Goal: Task Accomplishment & Management: Manage account settings

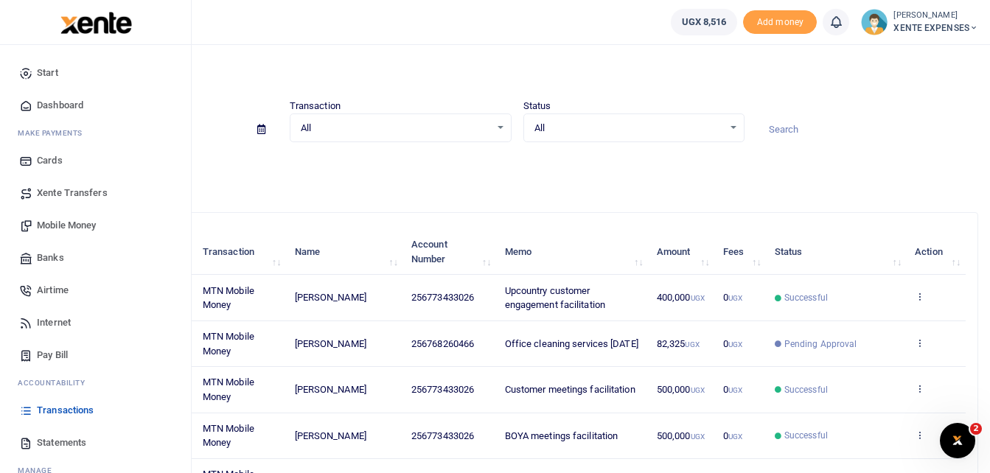
click at [60, 408] on span "Transactions" at bounding box center [65, 410] width 57 height 15
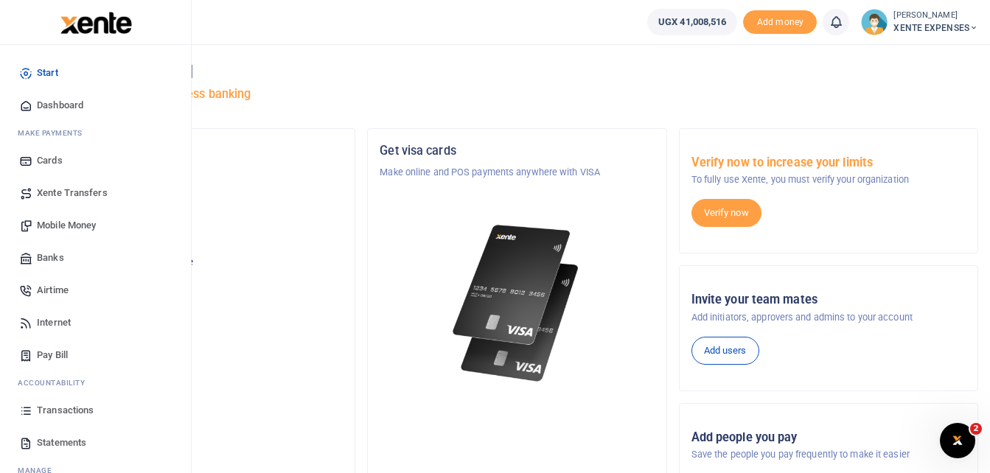
click at [46, 409] on span "Transactions" at bounding box center [65, 410] width 57 height 15
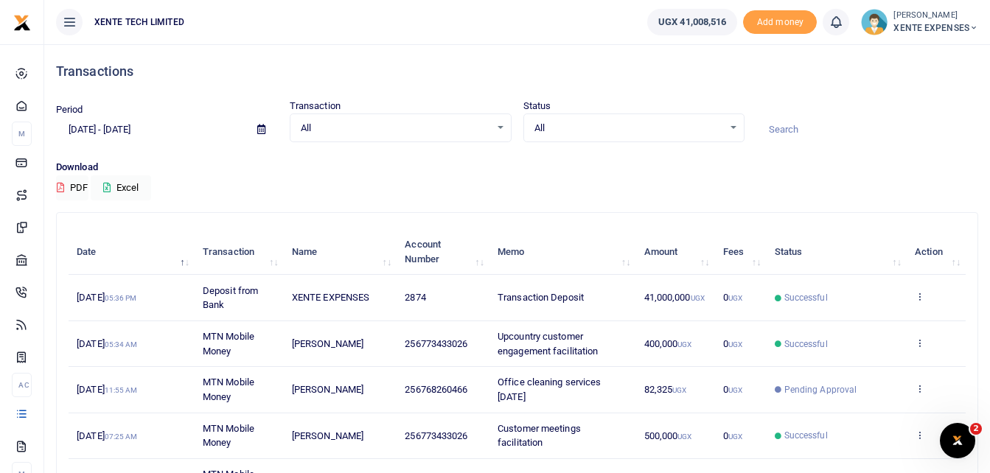
click at [829, 113] on div at bounding box center [867, 122] width 234 height 40
click at [812, 135] on input at bounding box center [867, 129] width 222 height 25
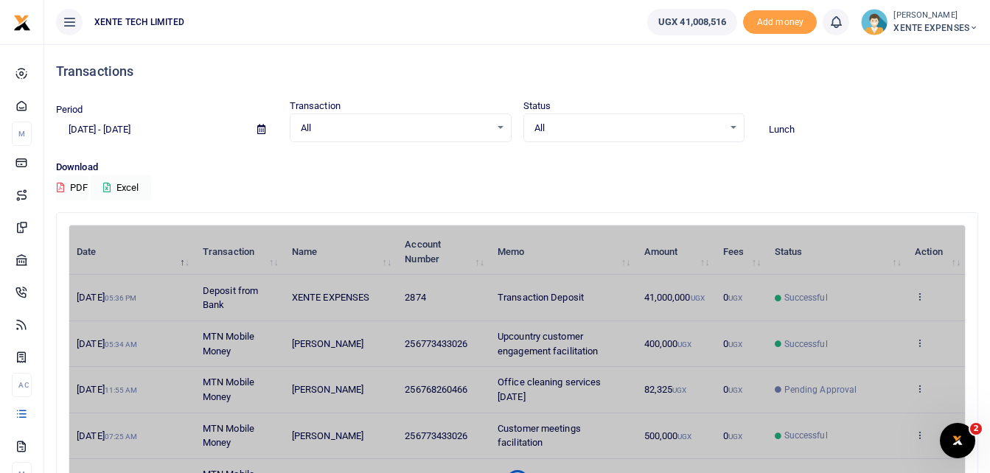
type input "Lunch"
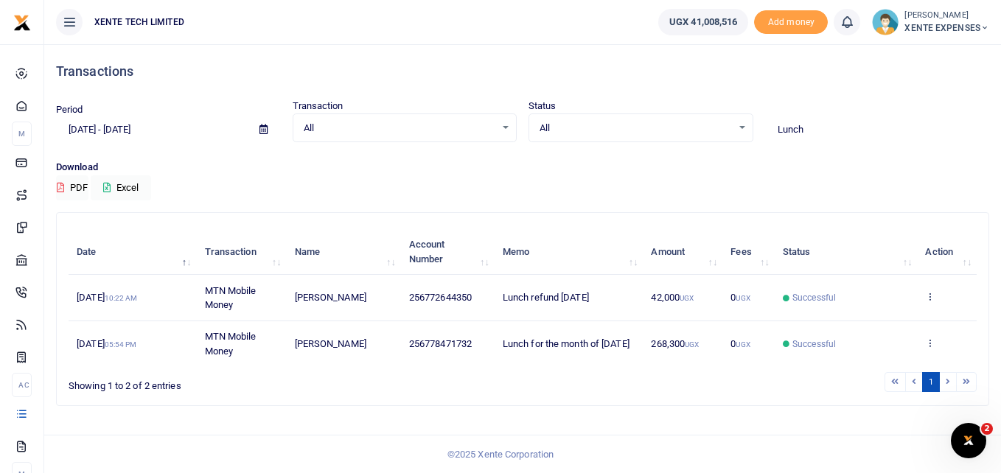
drag, startPoint x: 998, startPoint y: 85, endPoint x: 1003, endPoint y: 220, distance: 135.0
click at [1000, 220] on html "Start Dashboard M ake Payments Cards Xente Transfers Mobile Money Banks Airtime" at bounding box center [500, 236] width 1001 height 473
click at [933, 343] on icon at bounding box center [930, 343] width 10 height 10
click at [891, 320] on link "Send again" at bounding box center [876, 320] width 116 height 21
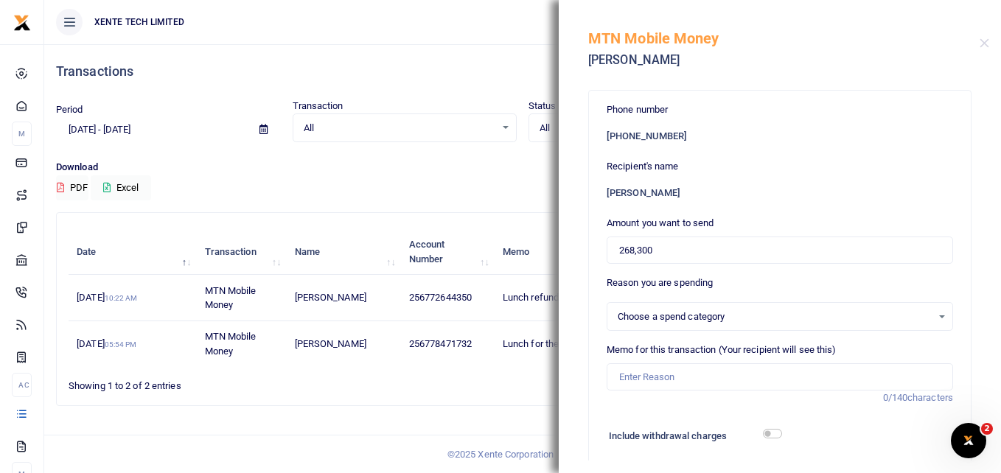
select select "12"
click at [505, 388] on ul "1" at bounding box center [715, 382] width 524 height 20
click at [984, 41] on button "Close" at bounding box center [985, 43] width 10 height 10
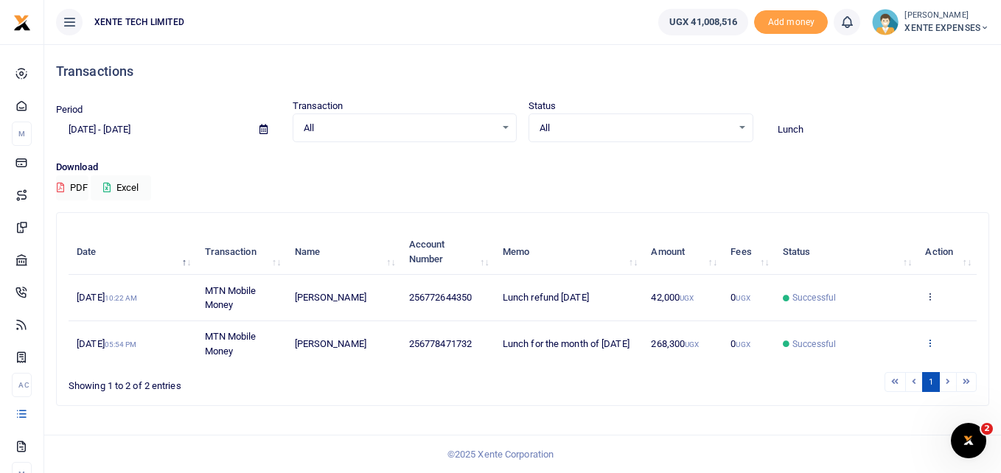
click at [930, 343] on icon at bounding box center [930, 343] width 10 height 10
click at [895, 319] on link "Send again" at bounding box center [876, 320] width 116 height 21
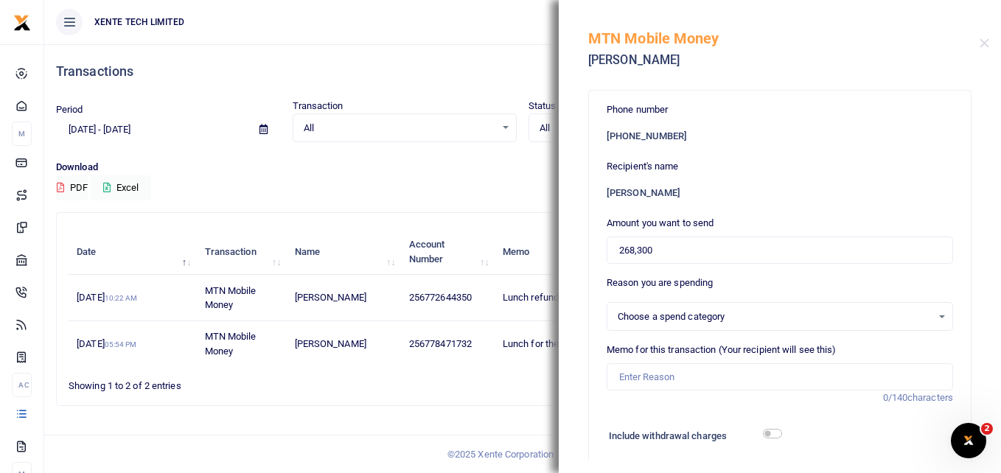
select select "12"
drag, startPoint x: 657, startPoint y: 248, endPoint x: 604, endPoint y: 247, distance: 52.3
click at [604, 247] on div "Phone number +256 778471732 Recipient's name Agnes Kabagweri Amount you want to…" at bounding box center [780, 442] width 382 height 702
type input "653,000"
click at [619, 378] on input "Memo for this transaction (Your recipient will see this)" at bounding box center [780, 377] width 346 height 28
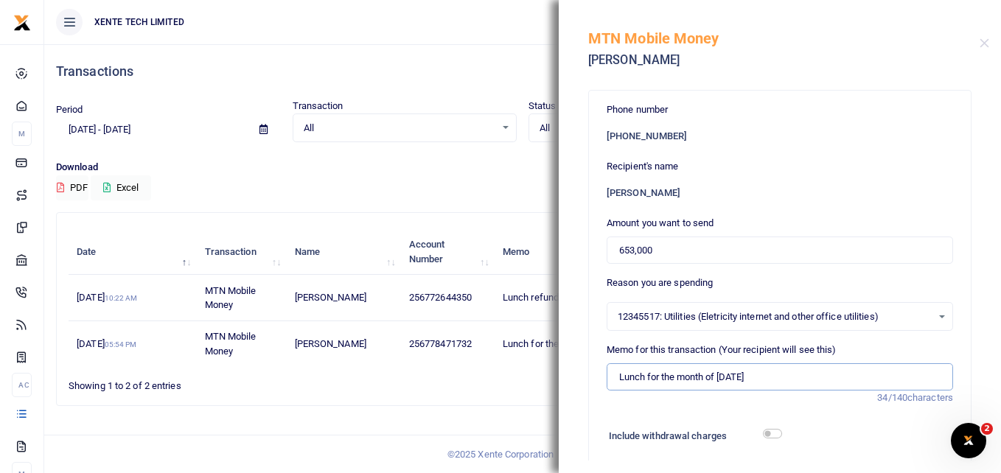
type input "Lunch for the month of [DATE]"
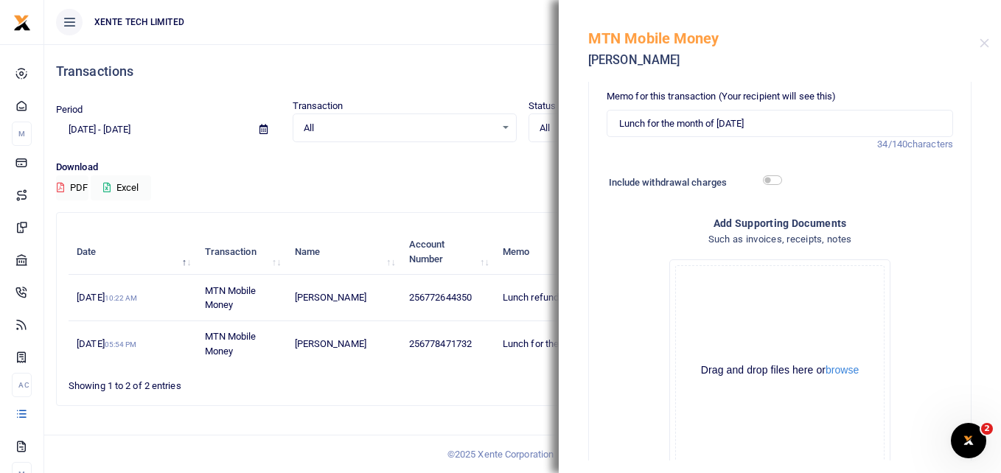
scroll to position [356, 0]
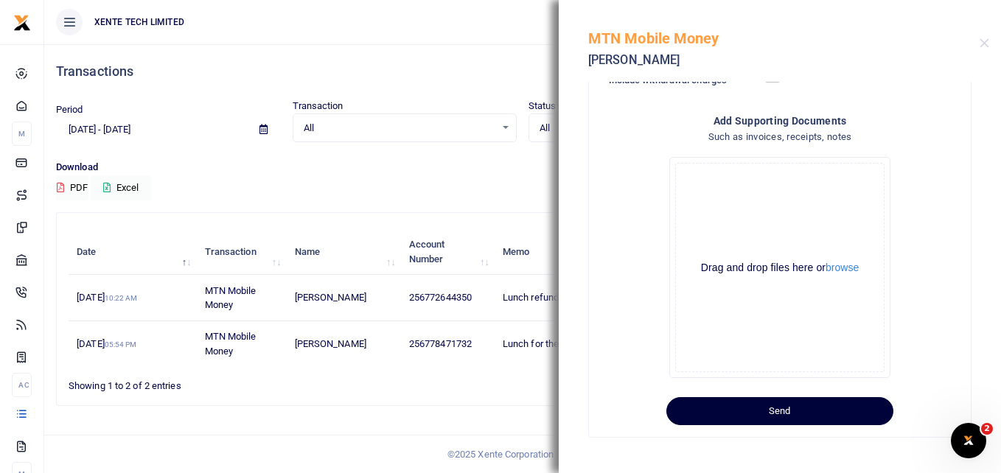
click at [782, 406] on button "Send" at bounding box center [779, 411] width 227 height 28
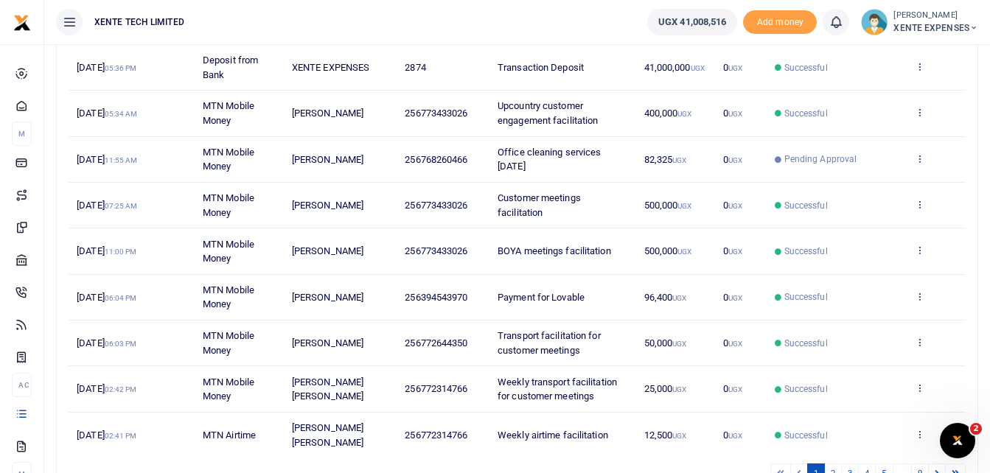
scroll to position [296, 0]
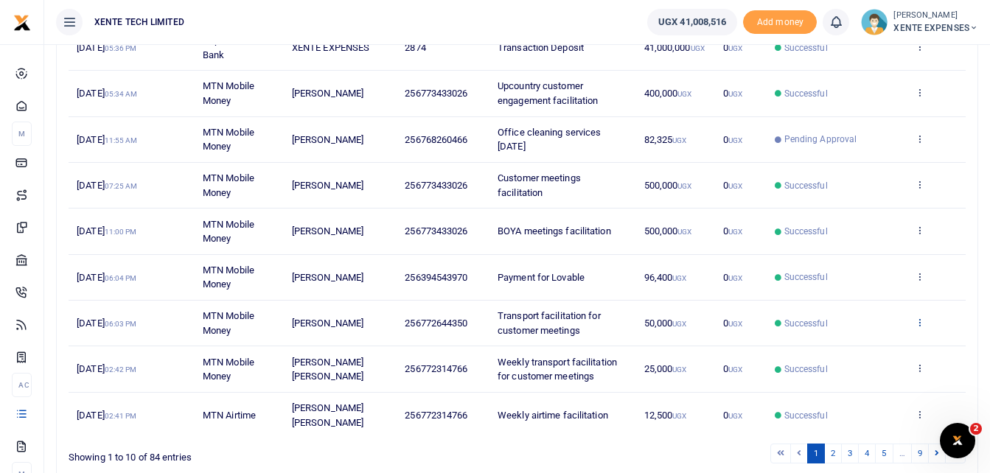
click at [918, 321] on icon at bounding box center [920, 322] width 10 height 10
click at [890, 382] on link "Send again" at bounding box center [865, 380] width 116 height 21
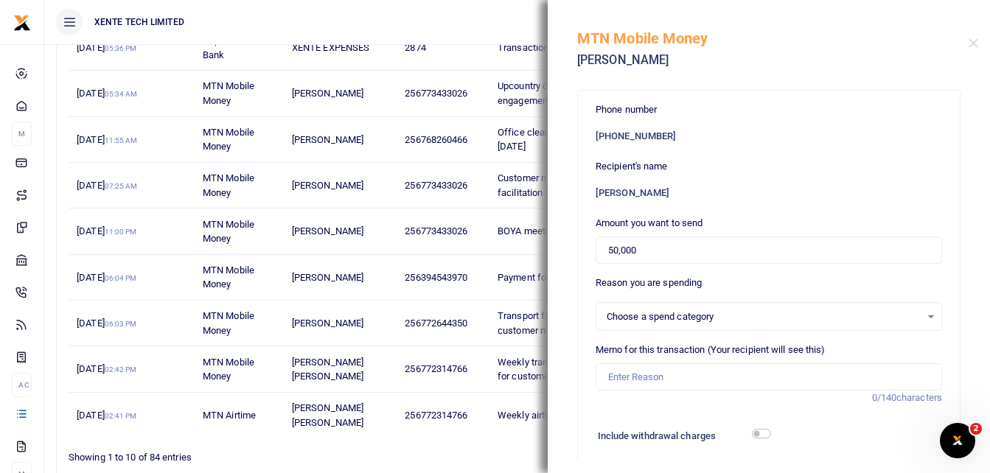
select select "15"
click at [669, 376] on input "Memo for this transaction (Your recipient will see this)" at bounding box center [769, 377] width 346 height 28
type input "Transport facilitation for customer meetings"
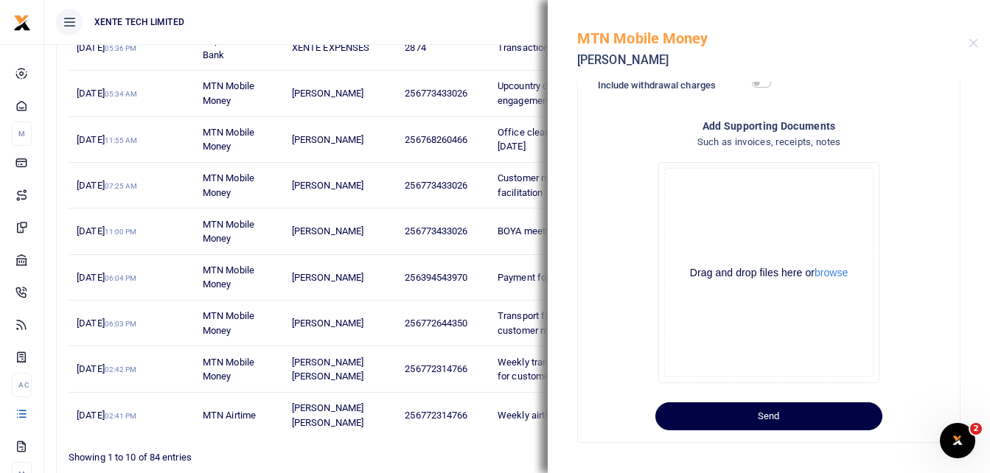
scroll to position [356, 0]
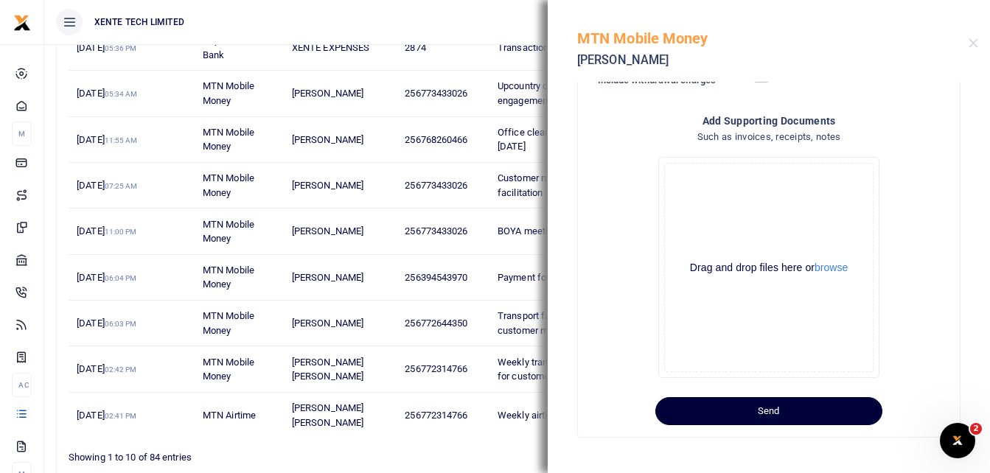
click at [725, 414] on button "Send" at bounding box center [768, 411] width 227 height 28
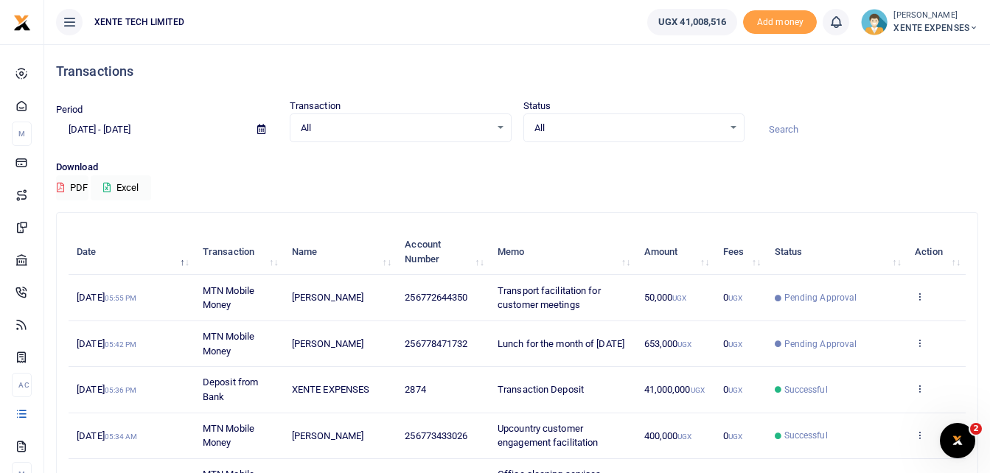
click at [795, 125] on input at bounding box center [867, 129] width 222 height 25
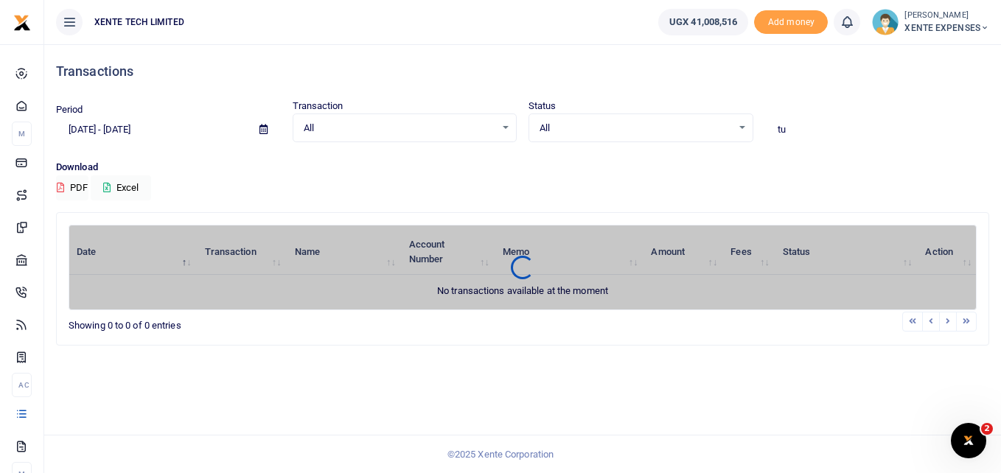
type input "t"
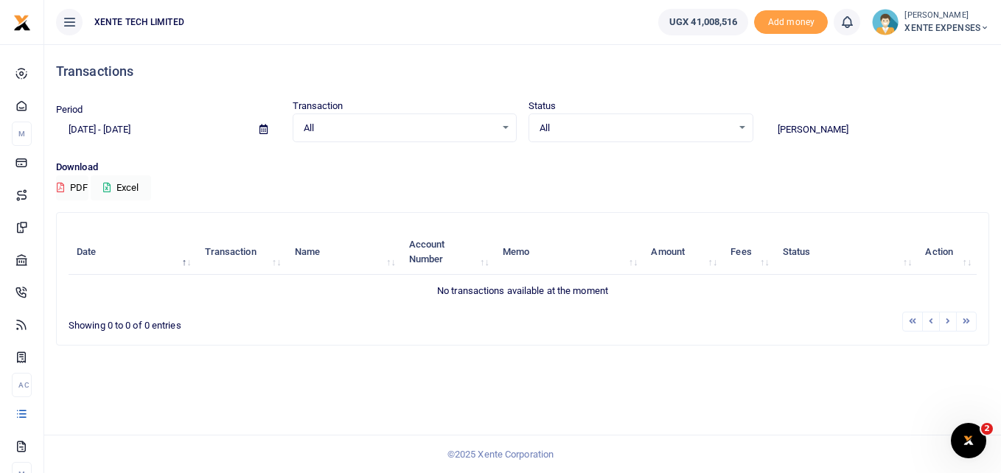
type input "john"
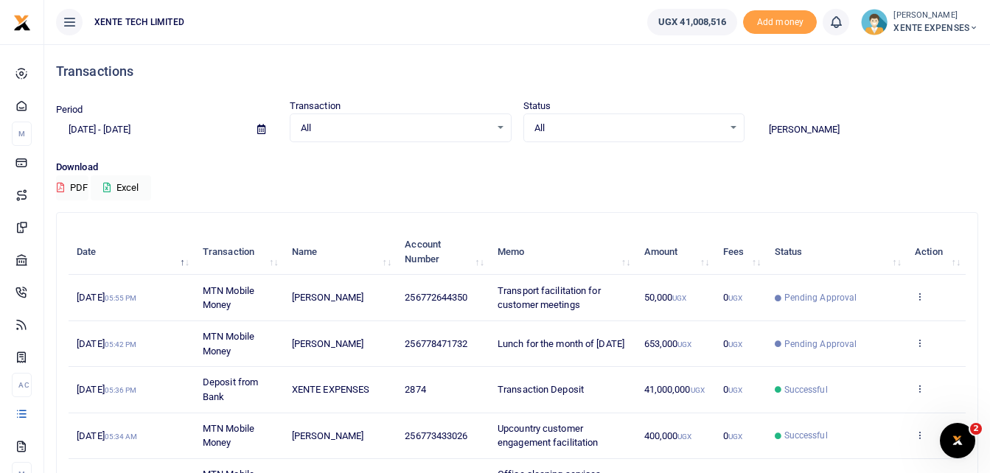
click at [262, 129] on icon at bounding box center [261, 130] width 8 height 10
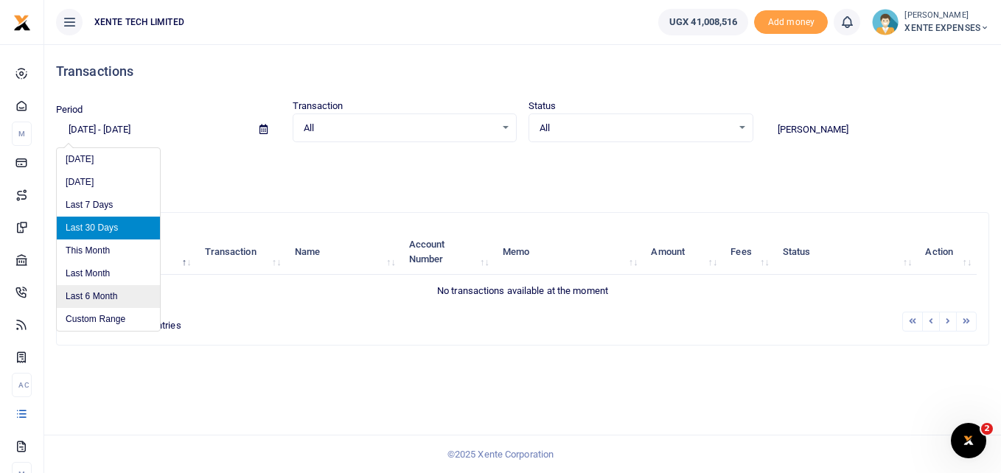
click at [115, 293] on li "Last 6 Month" at bounding box center [108, 296] width 103 height 23
type input "03/01/2025 - 09/01/2025"
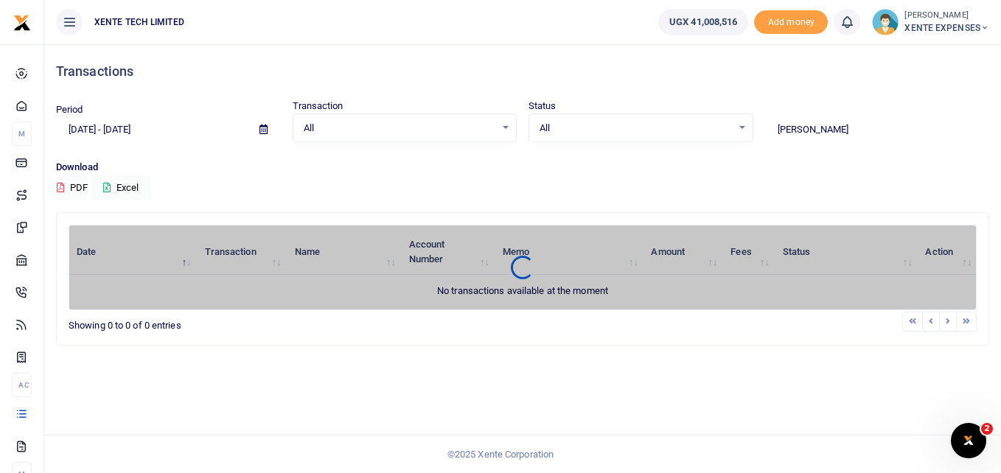
click at [815, 131] on input "john" at bounding box center [877, 129] width 225 height 25
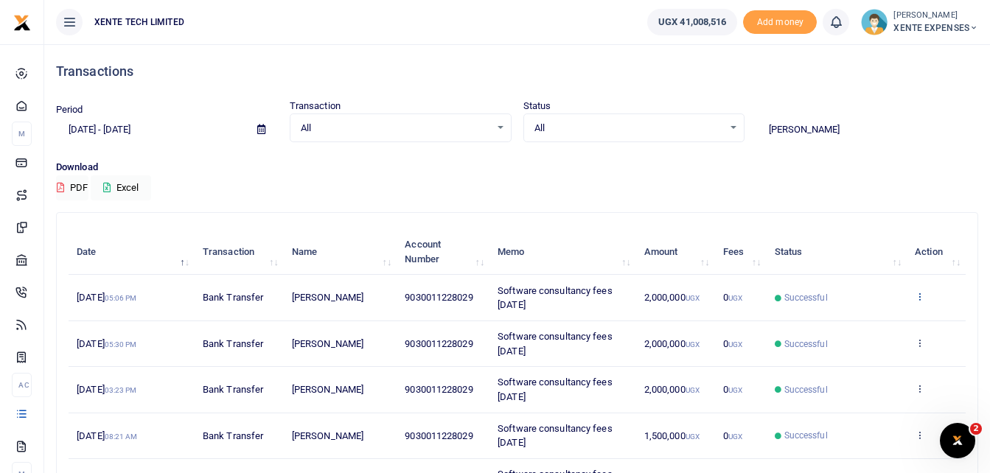
type input "john tuza"
click at [918, 291] on div "Date Transaction Name Account Number Memo Amount Fees Status Action 1st Aug 202…" at bounding box center [517, 436] width 897 height 422
click at [920, 296] on icon at bounding box center [920, 296] width 10 height 10
click at [886, 355] on link "Send again" at bounding box center [865, 354] width 116 height 21
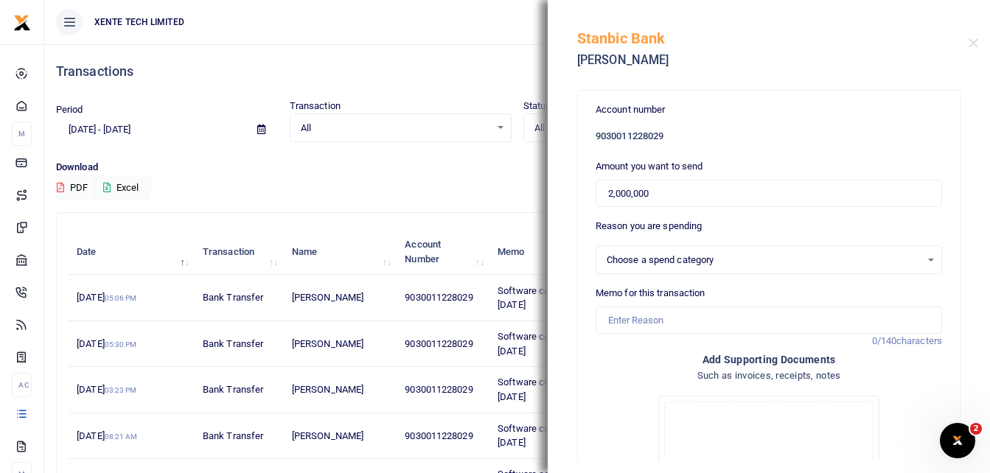
select select "14"
click at [664, 315] on input "Memo for this transaction" at bounding box center [769, 321] width 346 height 28
type input "Software consultancy fees July 2025"
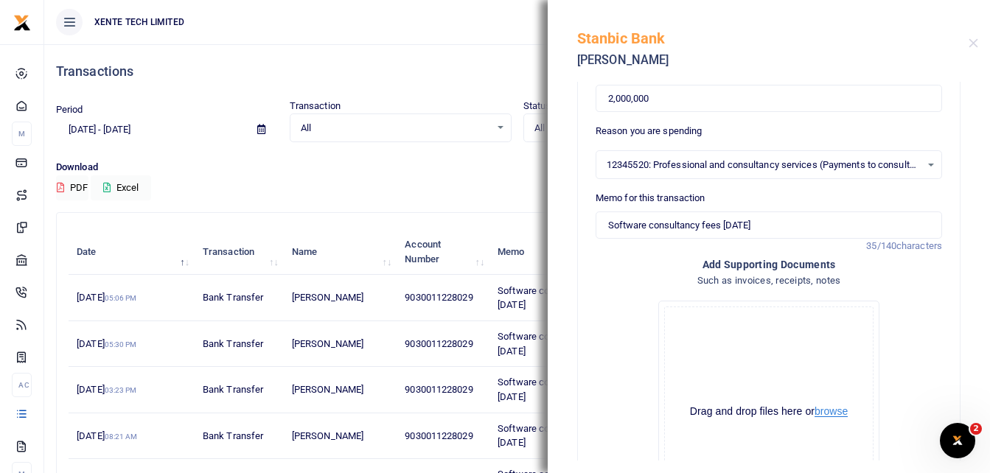
scroll to position [88, 0]
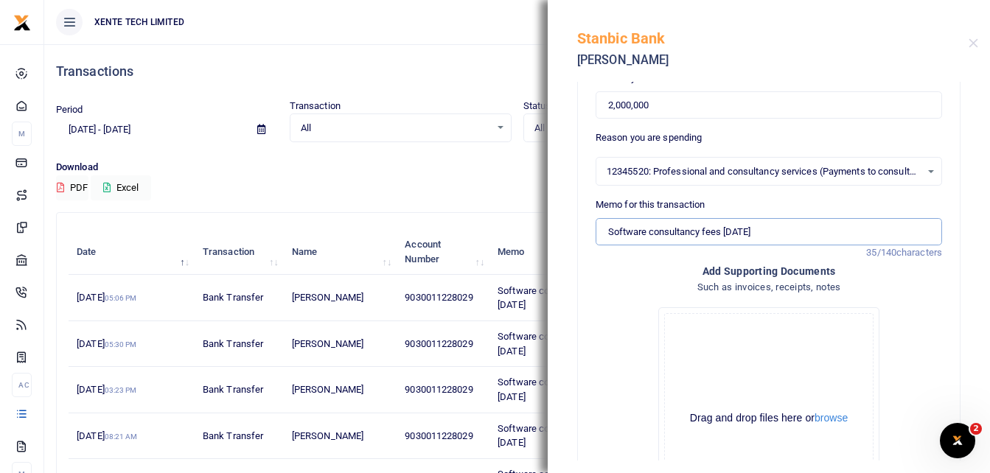
click at [742, 235] on input "Software consultancy fees July 2025" at bounding box center [769, 232] width 346 height 28
click at [739, 229] on input "Software consultancy fees July 2025" at bounding box center [769, 232] width 346 height 28
type input "Software consultancy fees [DATE]"
drag, startPoint x: 659, startPoint y: 105, endPoint x: 552, endPoint y: 114, distance: 107.3
click at [552, 114] on div "Account number 9030011228029 Amount you want to send 2,000,000 Reason you are s…" at bounding box center [769, 271] width 442 height 379
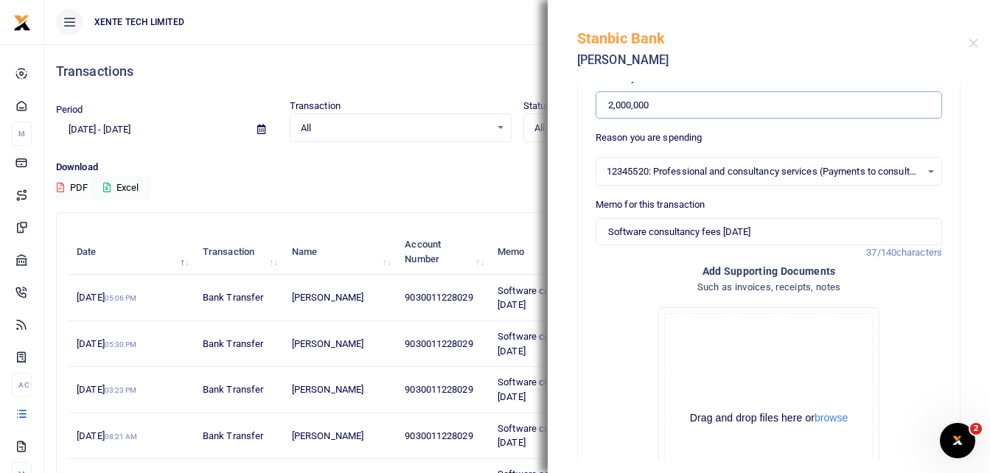
paste input "3191489"
type input "3,191,489"
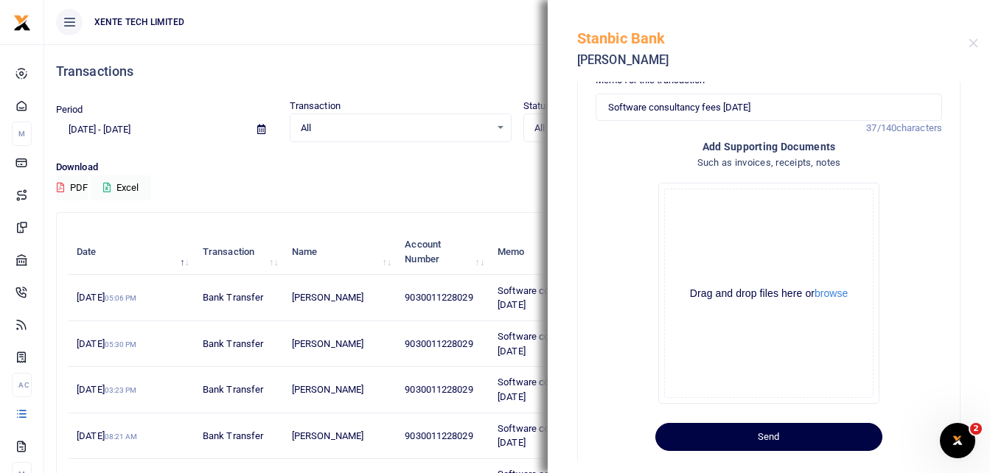
scroll to position [240, 0]
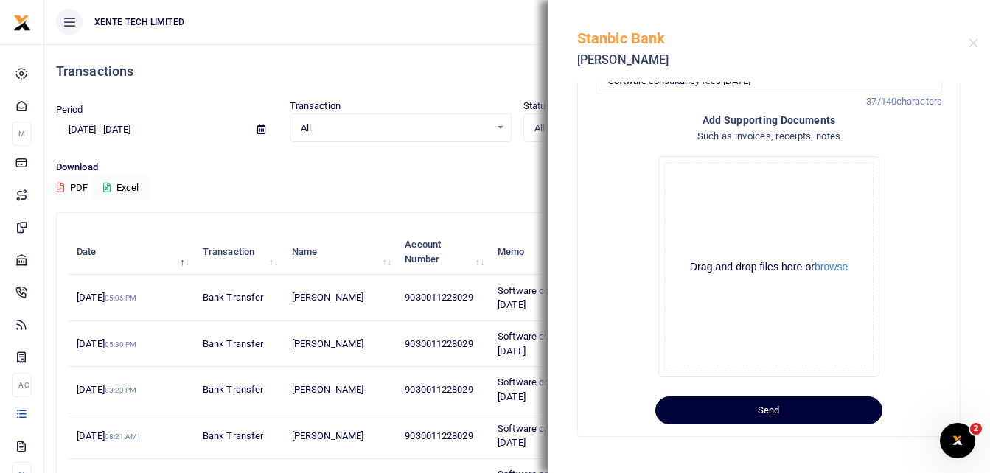
click at [679, 408] on button "Send" at bounding box center [768, 411] width 227 height 28
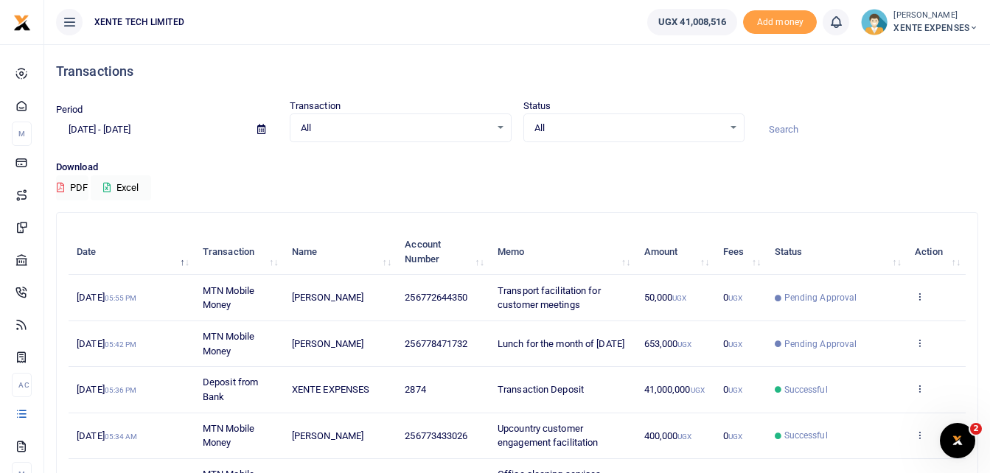
click at [790, 125] on input at bounding box center [867, 129] width 222 height 25
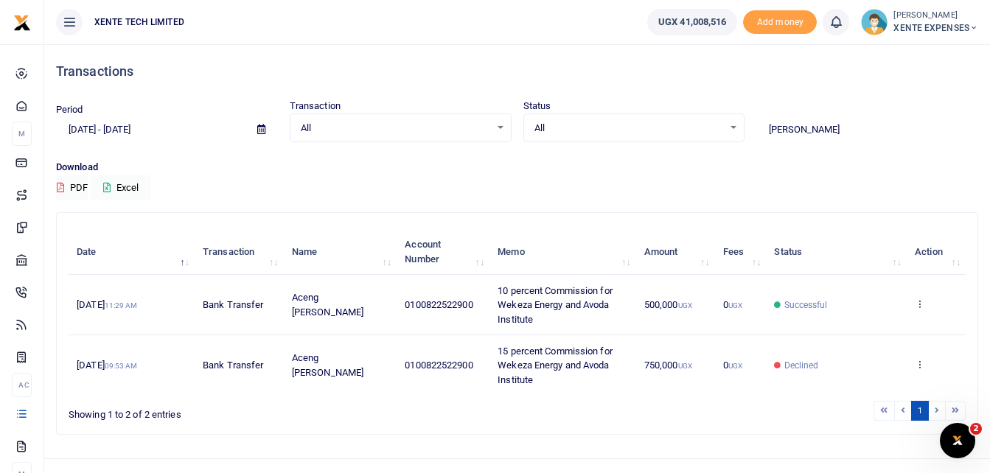
type input "monica"
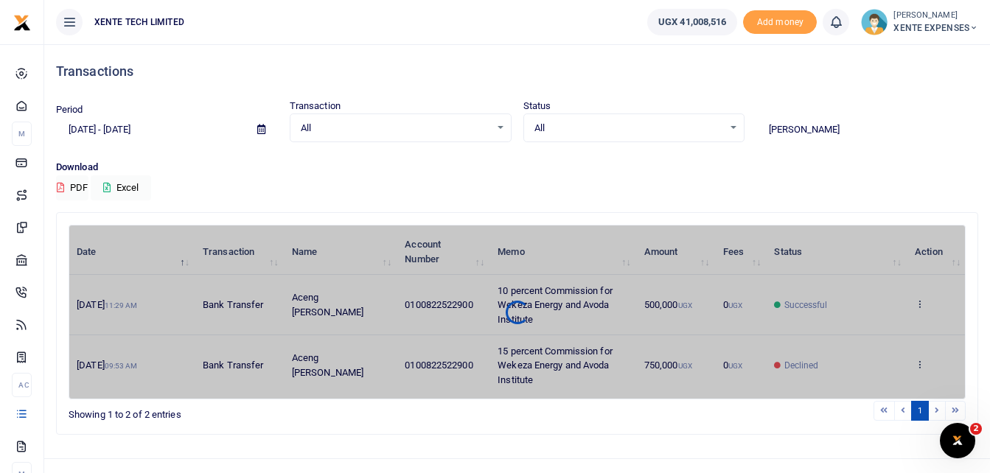
click at [259, 130] on icon at bounding box center [261, 130] width 8 height 10
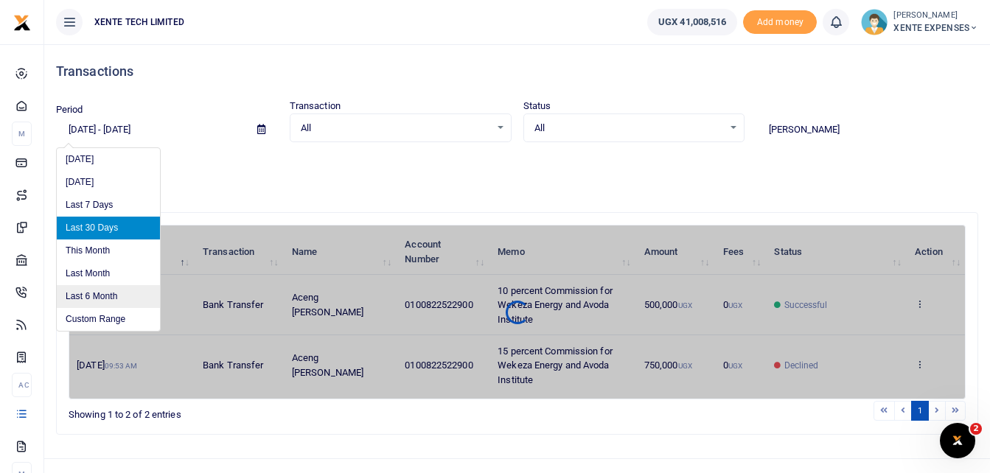
click at [111, 296] on li "Last 6 Month" at bounding box center [108, 296] width 103 height 23
type input "03/01/2025 - 09/01/2025"
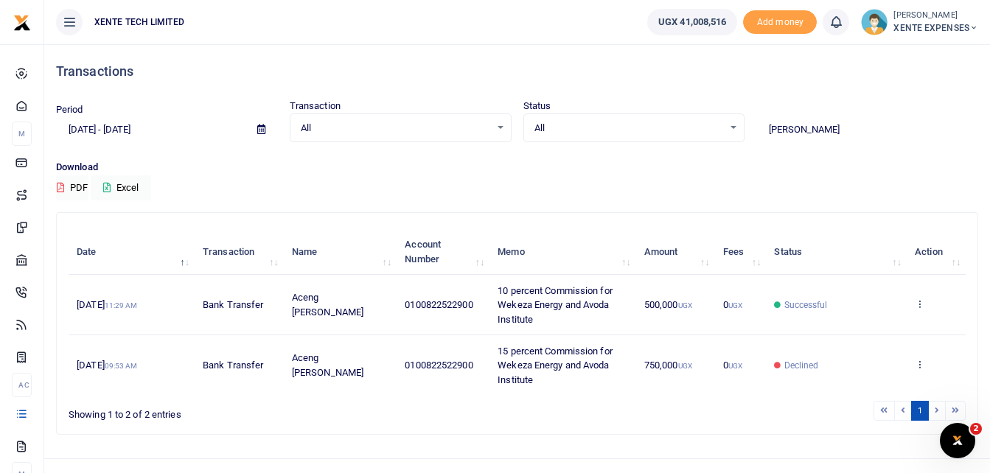
click at [817, 128] on input "monica" at bounding box center [867, 129] width 222 height 25
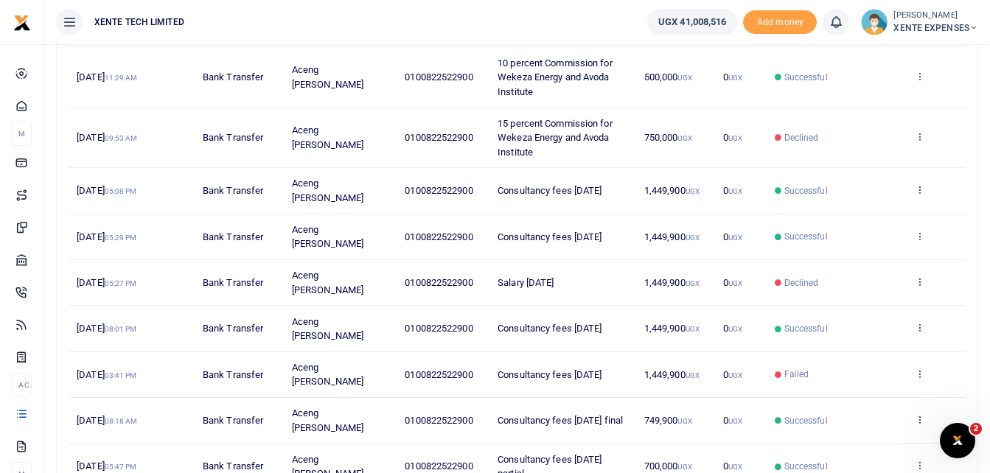
scroll to position [154, 0]
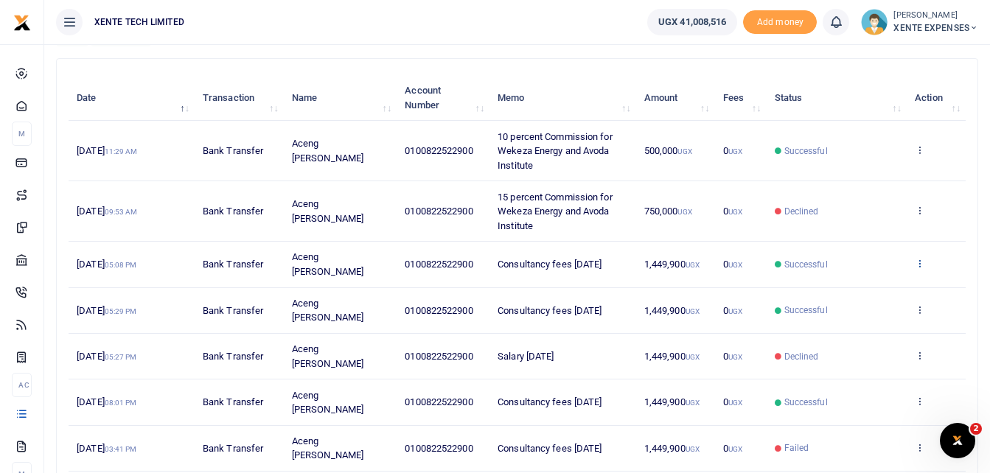
click at [919, 258] on icon at bounding box center [920, 263] width 10 height 10
click at [853, 316] on link "Send again" at bounding box center [865, 314] width 116 height 21
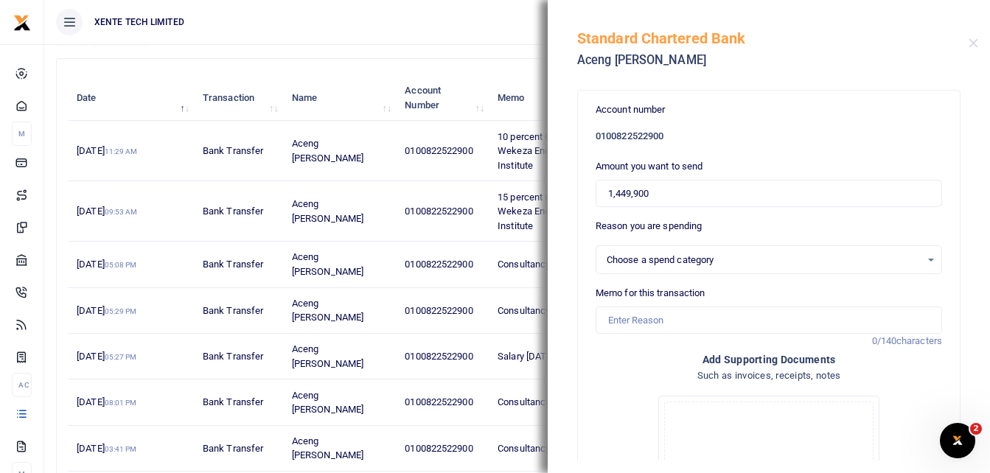
select select "14"
drag, startPoint x: 659, startPoint y: 191, endPoint x: 546, endPoint y: 201, distance: 113.2
click at [546, 201] on div "Transactions Period 03/01/2025 - 09/01/2025 Transaction All Select an option...…" at bounding box center [495, 278] width 990 height 865
type input "1,542,447"
click at [659, 321] on input "Memo for this transaction" at bounding box center [769, 321] width 346 height 28
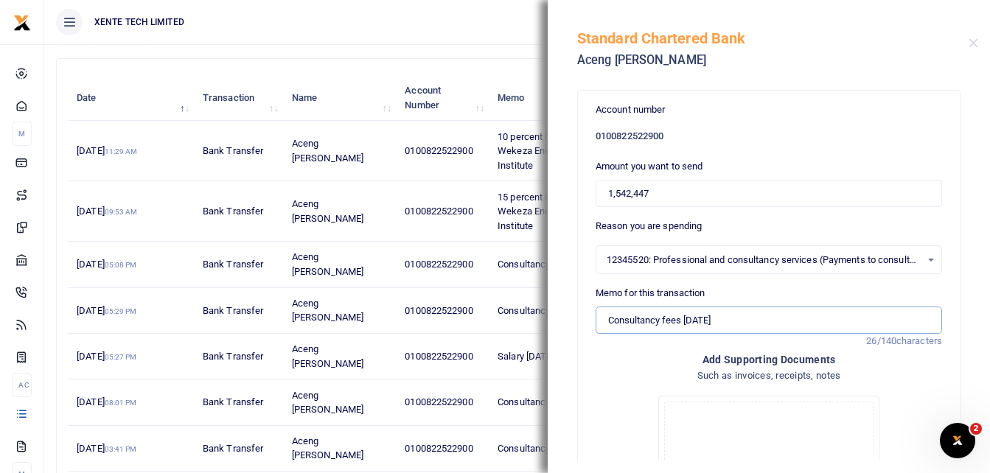
drag, startPoint x: 704, startPoint y: 315, endPoint x: 684, endPoint y: 315, distance: 19.9
click at [684, 315] on input "Consultancy fees July 2025" at bounding box center [769, 321] width 346 height 28
type input "Consultancy fees [DATE]"
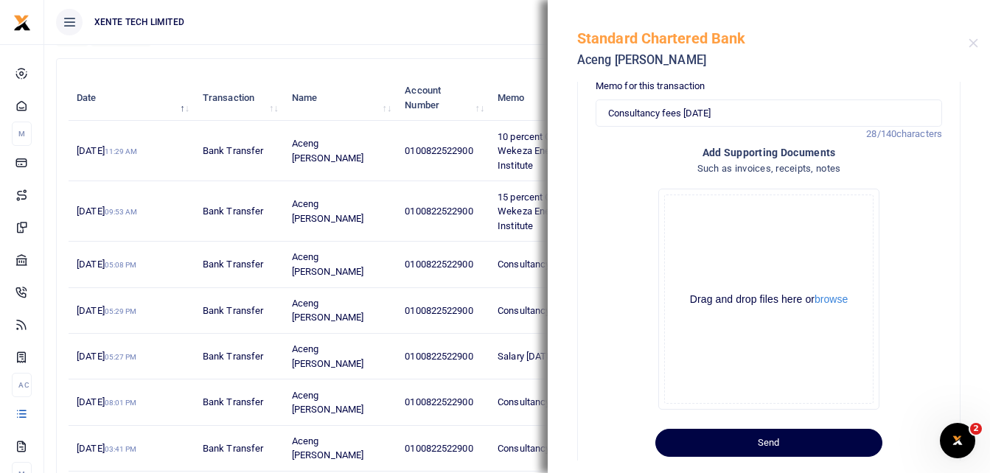
scroll to position [240, 0]
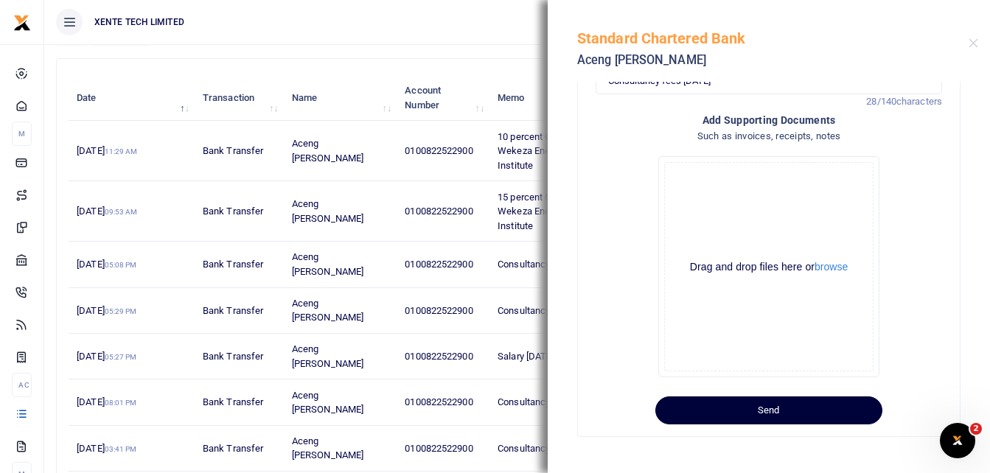
click at [826, 405] on button "Send" at bounding box center [768, 411] width 227 height 28
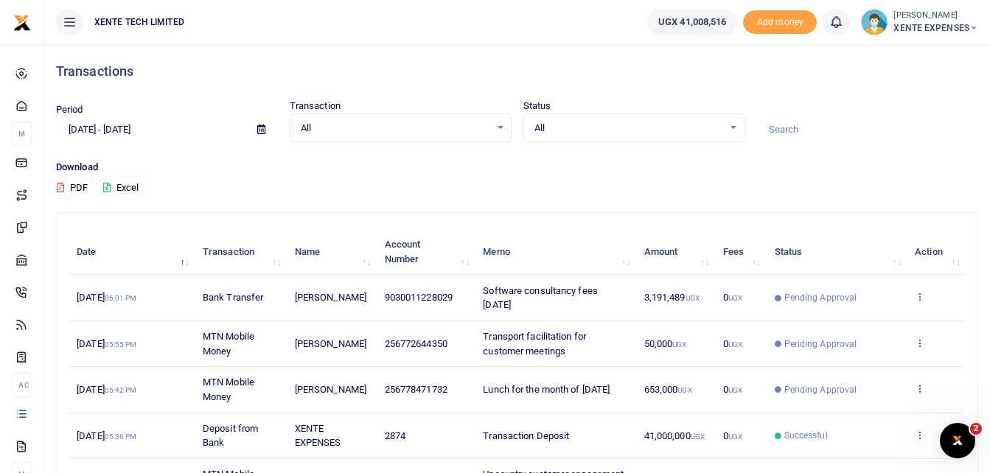
click at [820, 130] on input at bounding box center [867, 129] width 222 height 25
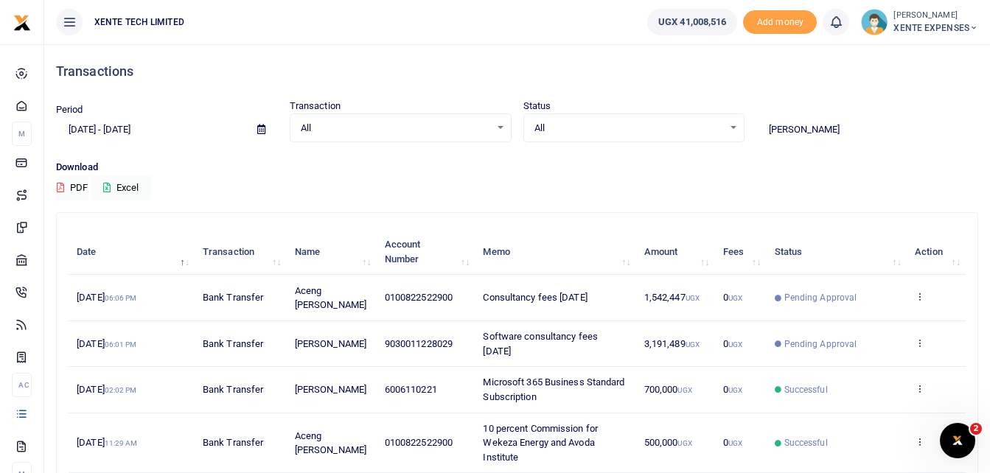
click at [798, 136] on input "stan" at bounding box center [867, 129] width 222 height 25
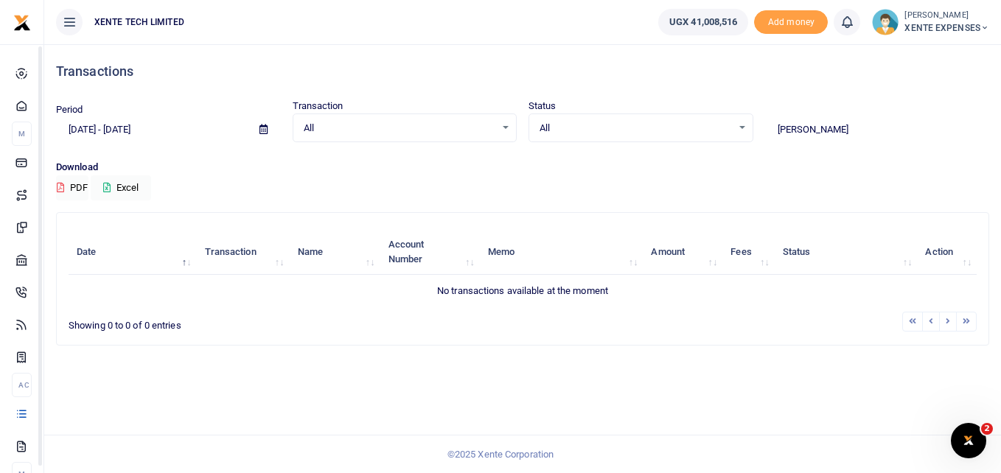
type input "stanley"
click at [265, 132] on icon at bounding box center [263, 130] width 8 height 10
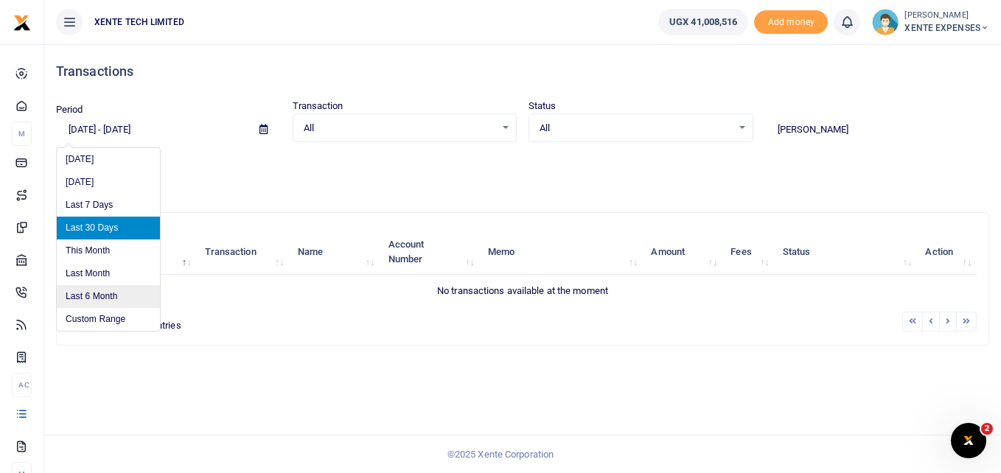
click at [114, 296] on li "Last 6 Month" at bounding box center [108, 296] width 103 height 23
type input "03/01/2025 - 09/01/2025"
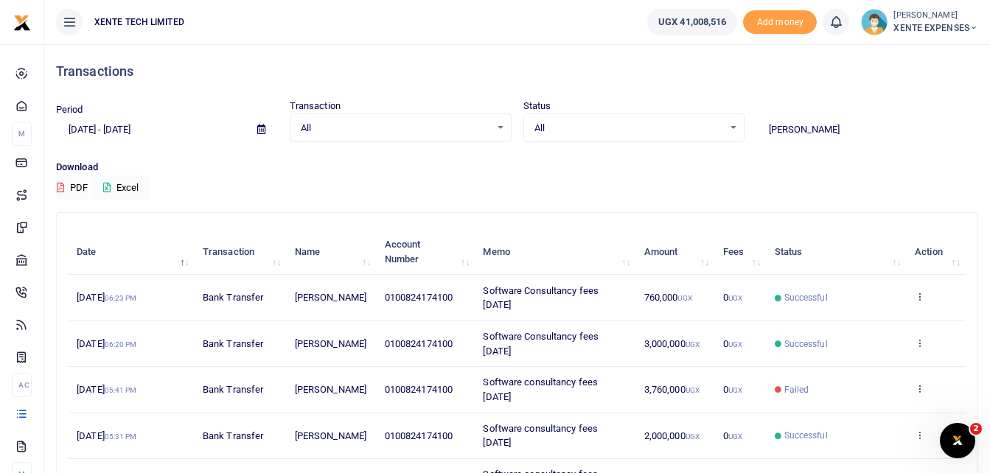
click at [828, 128] on input "stanley" at bounding box center [867, 129] width 222 height 25
click at [923, 348] on icon at bounding box center [920, 343] width 10 height 10
click at [872, 422] on link "Send again" at bounding box center [865, 422] width 116 height 21
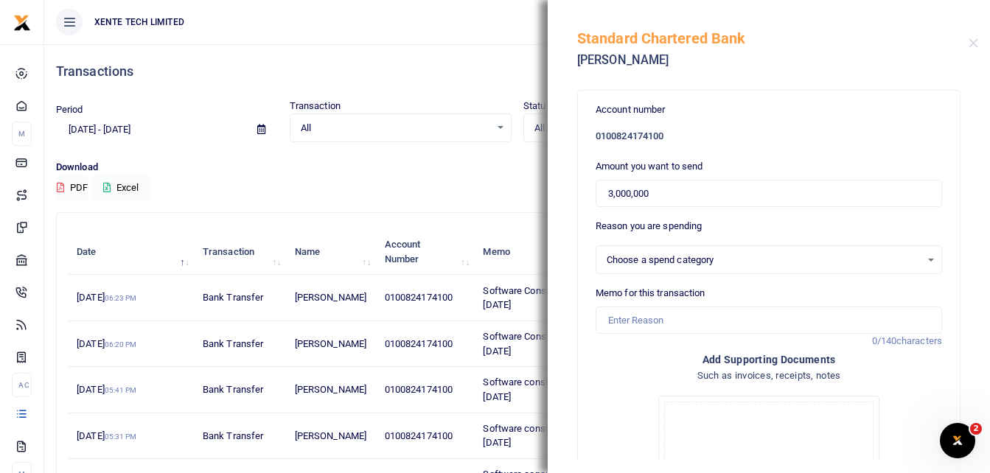
select select "2"
click at [639, 321] on input "Memo for this transaction" at bounding box center [769, 321] width 346 height 28
type input "Software consultancy fees [DATE]"
click at [612, 195] on input "3,000,000" at bounding box center [769, 194] width 346 height 28
type input "4,000,000"
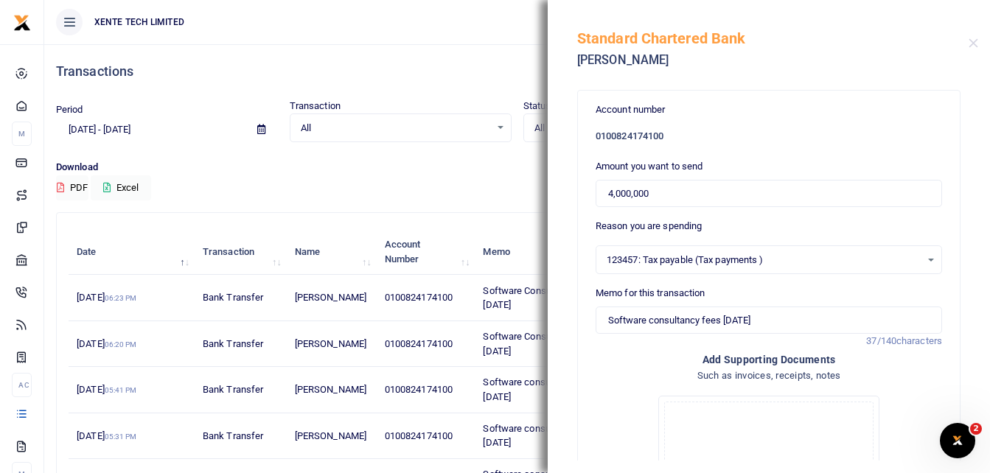
click at [919, 259] on div "123457: Tax payable (Tax payments ) Select an option" at bounding box center [768, 260] width 345 height 16
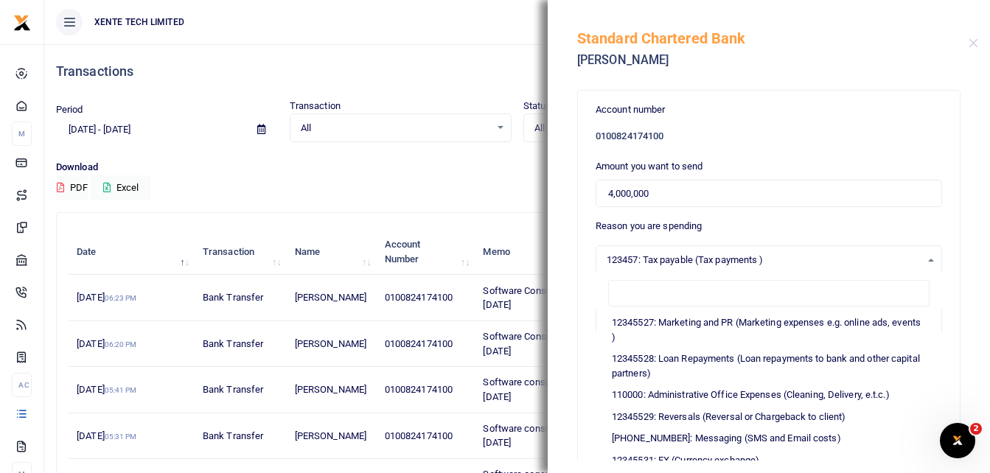
scroll to position [352, 0]
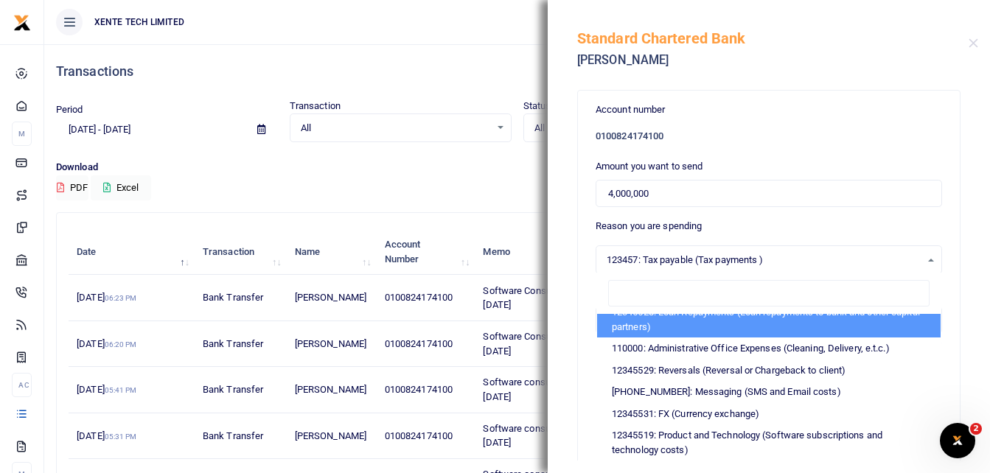
click at [689, 283] on input "search" at bounding box center [768, 293] width 321 height 27
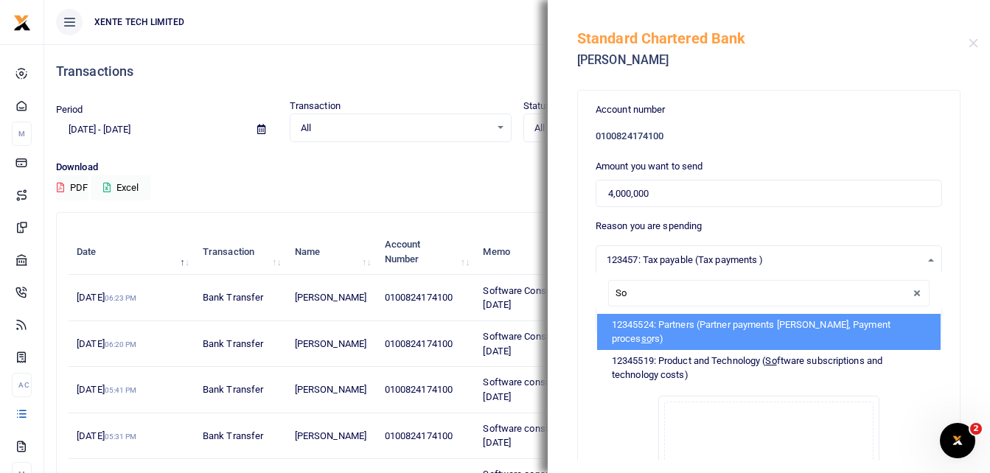
scroll to position [0, 0]
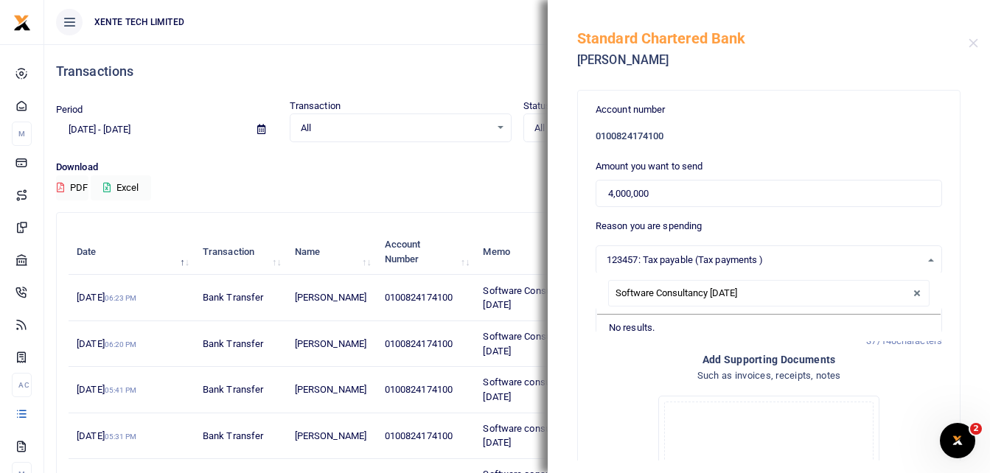
type input "Software Consultancy August 2025"
click at [614, 379] on h4 "Such as invoices, receipts, notes" at bounding box center [769, 376] width 346 height 16
click at [867, 265] on span "123457: Tax payable (Tax payments )" at bounding box center [764, 260] width 314 height 15
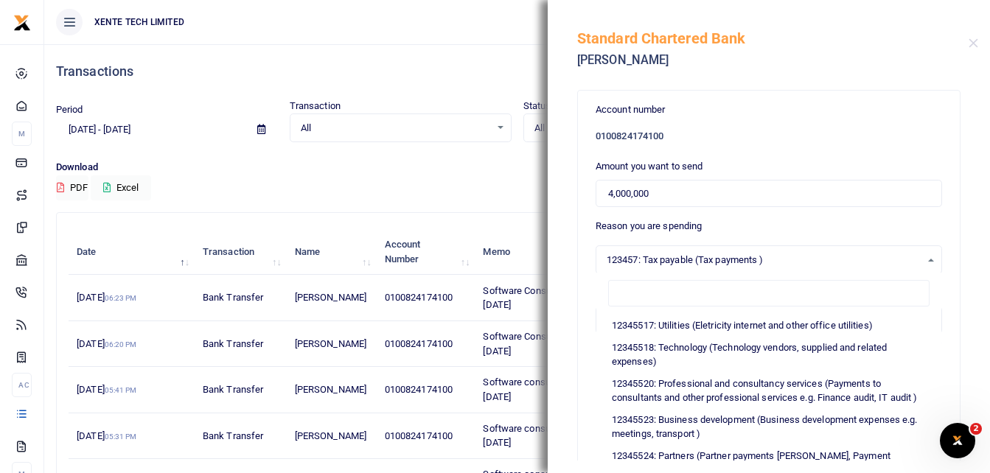
scroll to position [115, 0]
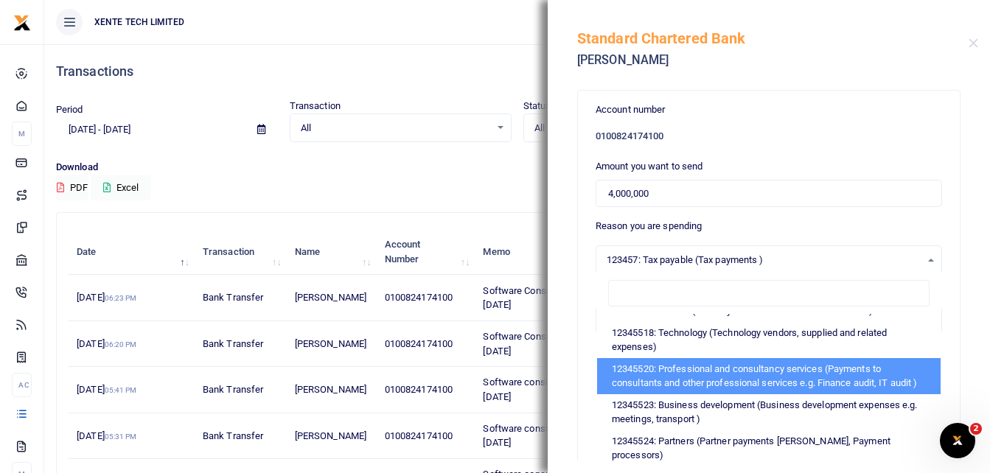
click at [812, 380] on li "12345520: Professional and consultancy services (Payments to consultants and ot…" at bounding box center [769, 376] width 344 height 36
select select "14"
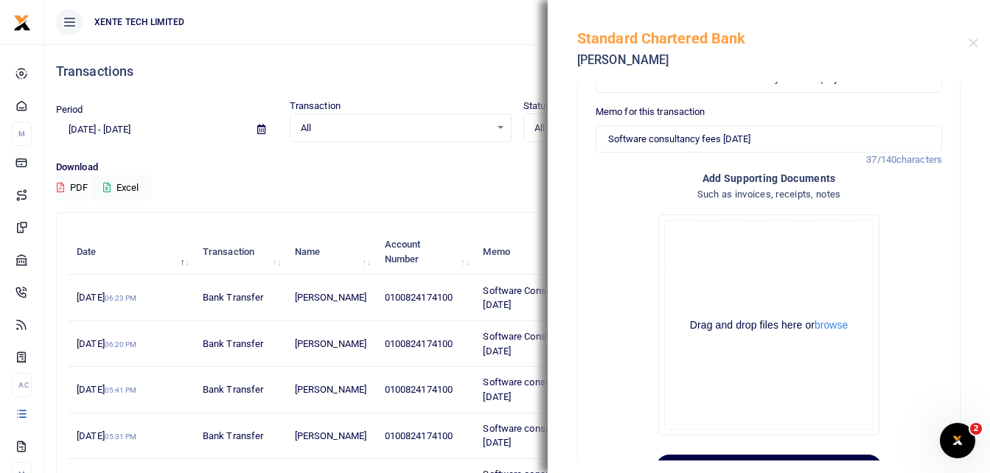
scroll to position [240, 0]
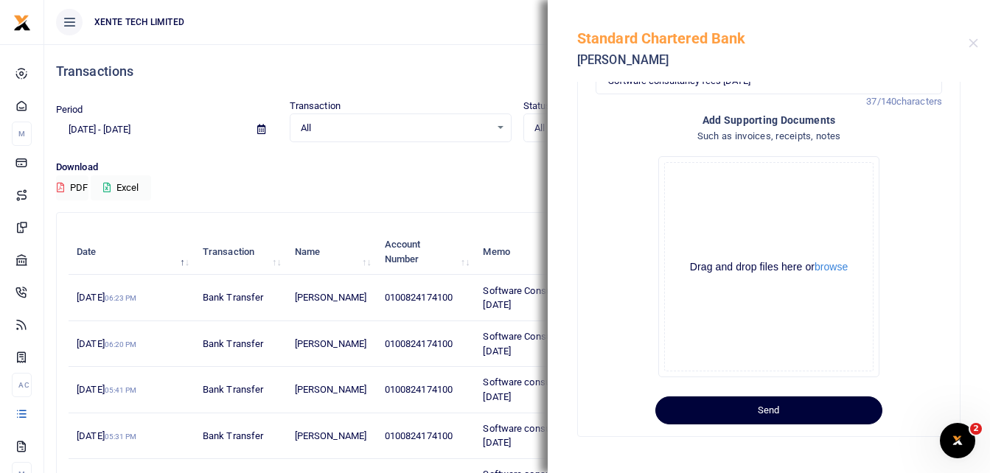
click at [785, 413] on button "Send" at bounding box center [768, 411] width 227 height 28
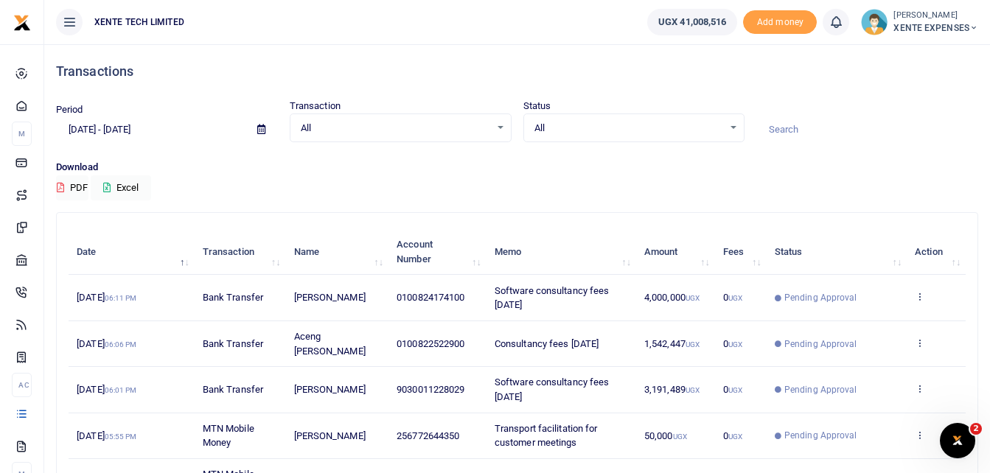
click at [851, 140] on input at bounding box center [867, 129] width 222 height 25
type input "[PERSON_NAME]"
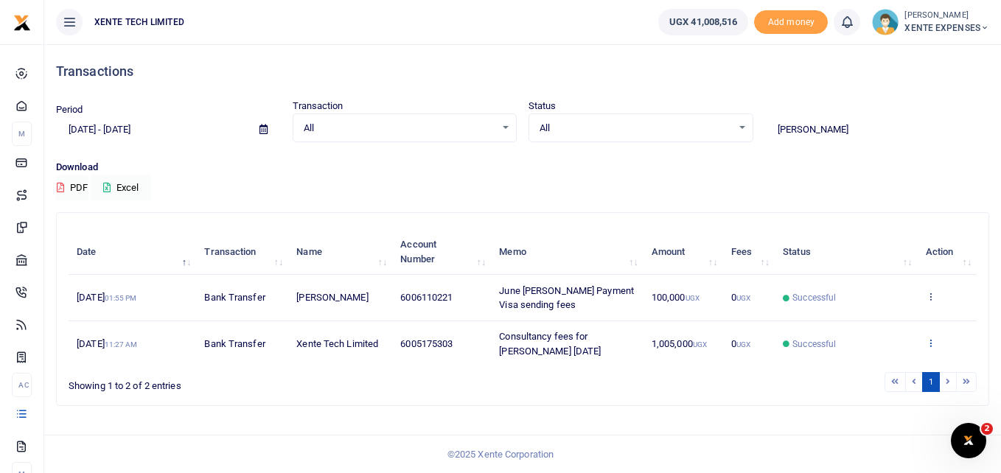
click at [929, 341] on icon at bounding box center [931, 343] width 10 height 10
click at [877, 321] on link "Send again" at bounding box center [876, 320] width 116 height 21
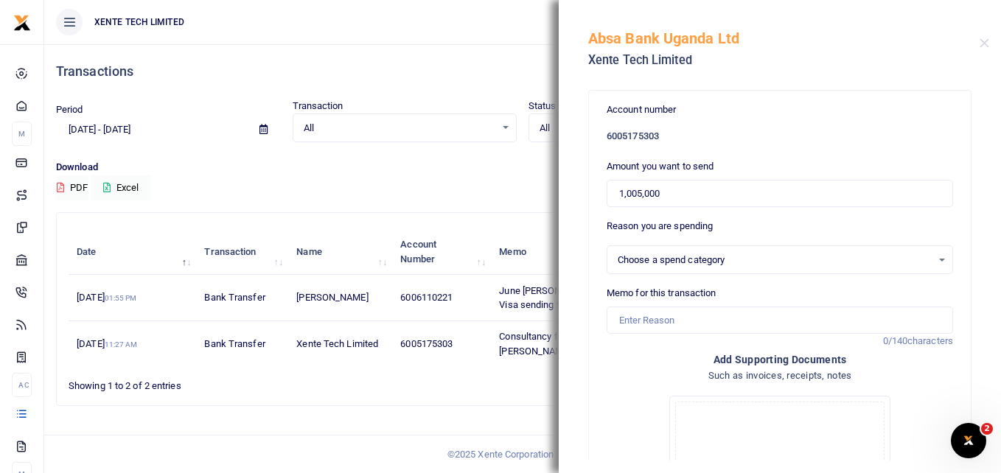
select select "14"
click at [641, 195] on input "1,005,000" at bounding box center [780, 194] width 346 height 28
type input "1"
type input "0"
type input "1,500,000"
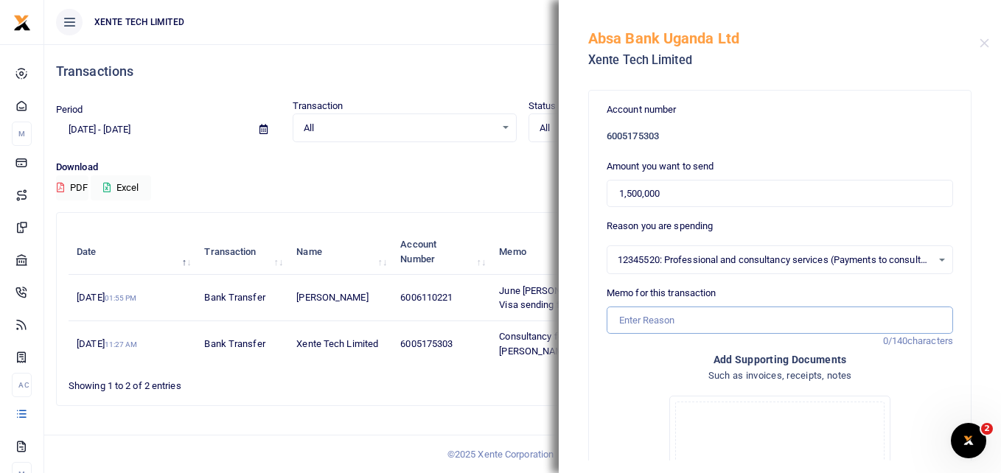
click at [672, 317] on input "Memo for this transaction" at bounding box center [780, 321] width 346 height 28
click at [691, 320] on input "Consultancy fees [DATE]" at bounding box center [780, 321] width 346 height 28
type input "Consultancy fees June Rose Etyang August 2025"
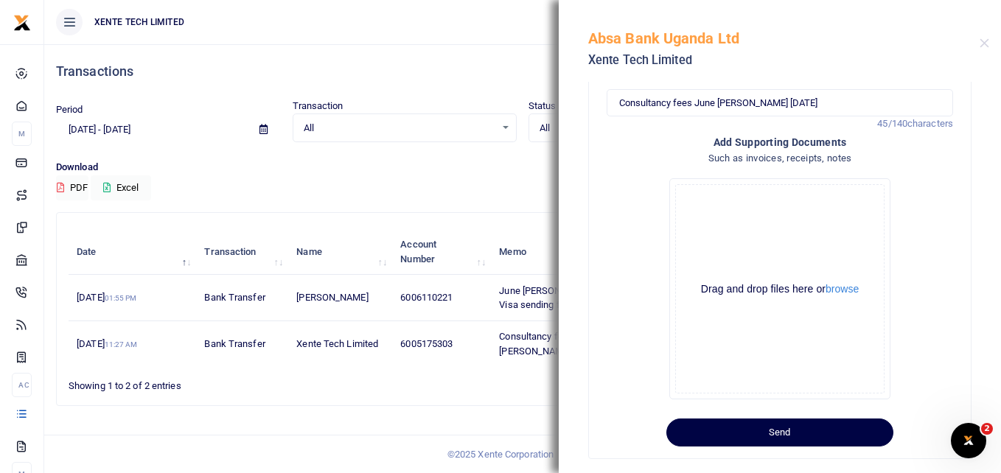
scroll to position [240, 0]
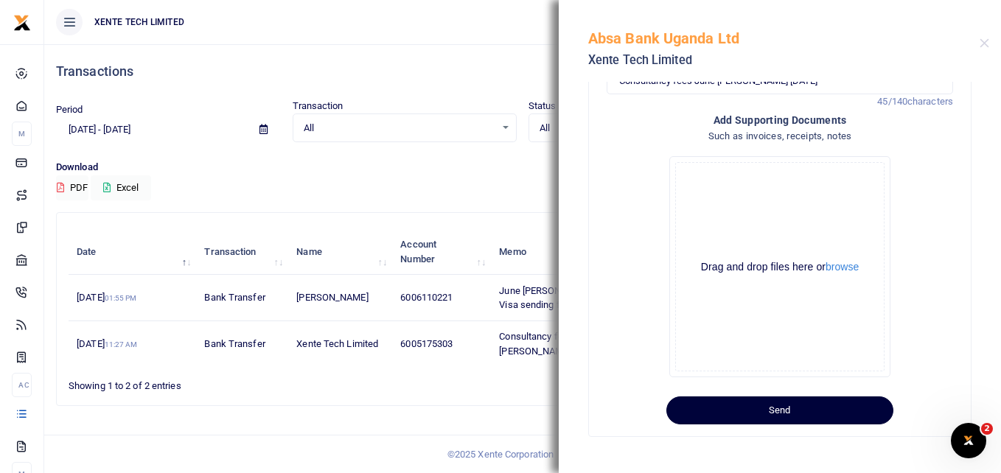
click at [774, 410] on button "Send" at bounding box center [779, 411] width 227 height 28
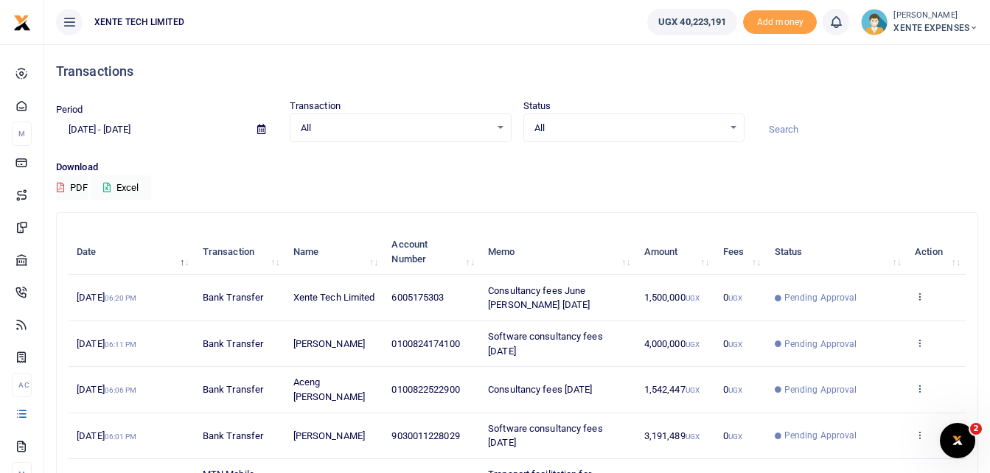
click at [261, 128] on icon at bounding box center [261, 130] width 8 height 10
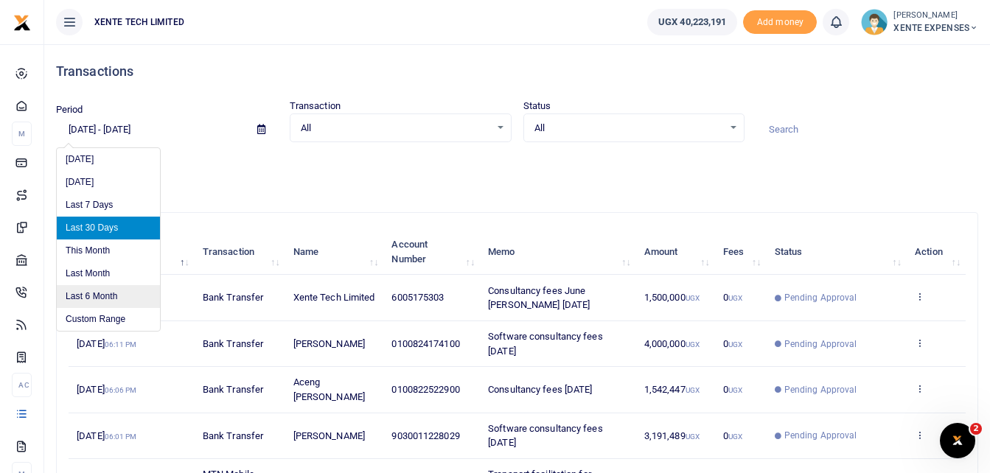
click at [116, 293] on li "Last 6 Month" at bounding box center [108, 296] width 103 height 23
type input "[DATE] - [DATE]"
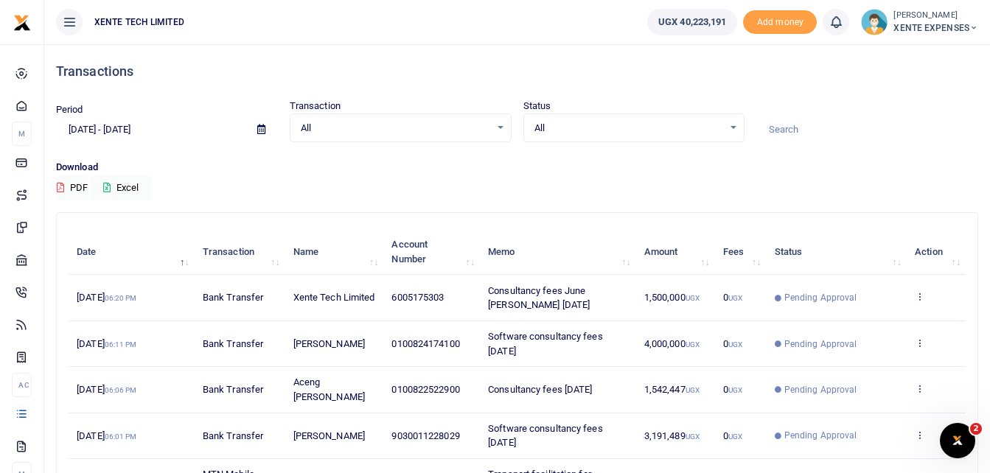
click at [801, 130] on input at bounding box center [867, 129] width 222 height 25
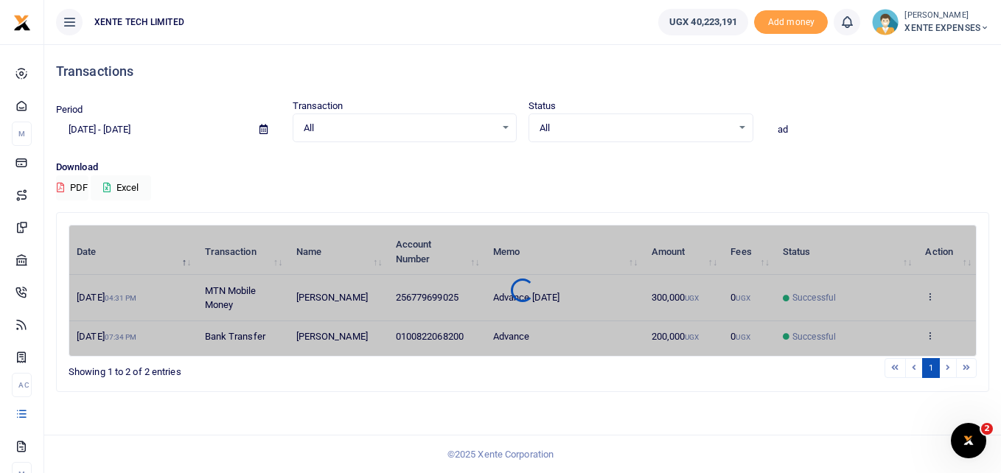
type input "a"
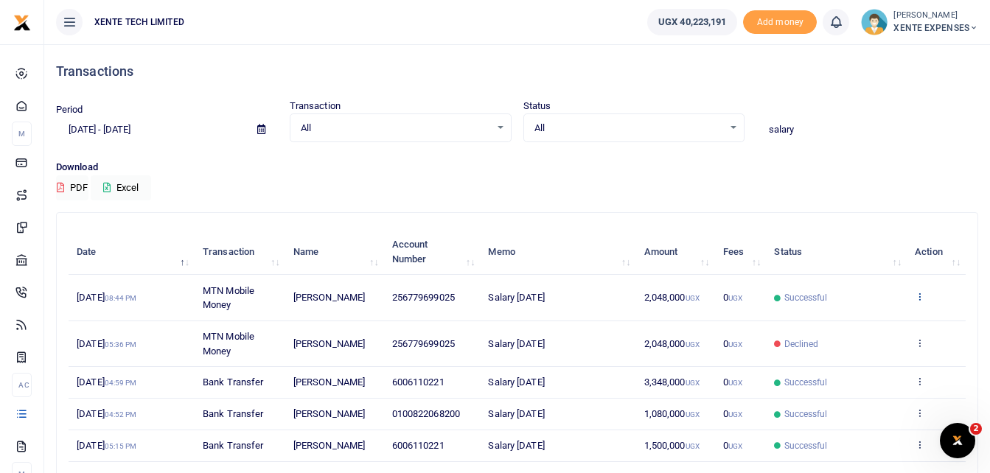
type input "salary"
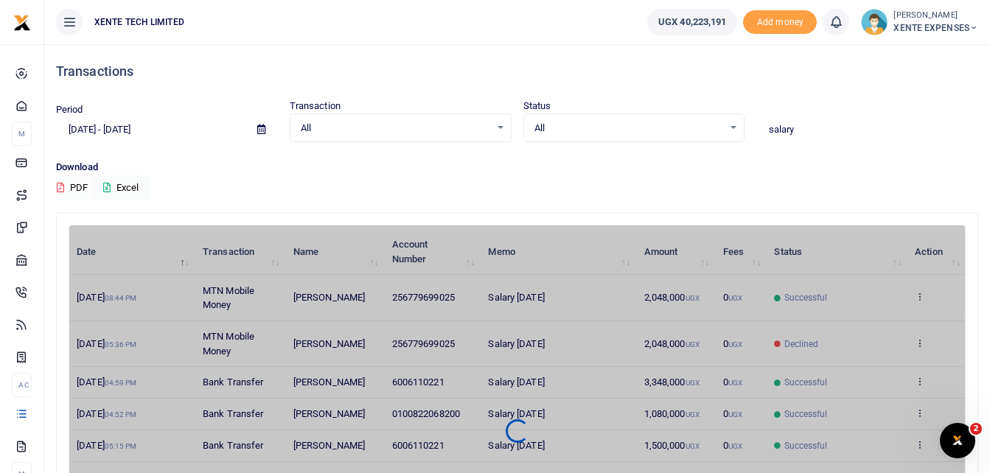
click at [920, 296] on div "Date Transaction Name Account Number Memo Amount Fees Status Action 1st Aug 202…" at bounding box center [517, 432] width 897 height 414
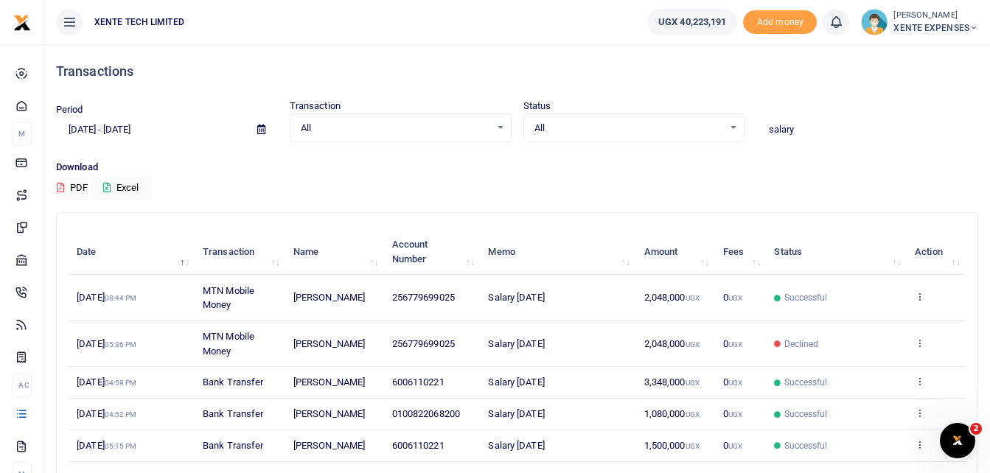
click at [920, 296] on icon at bounding box center [920, 296] width 10 height 10
click at [859, 357] on link "Send again" at bounding box center [865, 354] width 116 height 21
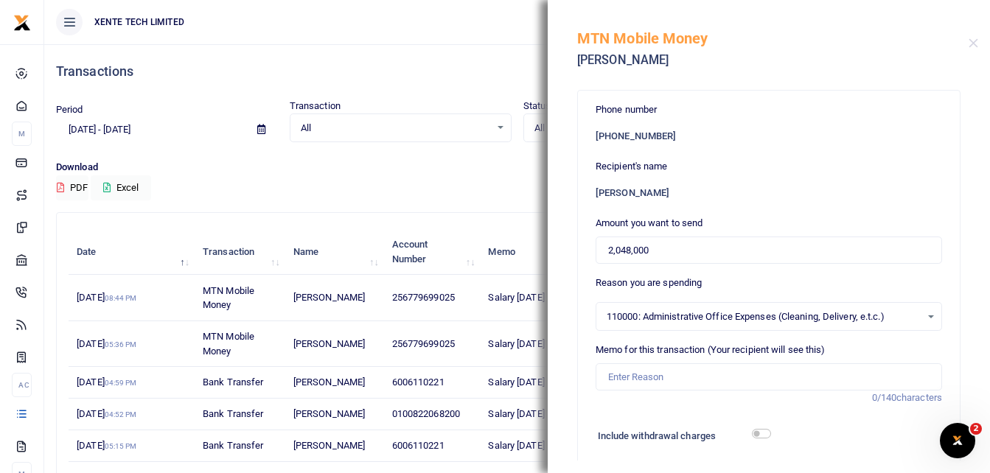
click at [923, 315] on div "110000: Administrative Office Expenses (Cleaning, Delivery, e.t.c.) Select an o…" at bounding box center [768, 317] width 345 height 16
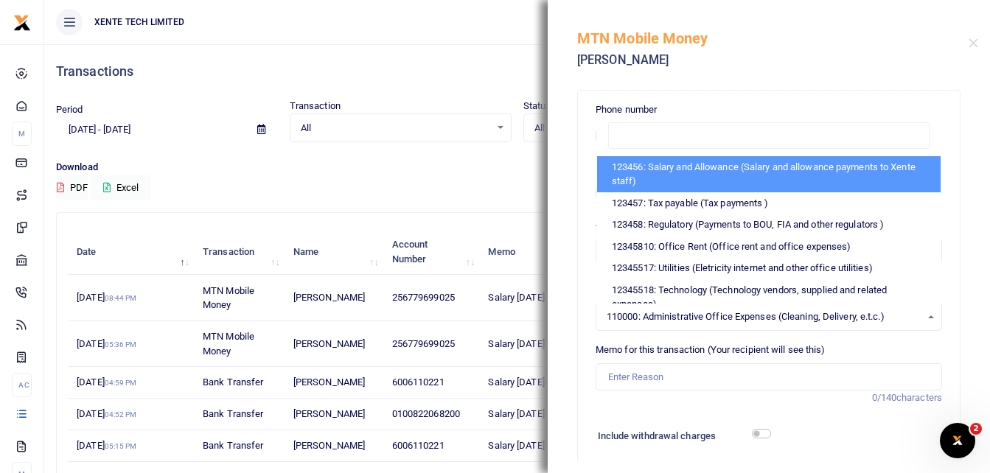
click at [830, 168] on li "123456: Salary and Allowance (Salary and allowance payments to Xente staff)" at bounding box center [769, 174] width 344 height 36
select select "1"
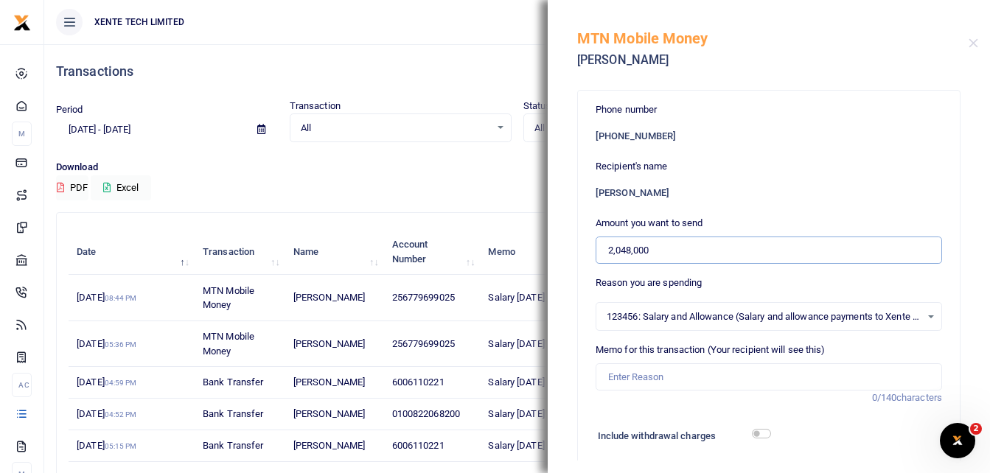
click at [621, 251] on input "2,048,000" at bounding box center [769, 251] width 346 height 28
type input "24,800"
drag, startPoint x: 653, startPoint y: 248, endPoint x: 591, endPoint y: 249, distance: 61.9
click at [591, 249] on div "Phone number +256 779699025 Recipient's name Agatha Mutumba Amount you want to …" at bounding box center [769, 442] width 382 height 702
type input "0"
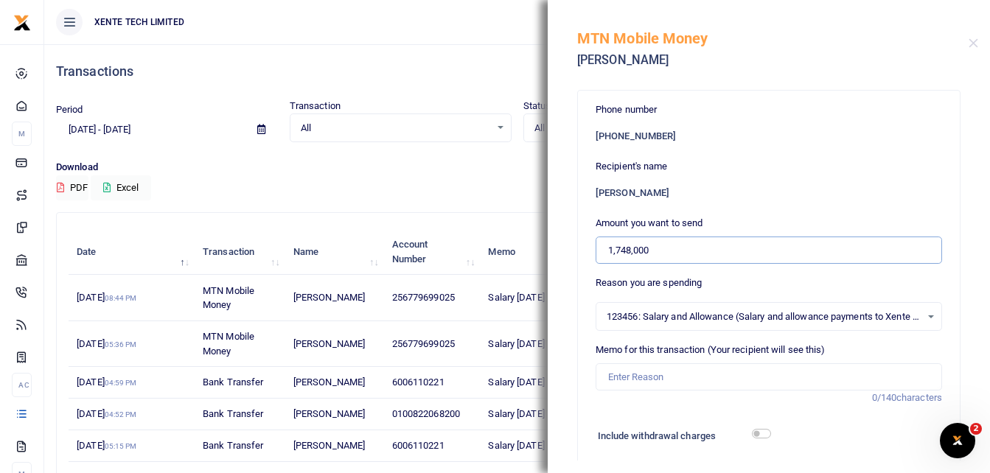
type input "1,748,000"
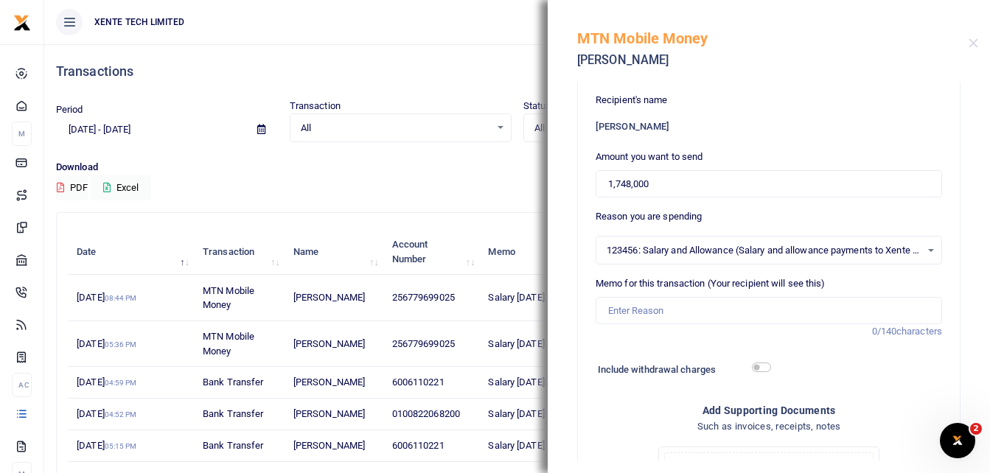
scroll to position [72, 0]
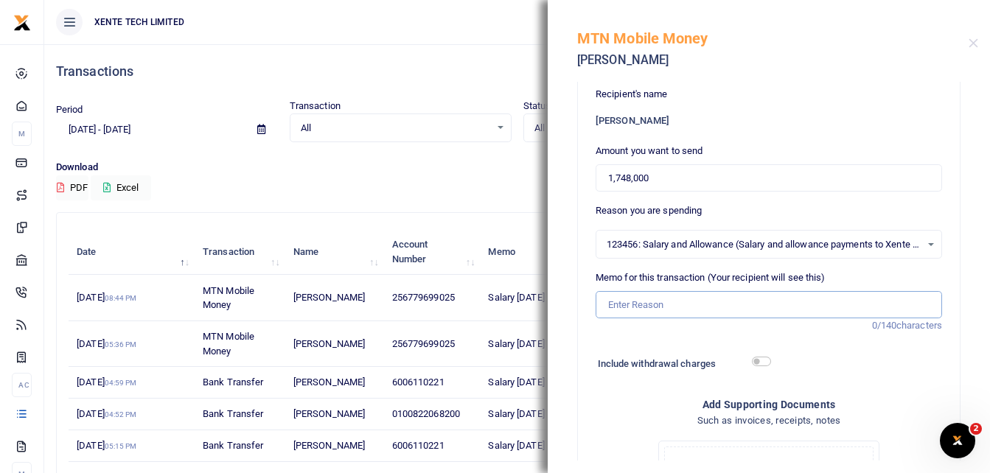
click at [615, 302] on input "Memo for this transaction (Your recipient will see this)" at bounding box center [769, 305] width 346 height 28
type input "Salary [DATE]"
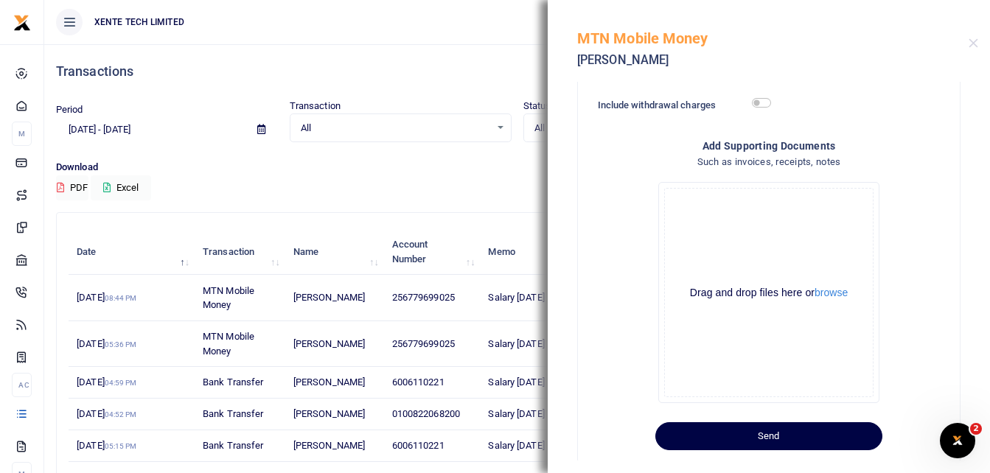
scroll to position [356, 0]
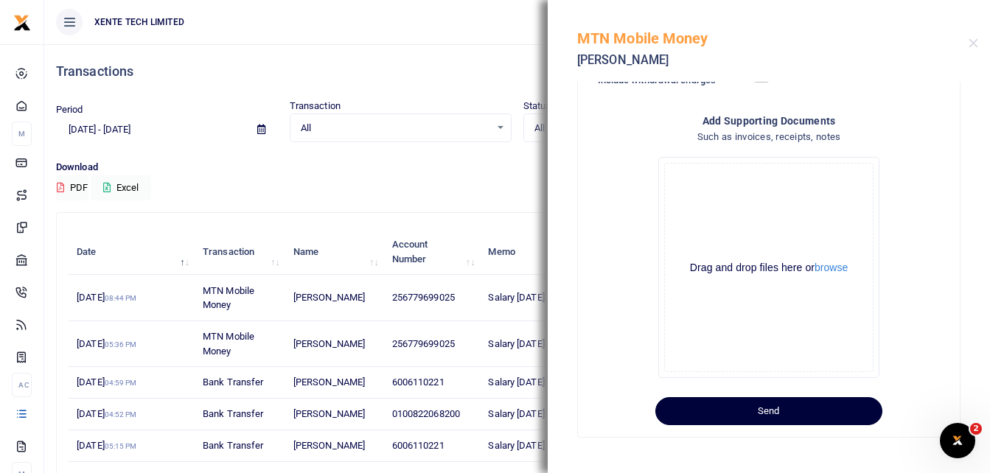
click at [797, 415] on button "Send" at bounding box center [768, 411] width 227 height 28
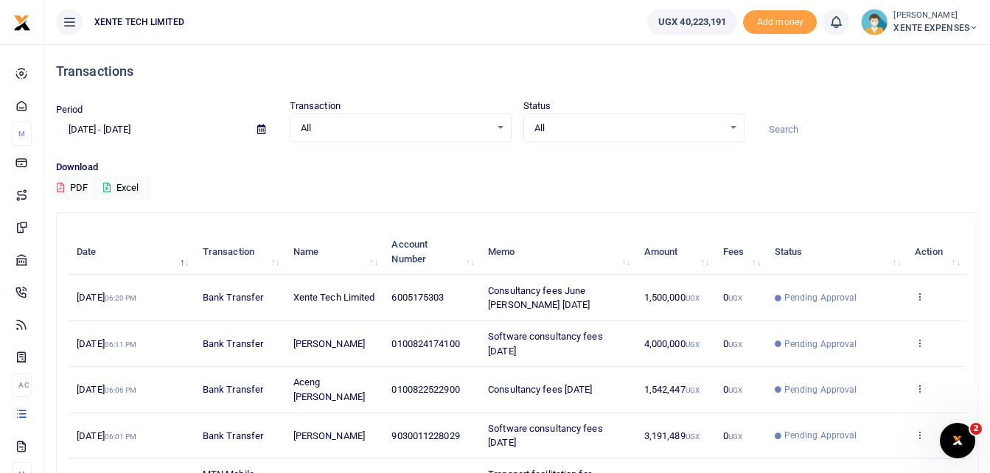
click at [805, 130] on input at bounding box center [867, 129] width 222 height 25
click at [262, 127] on icon at bounding box center [261, 130] width 8 height 10
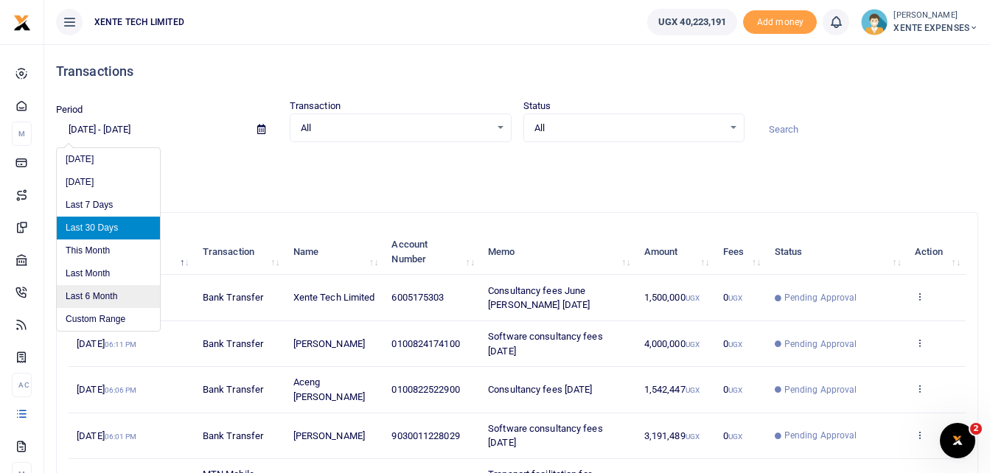
click at [111, 295] on li "Last 6 Month" at bounding box center [108, 296] width 103 height 23
type input "[DATE] - [DATE]"
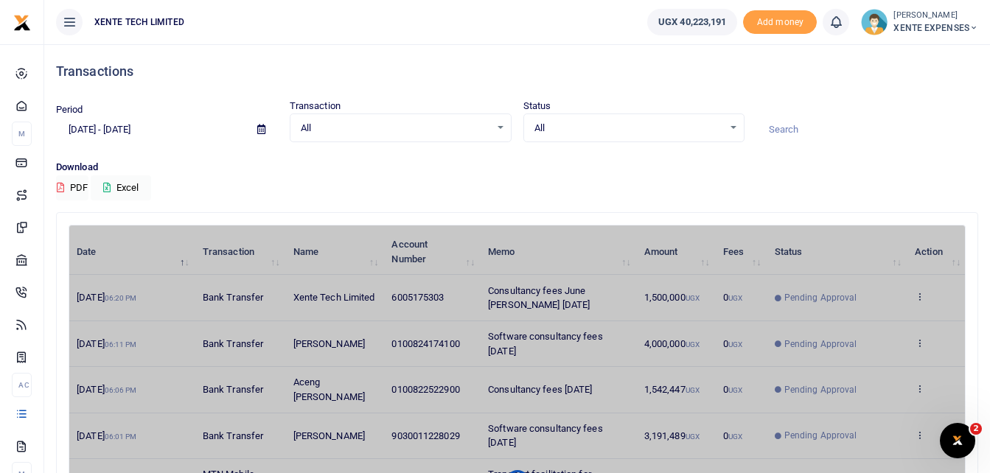
click at [801, 132] on input at bounding box center [867, 129] width 222 height 25
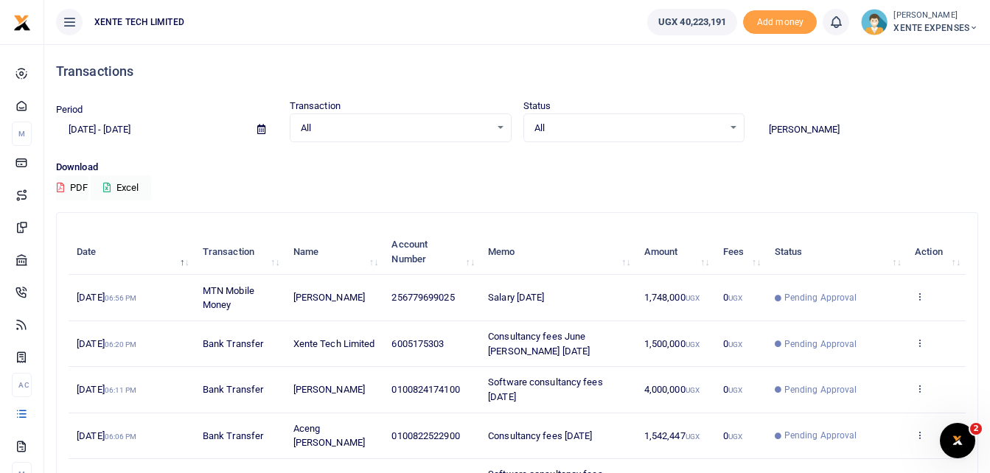
type input "Andrew"
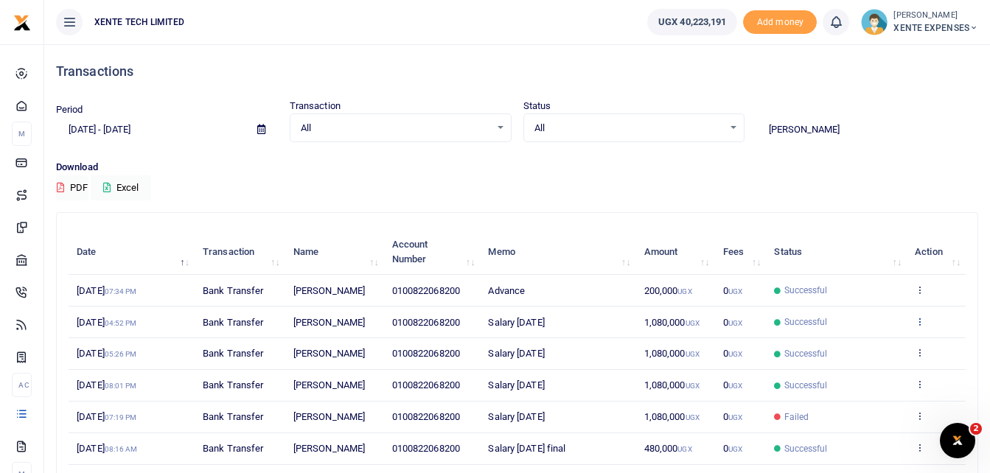
click at [923, 327] on icon at bounding box center [920, 321] width 10 height 10
click at [858, 401] on link "Send again" at bounding box center [865, 401] width 116 height 21
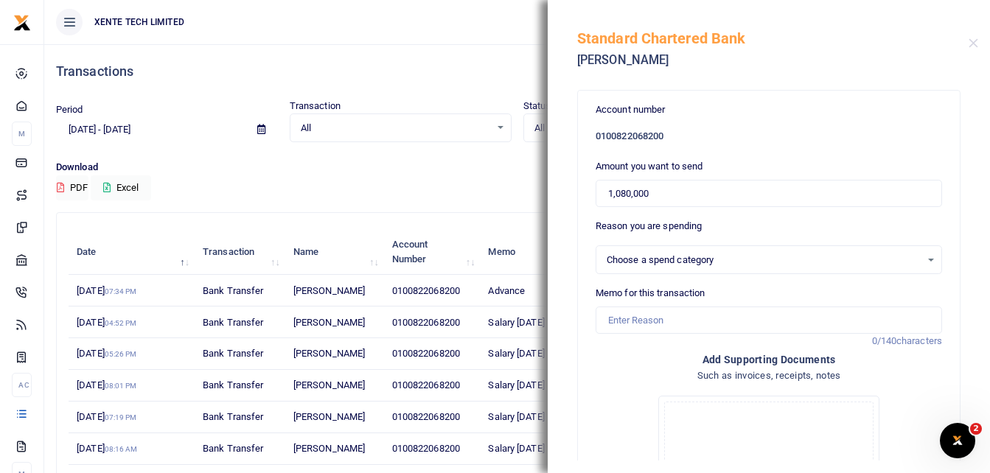
select select "1"
click at [643, 321] on input "Memo for this transaction" at bounding box center [769, 321] width 346 height 28
type input "Salary [DATE]"
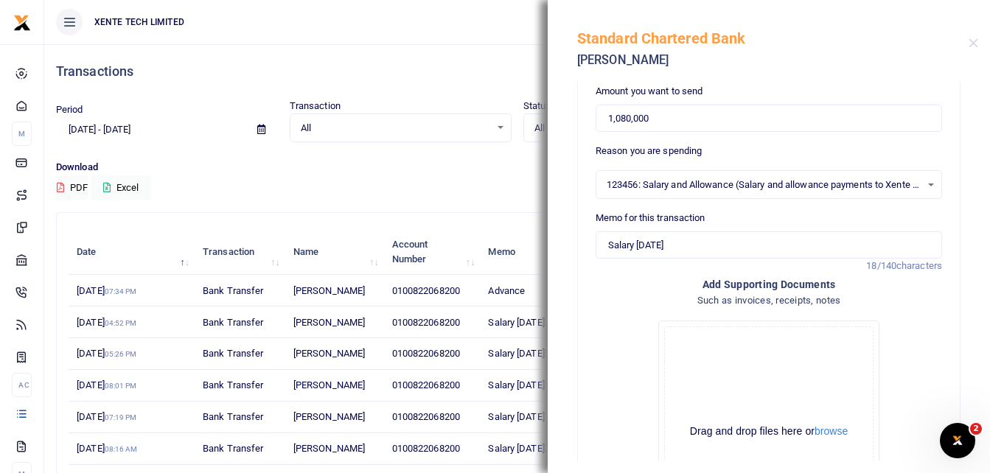
scroll to position [240, 0]
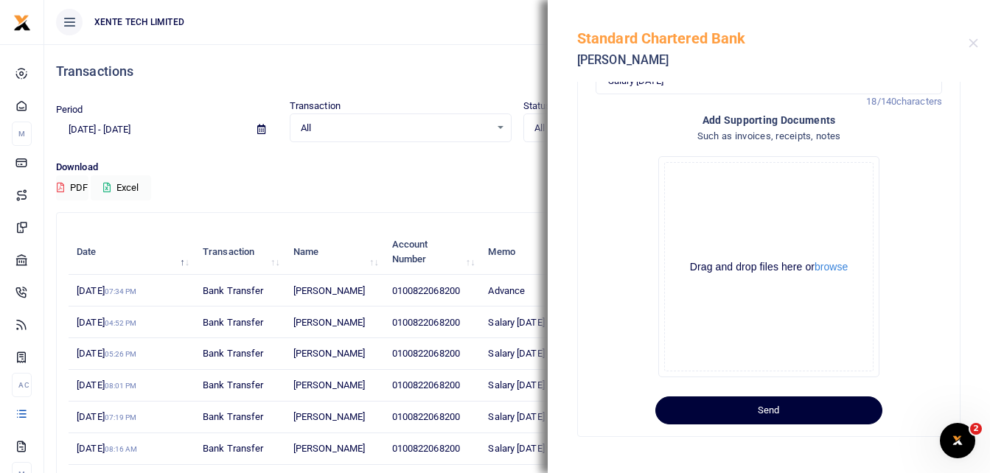
click at [795, 411] on button "Send" at bounding box center [768, 411] width 227 height 28
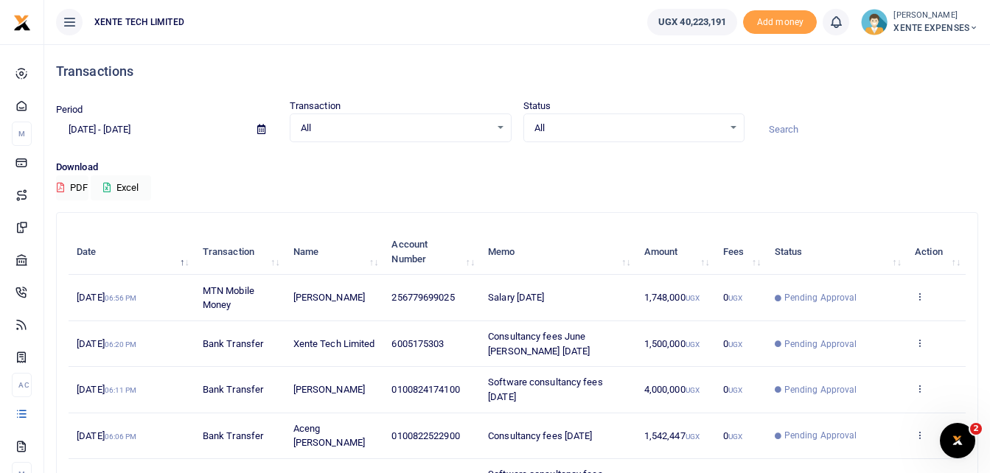
click at [802, 123] on input at bounding box center [867, 129] width 222 height 25
type input "francis"
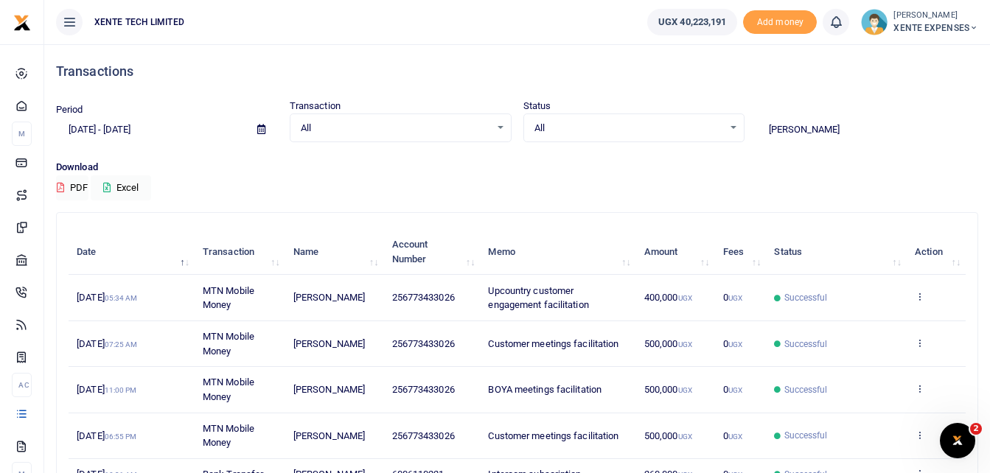
click at [260, 128] on icon at bounding box center [261, 130] width 8 height 10
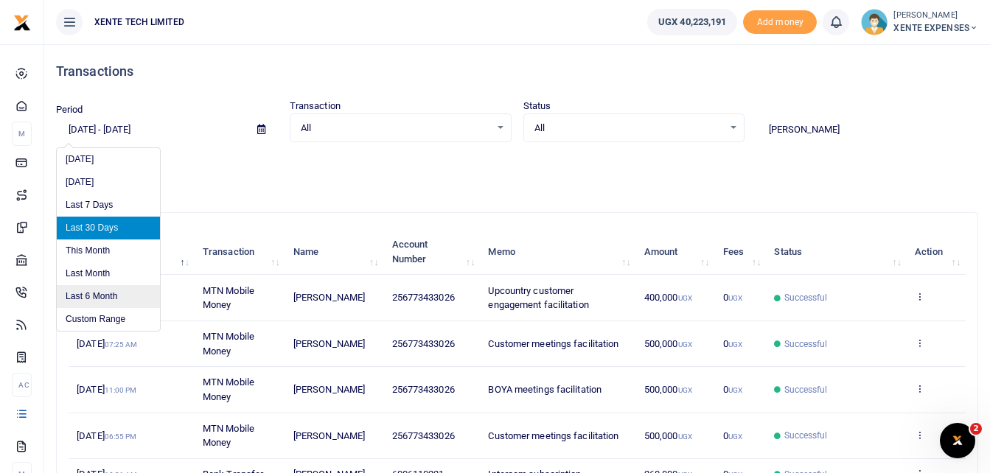
click at [105, 291] on li "Last 6 Month" at bounding box center [108, 296] width 103 height 23
type input "03/01/2025 - 09/01/2025"
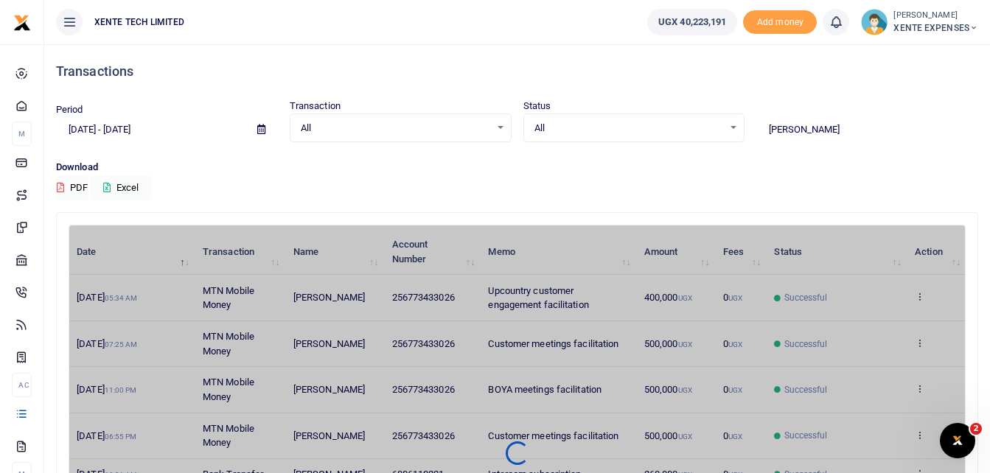
click at [820, 132] on input "francis" at bounding box center [867, 129] width 222 height 25
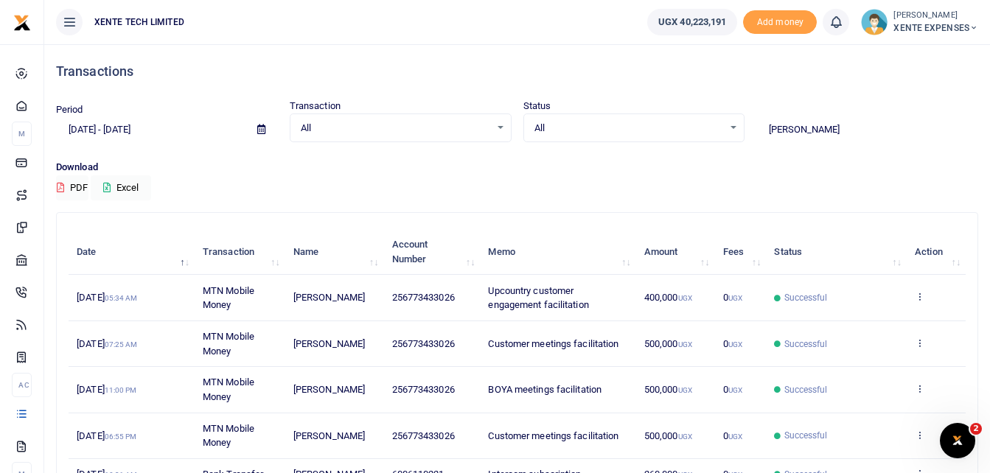
drag, startPoint x: 820, startPoint y: 132, endPoint x: 759, endPoint y: 132, distance: 60.4
click at [759, 132] on input "francis" at bounding box center [867, 129] width 222 height 25
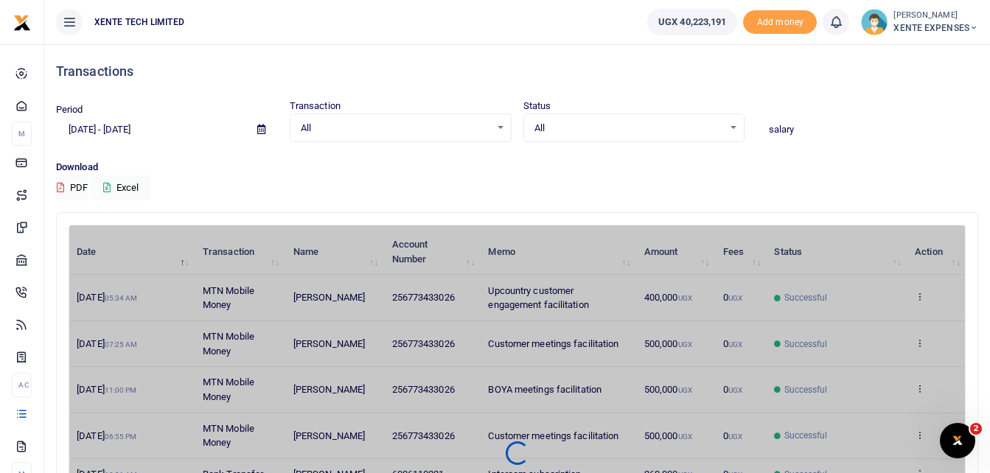
type input "salary"
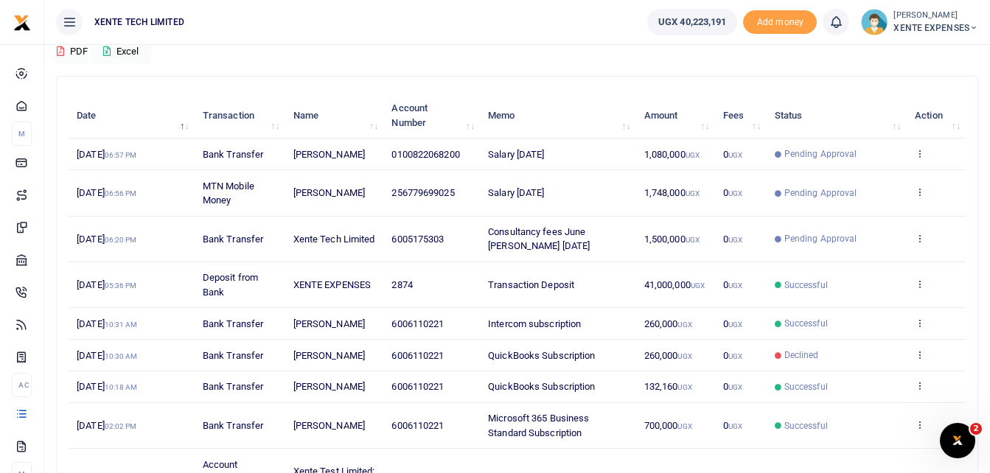
scroll to position [147, 0]
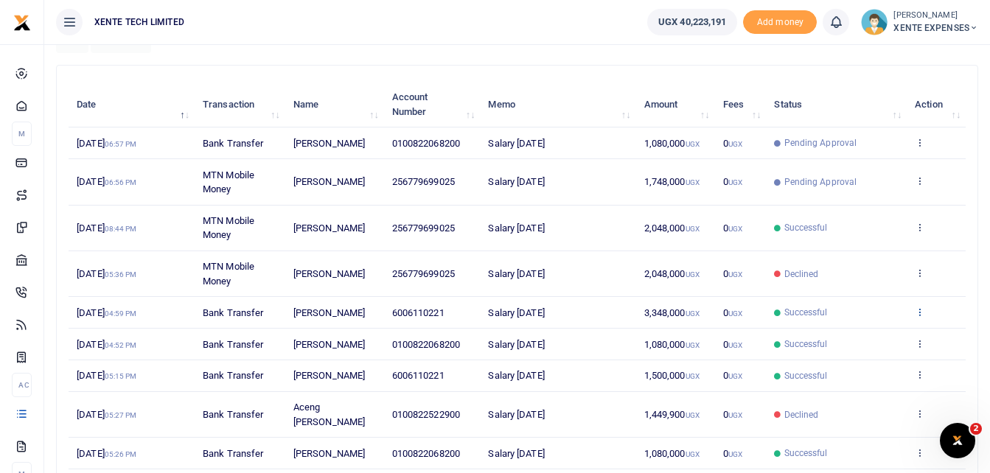
click at [919, 317] on icon at bounding box center [920, 312] width 10 height 10
click at [854, 388] on link "Send again" at bounding box center [865, 391] width 116 height 21
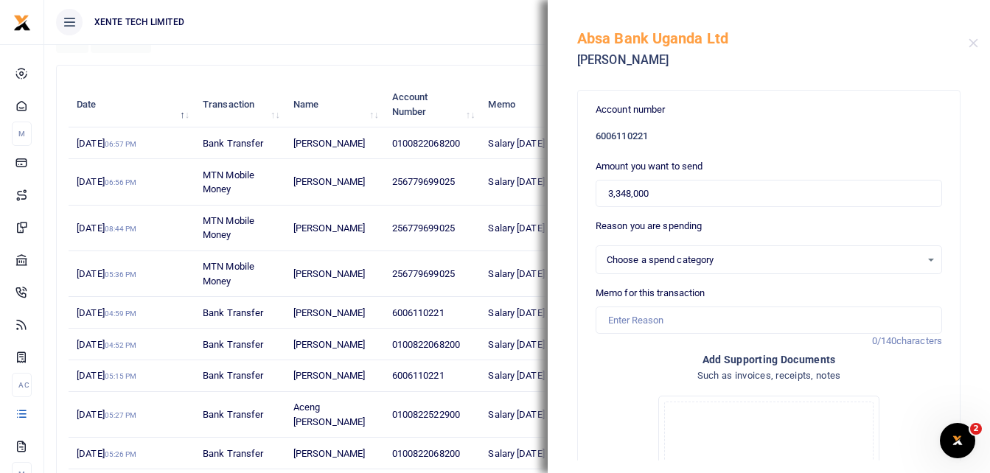
select select "1"
click at [639, 326] on input "Memo for this transaction" at bounding box center [769, 321] width 346 height 28
type input "Salary [DATE]"
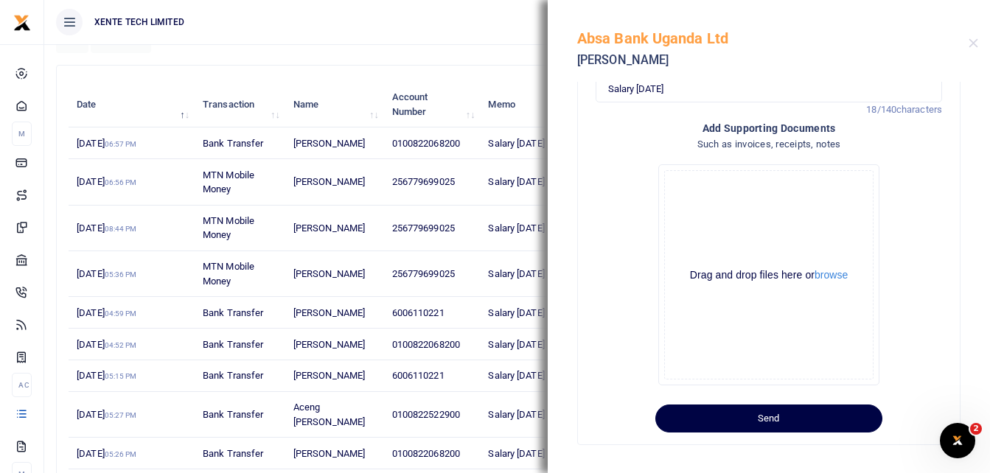
scroll to position [240, 0]
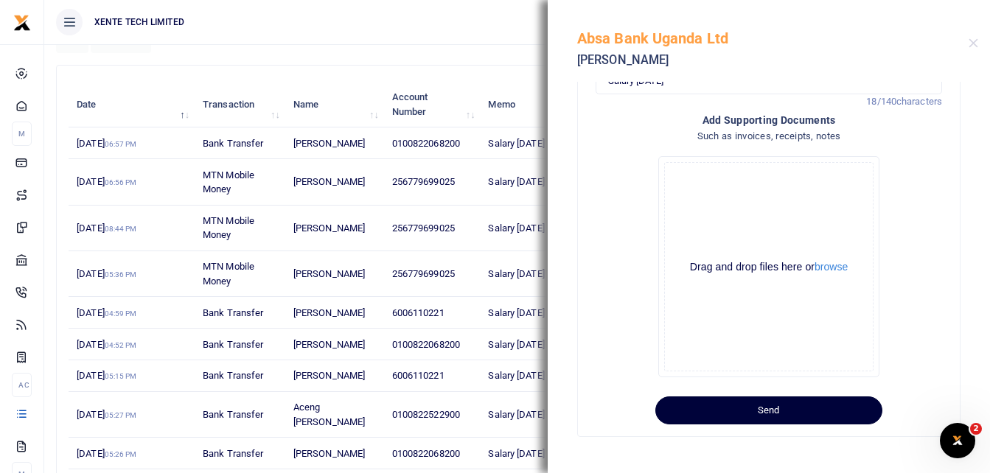
click at [739, 412] on button "Send" at bounding box center [768, 411] width 227 height 28
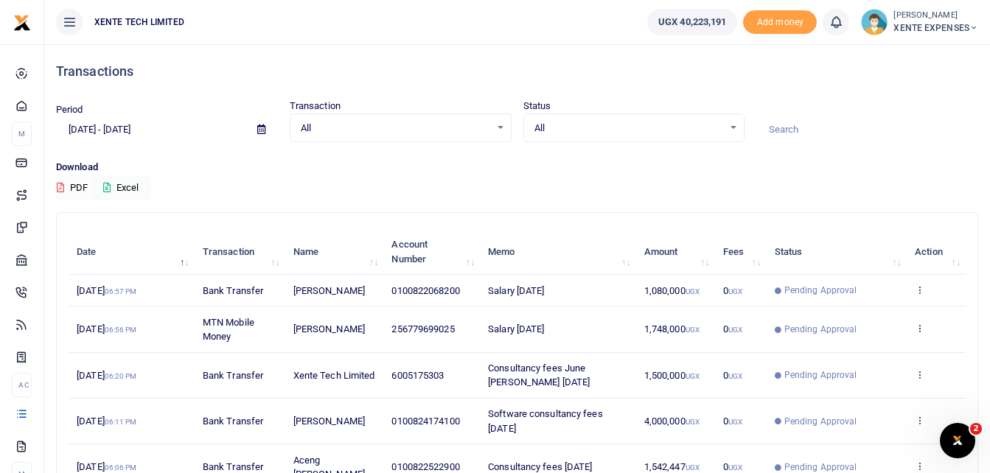
click at [923, 295] on icon at bounding box center [920, 290] width 10 height 10
click at [854, 353] on link "Send again" at bounding box center [865, 354] width 116 height 21
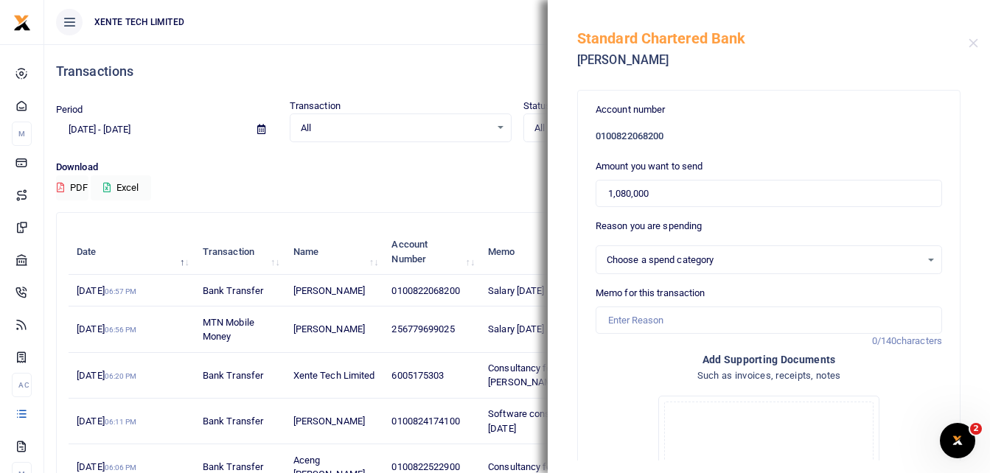
select select "1"
click at [621, 191] on input "1,080,000" at bounding box center [769, 194] width 346 height 28
type input "1"
type input "880,000"
click at [655, 319] on input "Memo for this transaction" at bounding box center [769, 321] width 346 height 28
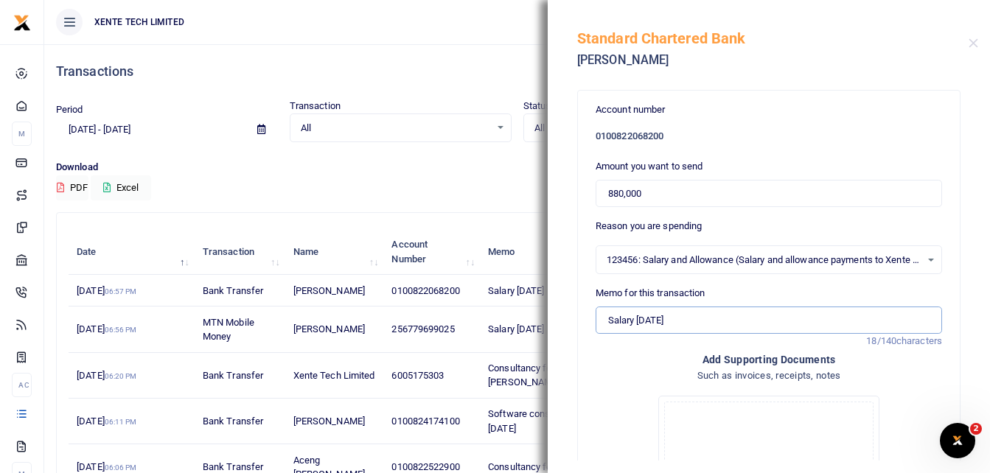
click at [717, 324] on input "Salary [DATE]" at bounding box center [769, 321] width 346 height 28
type input "Salary August 2025 less advance"
click at [620, 379] on h4 "Such as invoices, receipts, notes" at bounding box center [769, 376] width 346 height 16
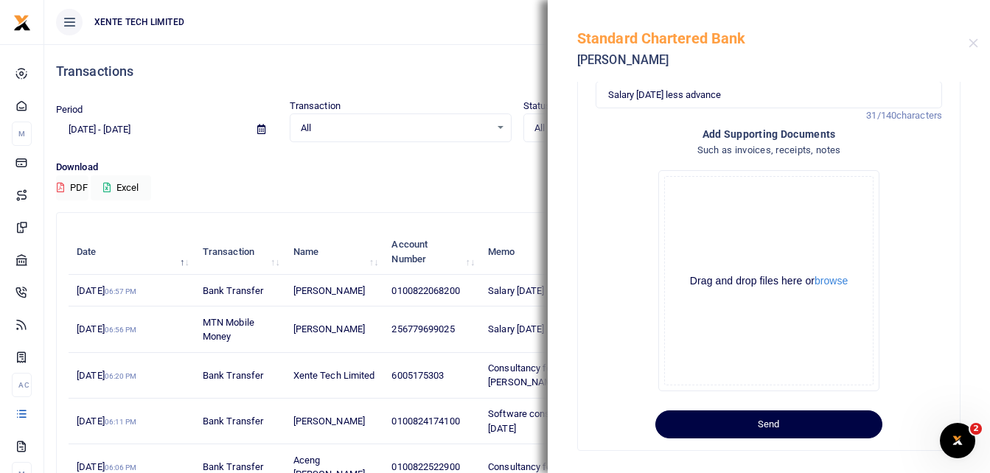
scroll to position [240, 0]
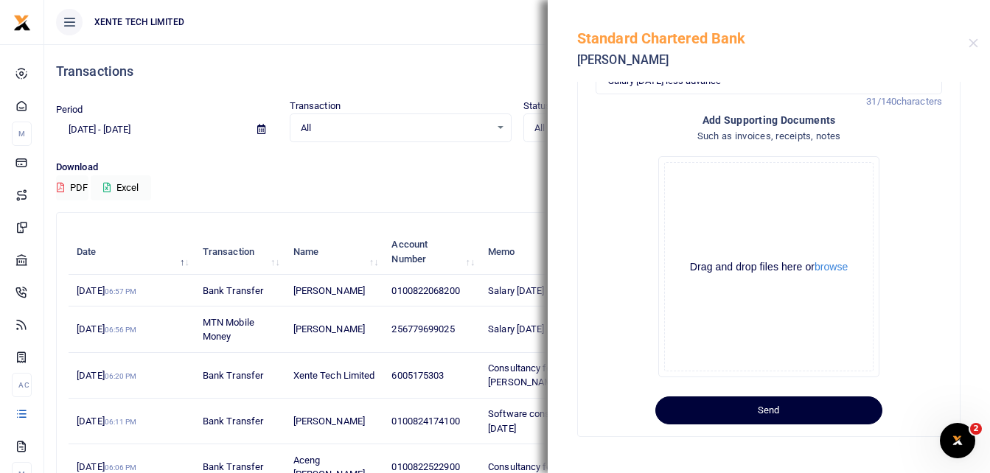
click at [818, 410] on button "Send" at bounding box center [768, 411] width 227 height 28
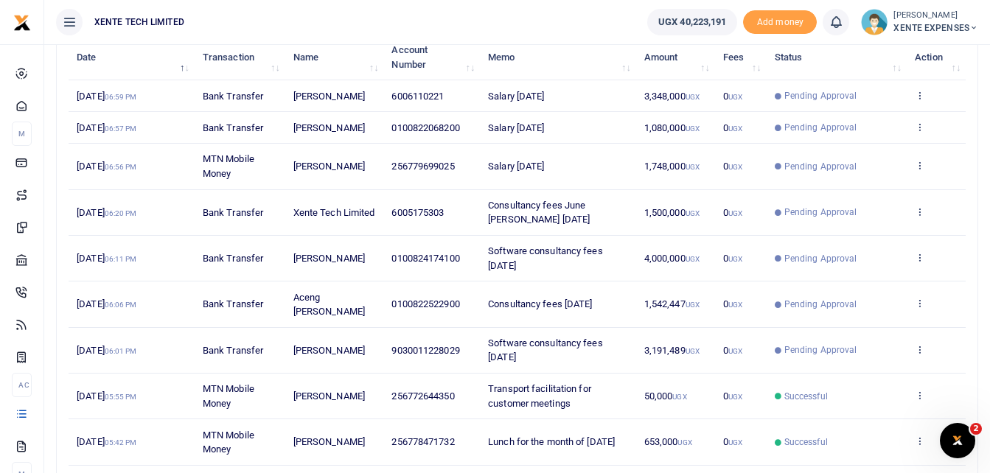
scroll to position [221, 0]
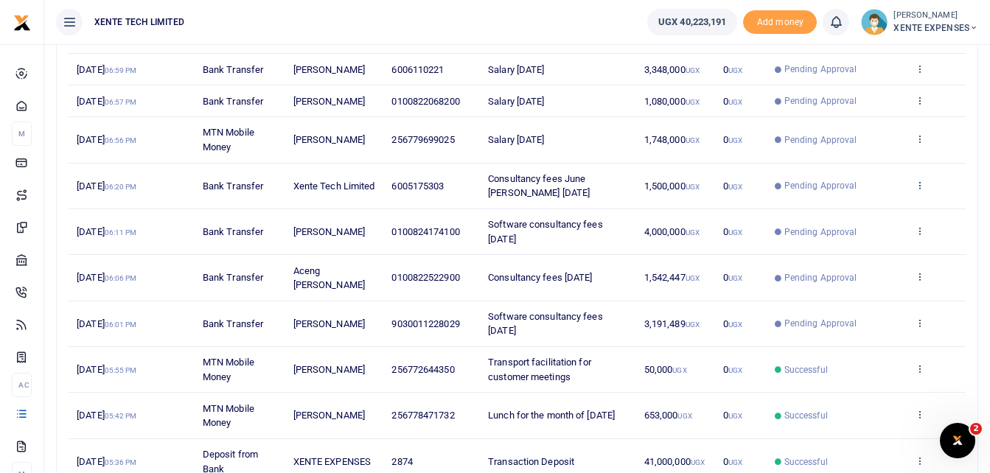
click at [921, 190] on icon at bounding box center [920, 185] width 10 height 10
click at [851, 268] on link "Send again" at bounding box center [865, 271] width 116 height 21
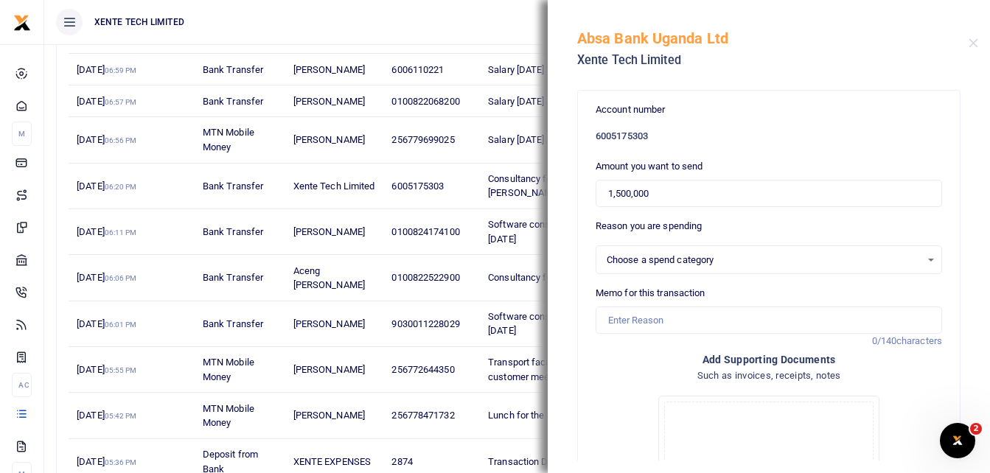
select select "14"
click at [630, 192] on input "1,500,000" at bounding box center [769, 194] width 346 height 28
type input "1"
type input "0"
type input "1,005,000"
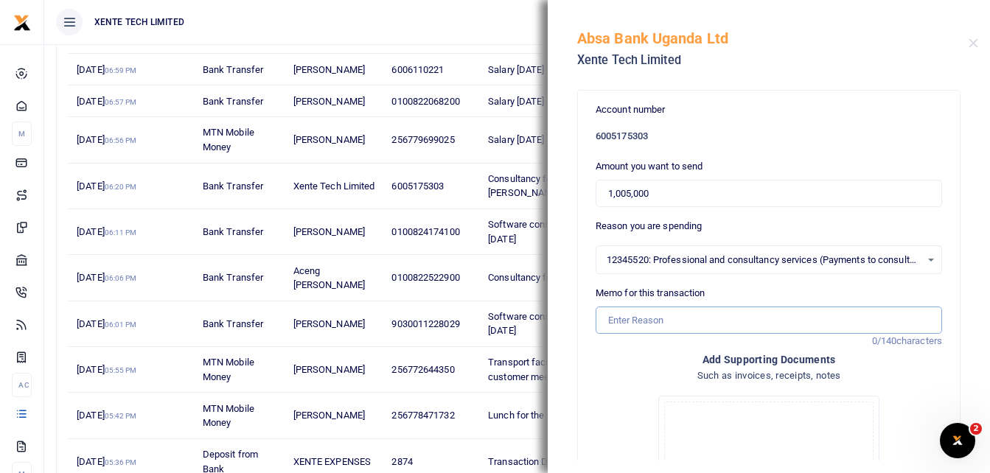
click at [625, 322] on input "Memo for this transaction" at bounding box center [769, 321] width 346 height 28
type input "Consultancy fees June [PERSON_NAME] [DATE]"
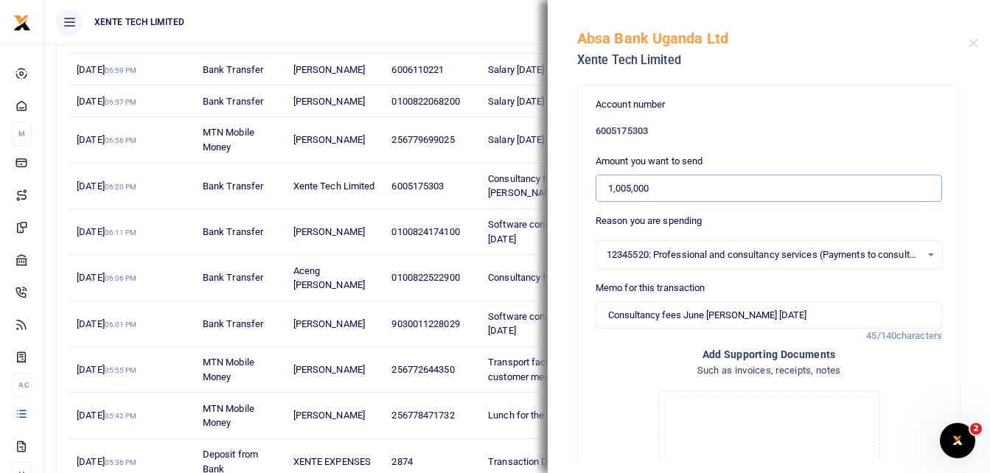
click at [612, 187] on input "1,005,000" at bounding box center [769, 189] width 346 height 28
click at [608, 187] on input "1,005,000" at bounding box center [769, 189] width 346 height 28
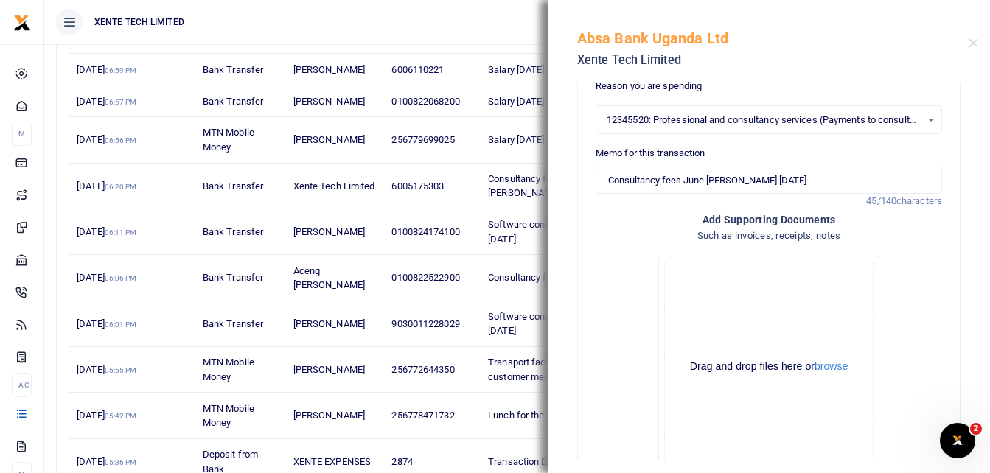
scroll to position [240, 0]
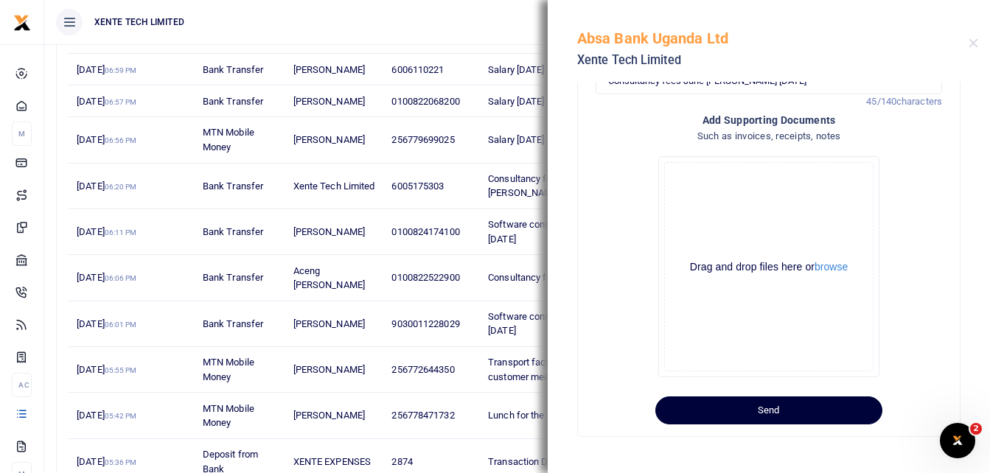
click at [712, 408] on button "Send" at bounding box center [768, 411] width 227 height 28
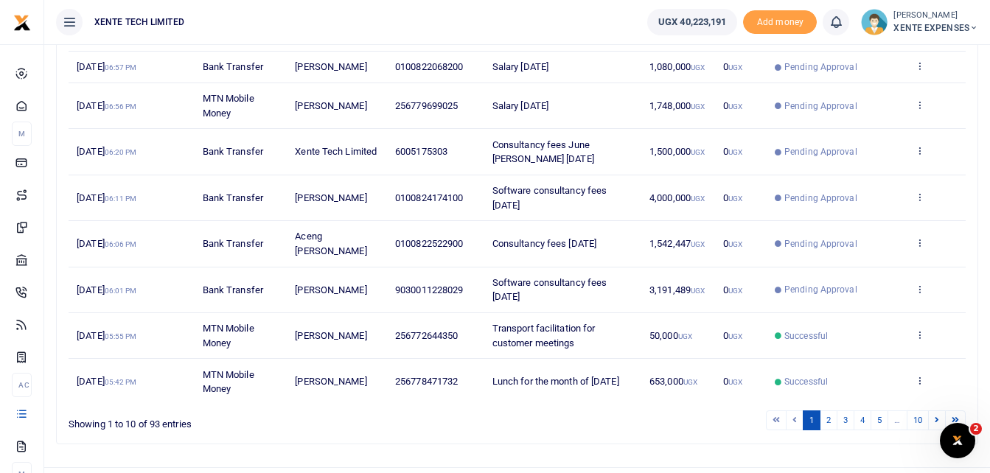
scroll to position [288, 0]
click at [919, 293] on icon at bounding box center [920, 288] width 10 height 10
click at [867, 356] on link "Send again" at bounding box center [865, 360] width 116 height 21
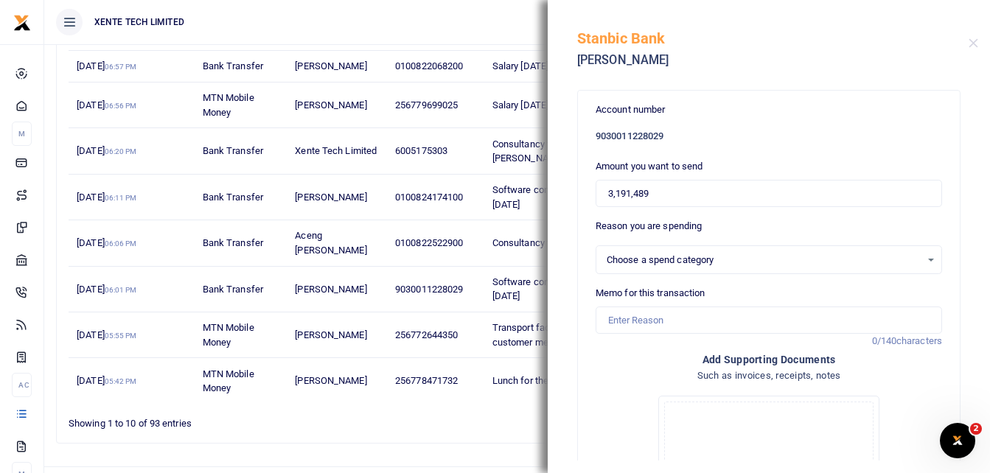
select select "14"
drag, startPoint x: 661, startPoint y: 192, endPoint x: 553, endPoint y: 194, distance: 108.4
click at [553, 194] on div "Account number 9030011228029 Amount you want to send 3,191,489 Reason you are s…" at bounding box center [769, 271] width 442 height 379
type input "3,000,000"
click at [627, 320] on input "Memo for this transaction" at bounding box center [769, 321] width 346 height 28
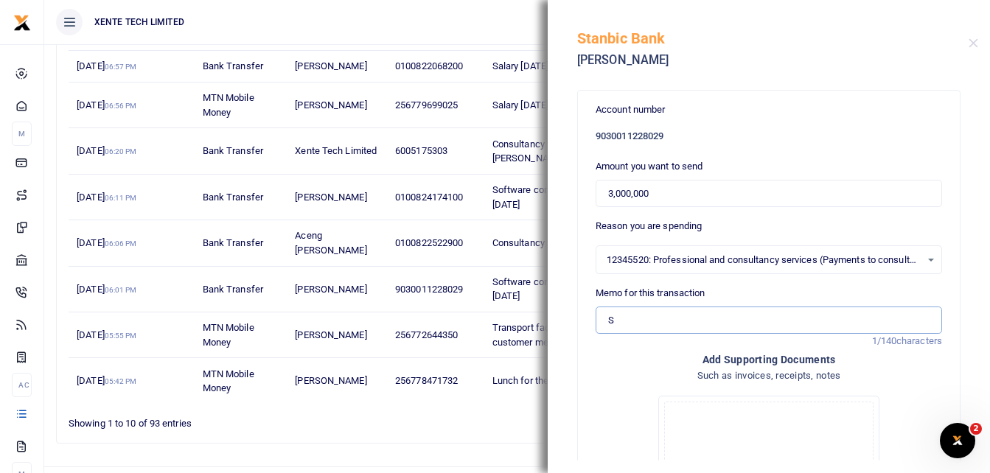
type input "Software consultancy fees [DATE]"
click at [609, 320] on input "Software consultancy fees [DATE]" at bounding box center [769, 321] width 346 height 28
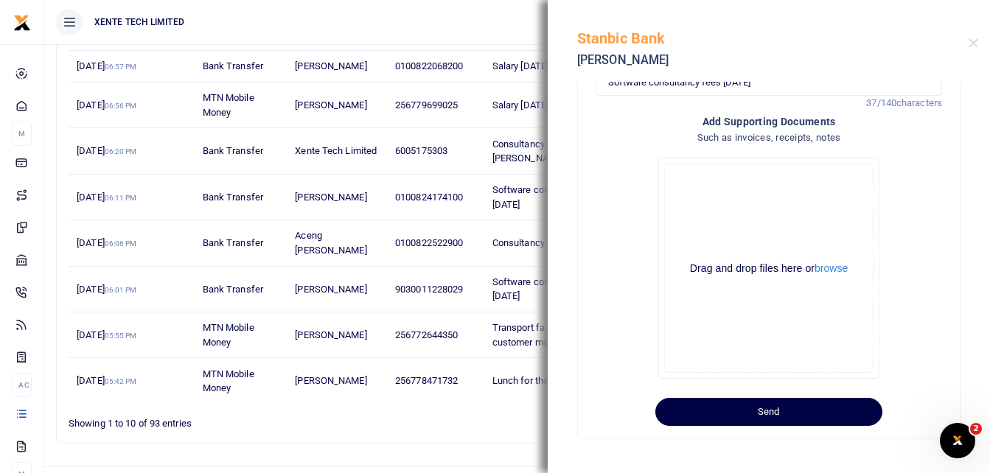
scroll to position [240, 0]
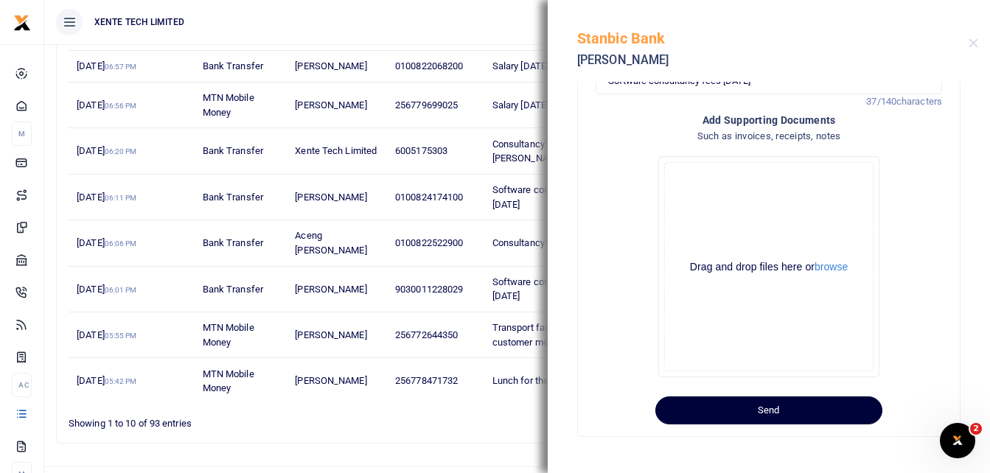
click at [759, 411] on button "Send" at bounding box center [768, 411] width 227 height 28
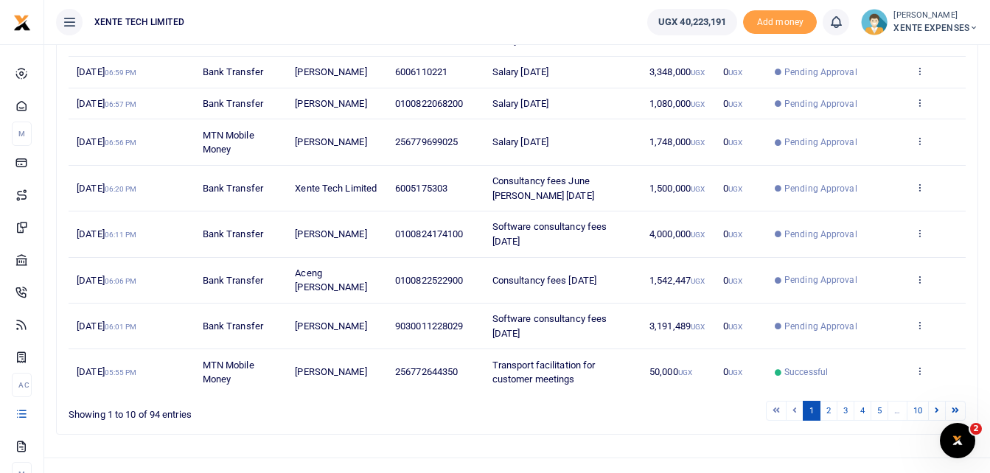
scroll to position [302, 0]
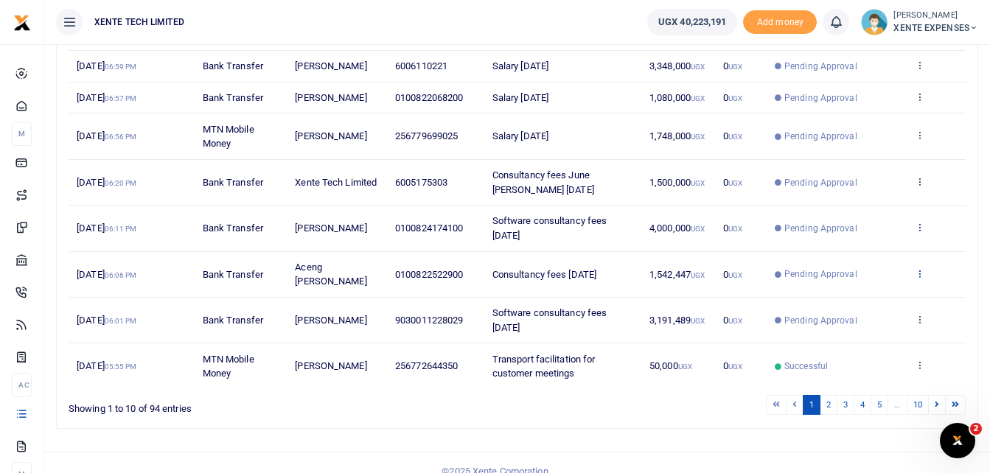
click at [923, 279] on icon at bounding box center [920, 273] width 10 height 10
click at [846, 352] on link "Send again" at bounding box center [865, 353] width 116 height 21
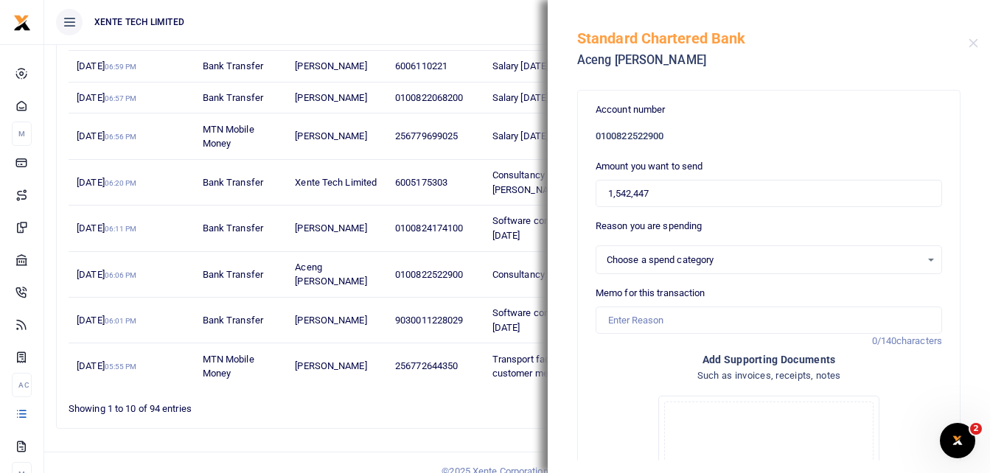
select select "14"
drag, startPoint x: 655, startPoint y: 190, endPoint x: 597, endPoint y: 189, distance: 57.5
click at [597, 189] on input "1,542,447" at bounding box center [769, 194] width 346 height 28
type input "1,449,900"
click at [636, 321] on input "Memo for this transaction" at bounding box center [769, 321] width 346 height 28
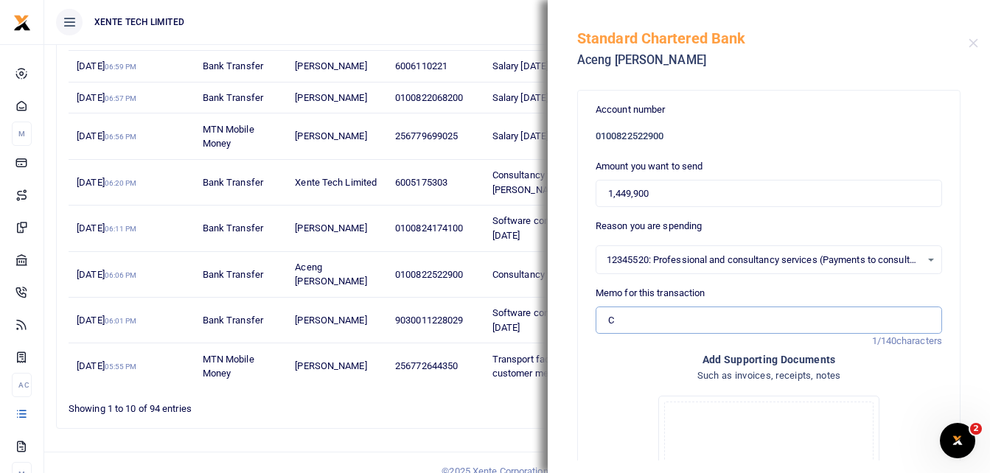
type input "Consultancy fees [DATE]"
click at [607, 192] on input "1,449,900" at bounding box center [769, 194] width 346 height 28
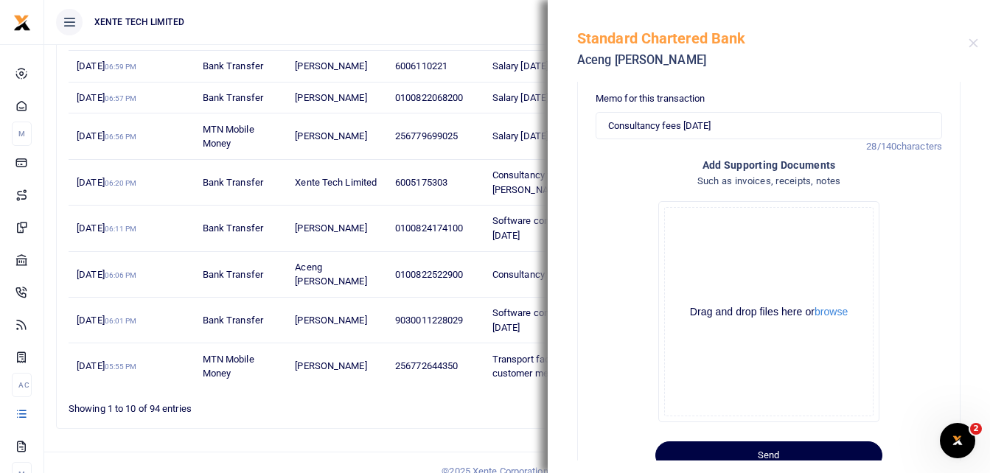
scroll to position [240, 0]
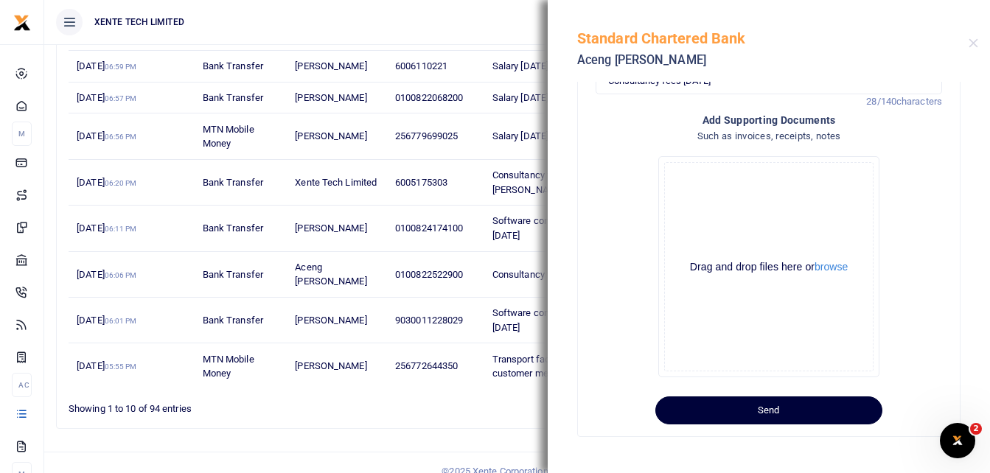
click at [766, 411] on button "Send" at bounding box center [768, 411] width 227 height 28
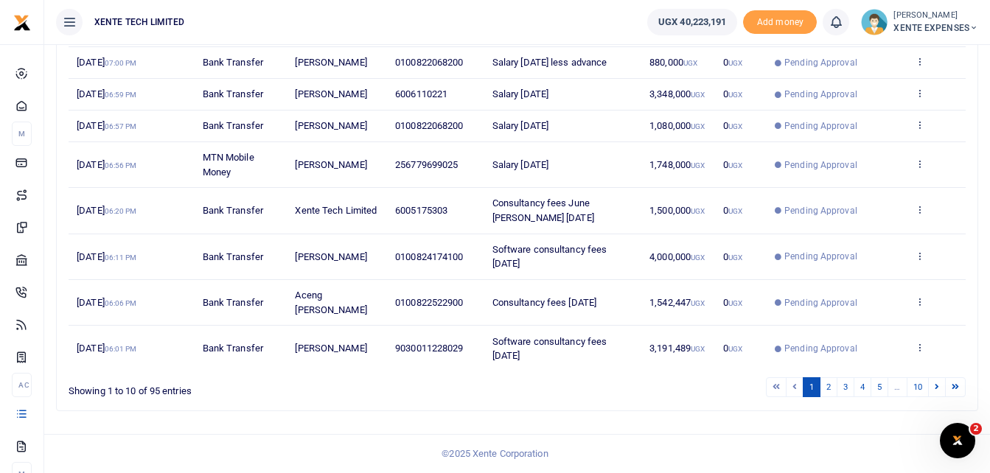
scroll to position [334, 0]
click at [921, 261] on icon at bounding box center [920, 256] width 10 height 10
click at [864, 332] on link "Send again" at bounding box center [865, 342] width 116 height 21
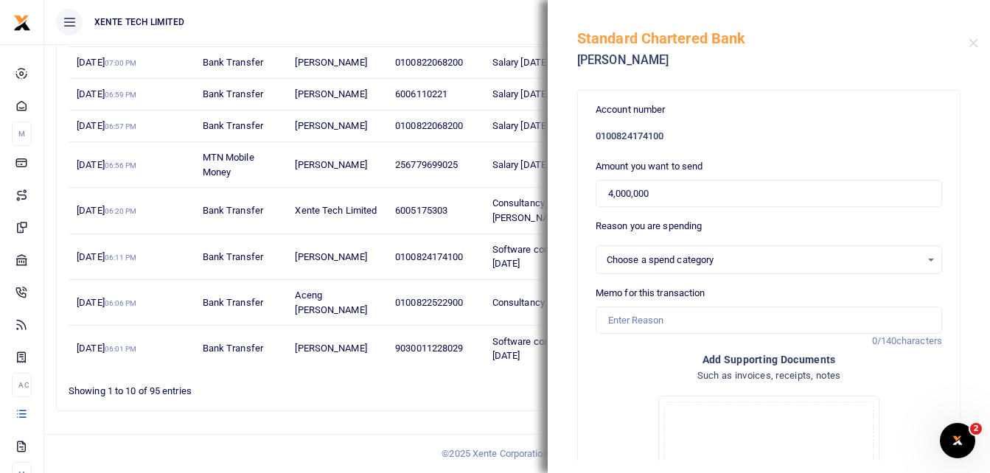
select select "14"
drag, startPoint x: 630, startPoint y: 193, endPoint x: 582, endPoint y: 195, distance: 48.7
click at [582, 195] on div "Account number 0100824174100 Amount you want to send 4,000,000 Reason you are s…" at bounding box center [769, 383] width 382 height 585
type input "3,760,000"
click at [647, 326] on input "Memo for this transaction" at bounding box center [769, 321] width 346 height 28
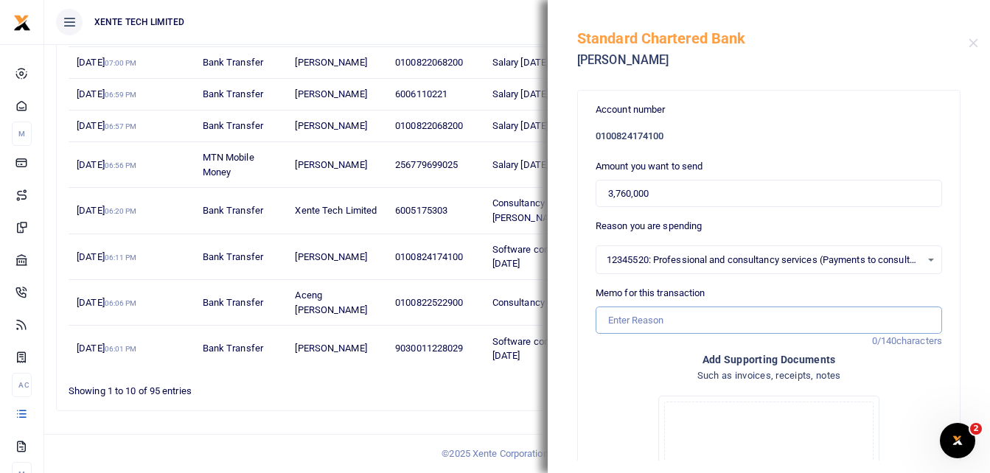
type input "Consultancy fees [DATE]"
click at [608, 193] on input "3,760,000" at bounding box center [769, 194] width 346 height 28
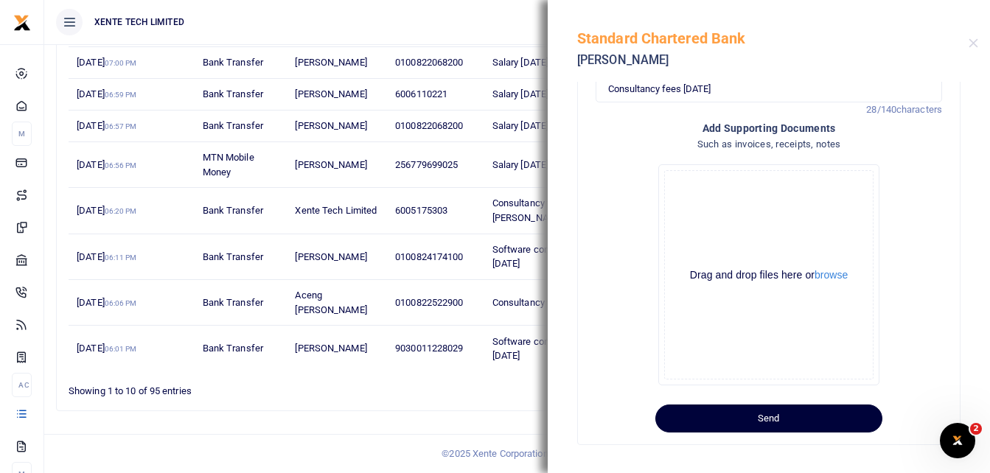
click at [781, 419] on button "Send" at bounding box center [768, 419] width 227 height 28
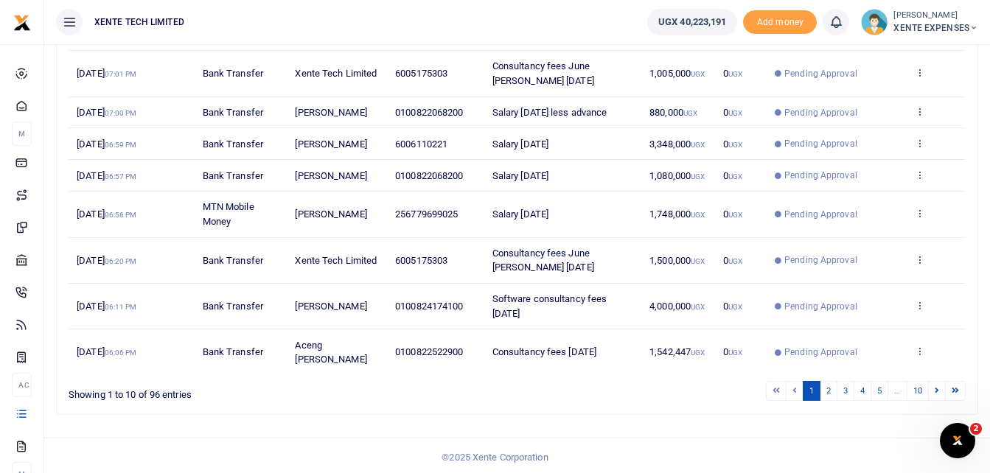
scroll to position [320, 0]
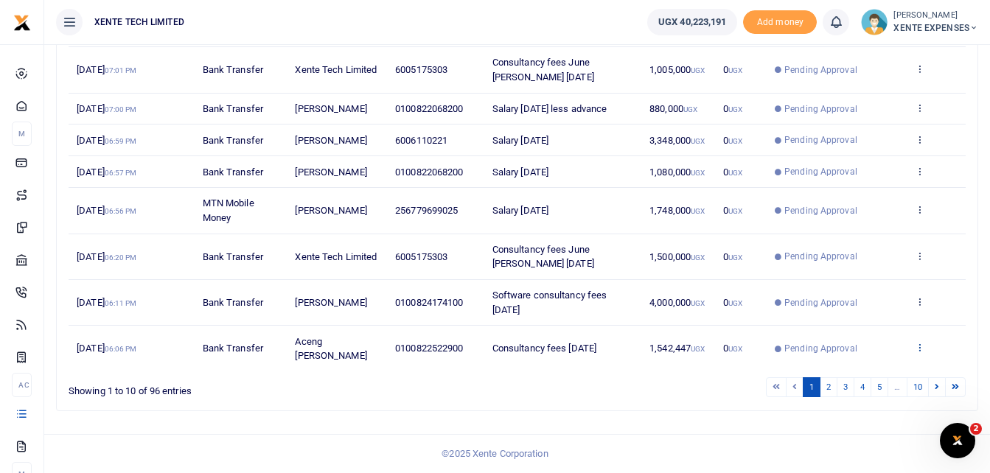
click at [920, 352] on icon at bounding box center [920, 347] width 10 height 10
click at [873, 296] on link "View details" at bounding box center [865, 299] width 116 height 21
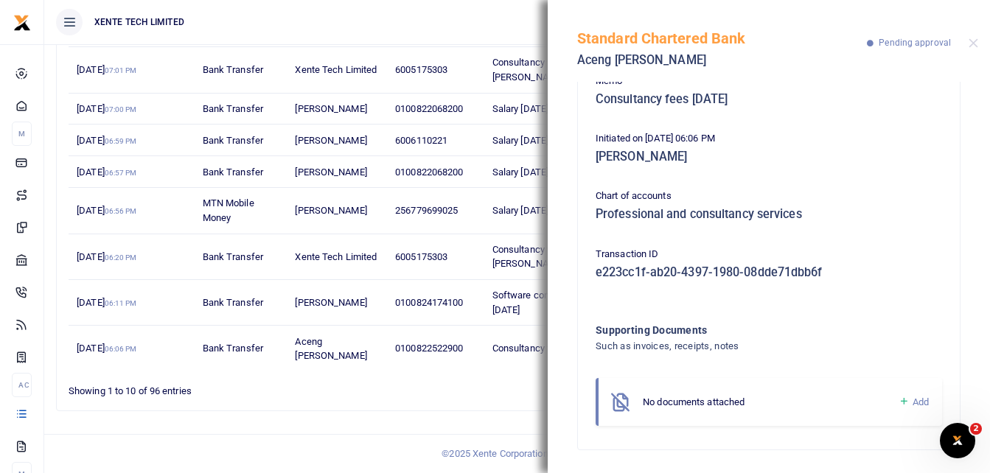
scroll to position [0, 0]
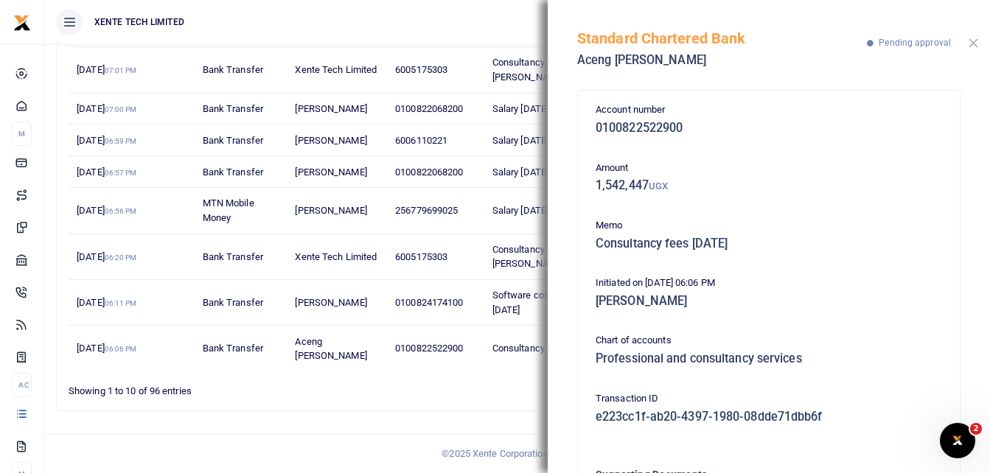
click at [971, 42] on button "Close" at bounding box center [974, 43] width 10 height 10
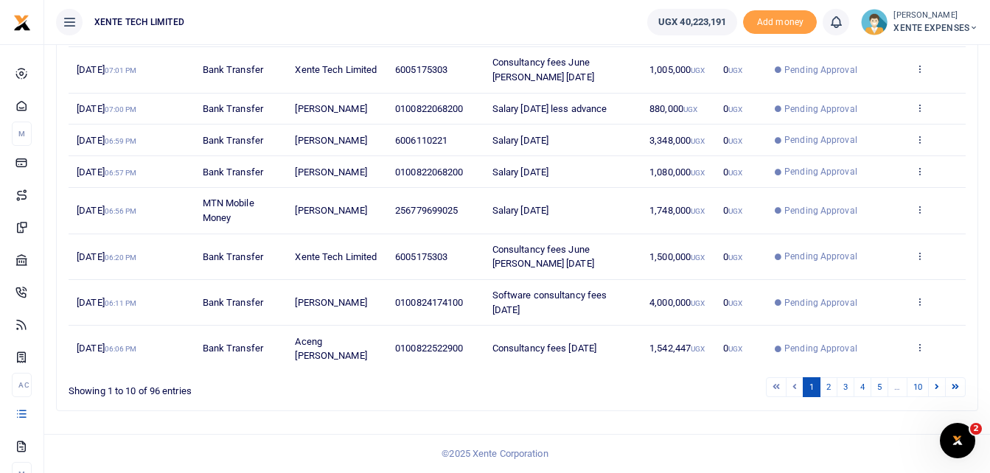
drag, startPoint x: 919, startPoint y: 353, endPoint x: 748, endPoint y: 359, distance: 171.1
drag, startPoint x: 748, startPoint y: 359, endPoint x: 739, endPoint y: 359, distance: 9.6
click at [739, 353] on small "UGX" at bounding box center [735, 349] width 14 height 8
click at [817, 355] on span "Pending Approval" at bounding box center [820, 348] width 73 height 13
click at [918, 352] on icon at bounding box center [920, 347] width 10 height 10
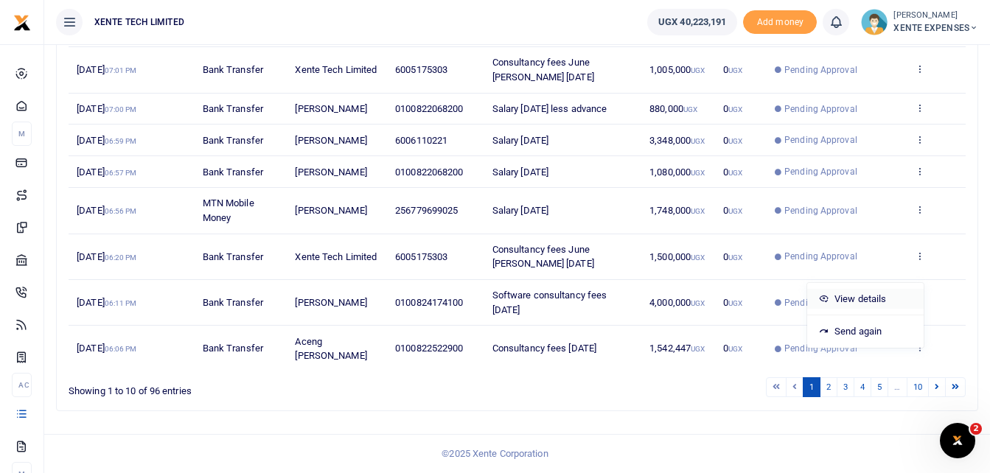
click at [868, 300] on link "View details" at bounding box center [865, 299] width 116 height 21
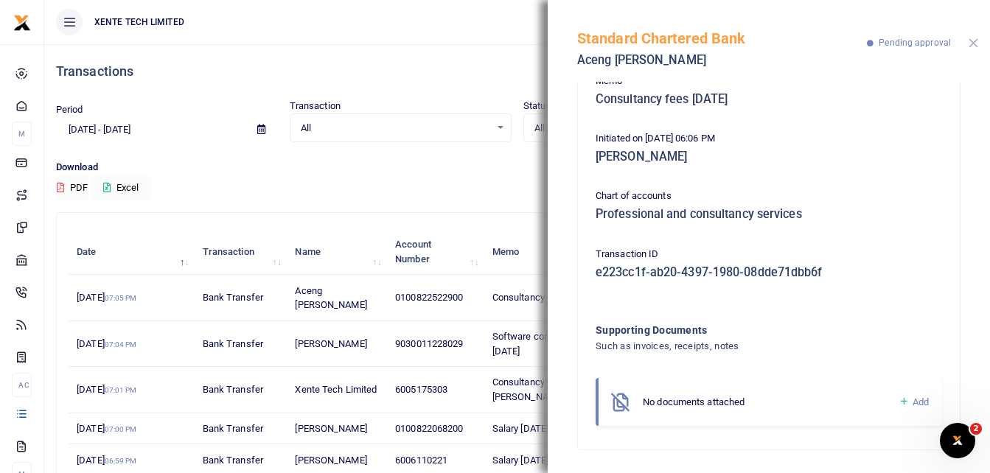
click at [971, 42] on button "Close" at bounding box center [974, 43] width 10 height 10
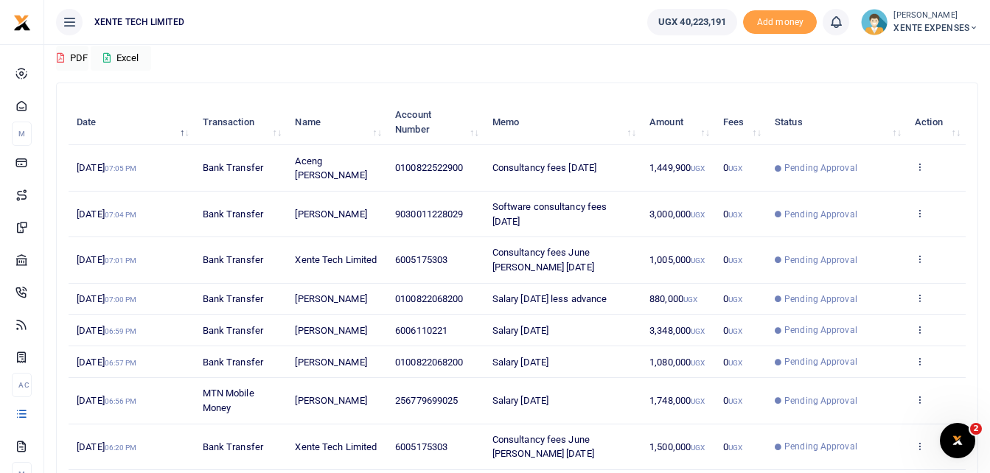
scroll to position [131, 0]
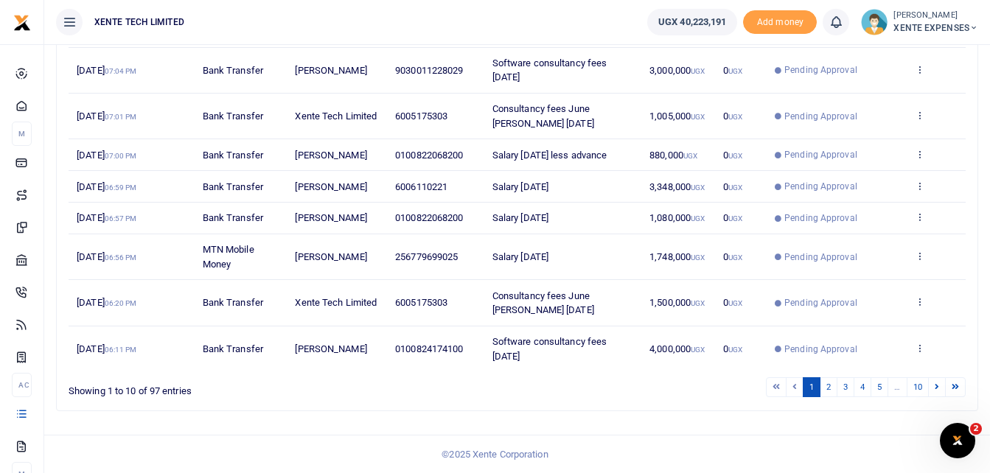
scroll to position [334, 0]
click at [826, 391] on link "2" at bounding box center [829, 387] width 18 height 20
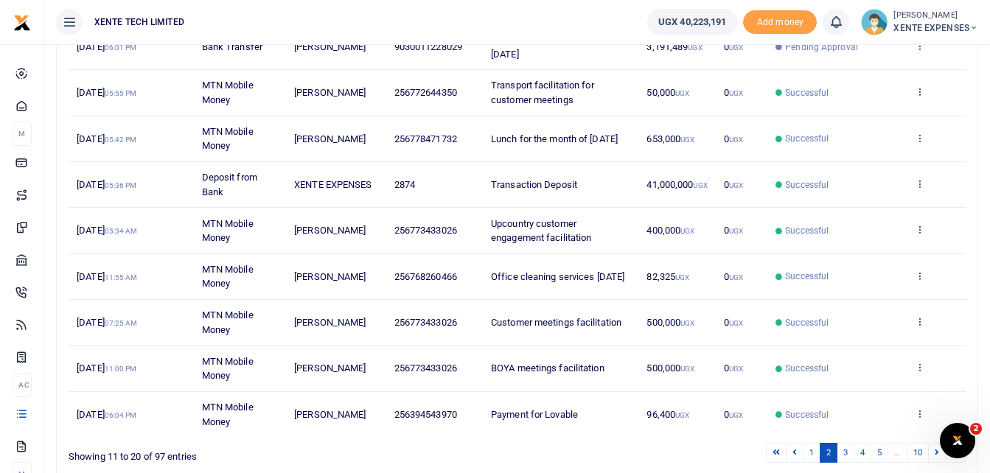
scroll to position [349, 0]
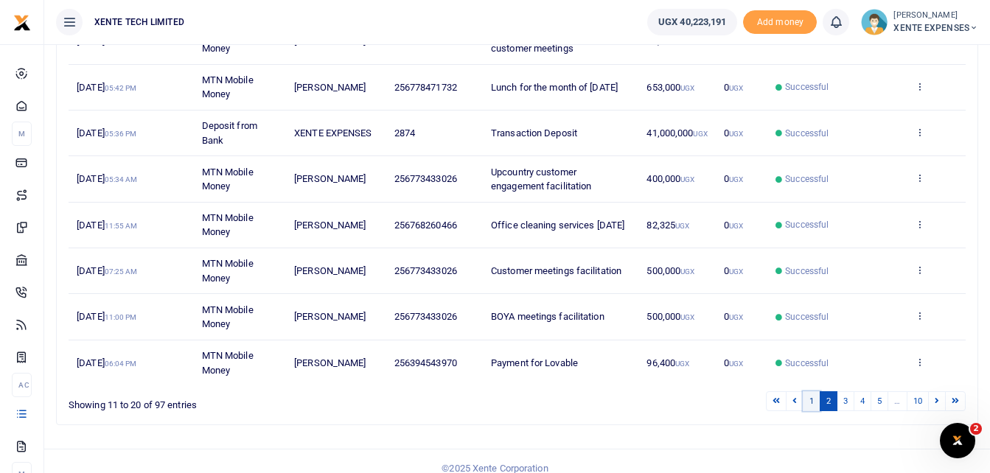
click at [808, 391] on link "1" at bounding box center [812, 401] width 18 height 20
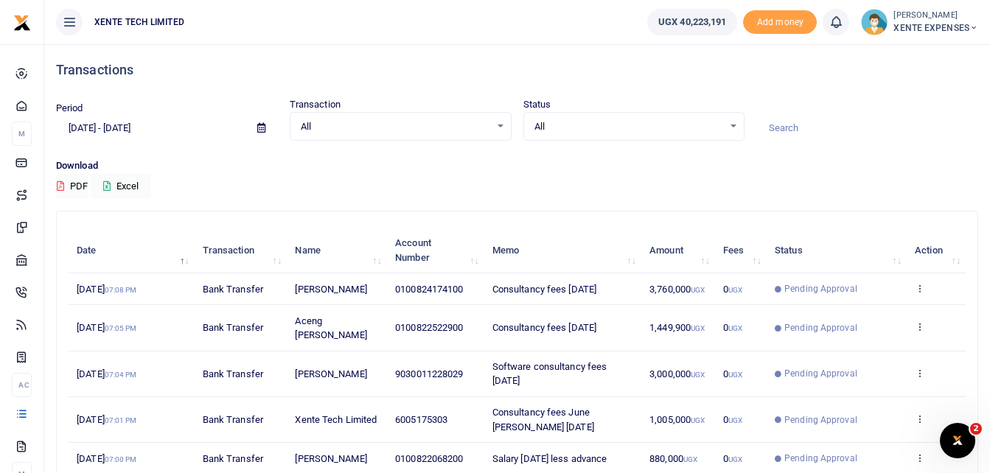
scroll to position [0, 0]
click at [260, 129] on icon at bounding box center [261, 130] width 8 height 10
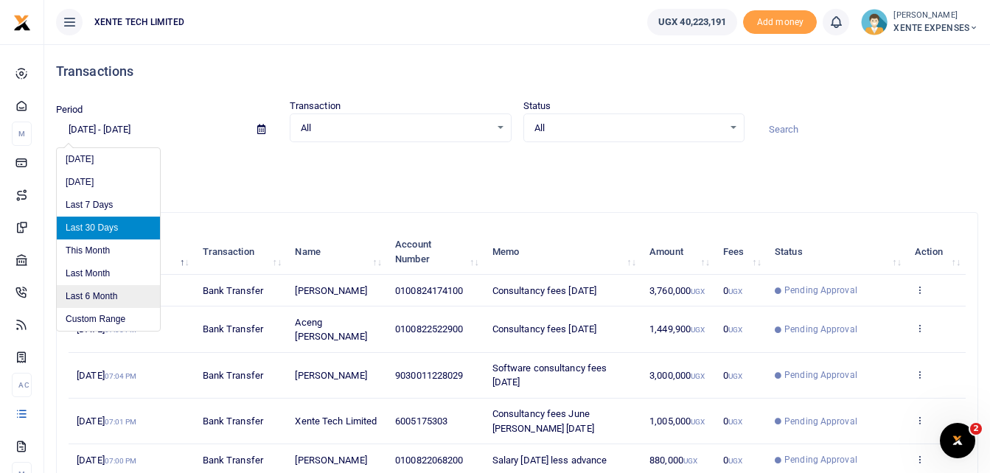
click at [111, 296] on li "Last 6 Month" at bounding box center [108, 296] width 103 height 23
type input "[DATE] - [DATE]"
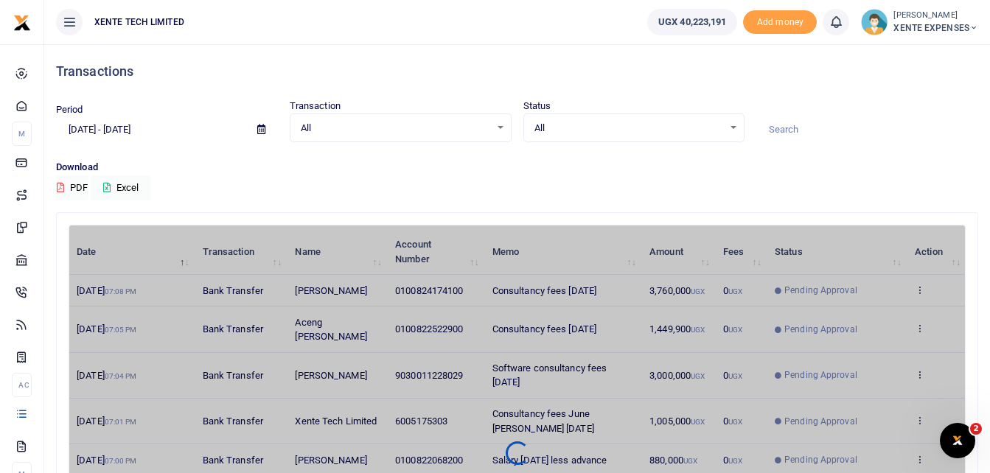
click at [809, 129] on input at bounding box center [867, 129] width 222 height 25
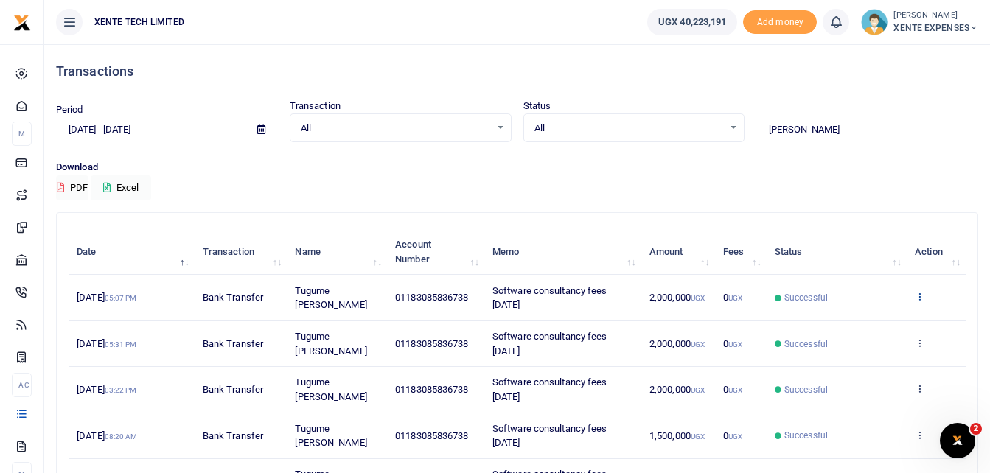
type input "[PERSON_NAME]"
click at [921, 293] on div "Date Transaction Name Account Number Memo Amount Fees Status Action [DATE] 05:0…" at bounding box center [517, 390] width 897 height 330
click at [920, 294] on icon at bounding box center [920, 296] width 10 height 10
click at [888, 349] on link "Send again" at bounding box center [865, 354] width 116 height 21
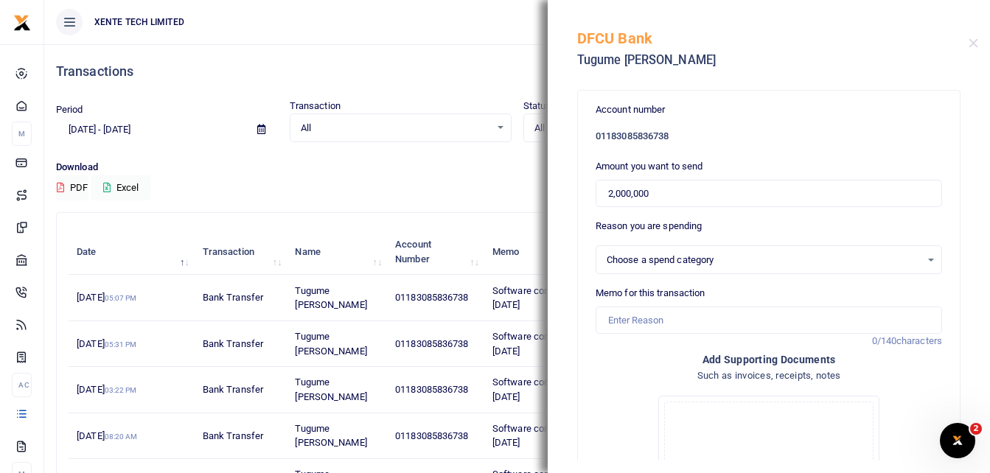
select select "14"
click at [628, 319] on input "Memo for this transaction" at bounding box center [769, 321] width 346 height 28
type input "Software consultancy fees [DATE]"
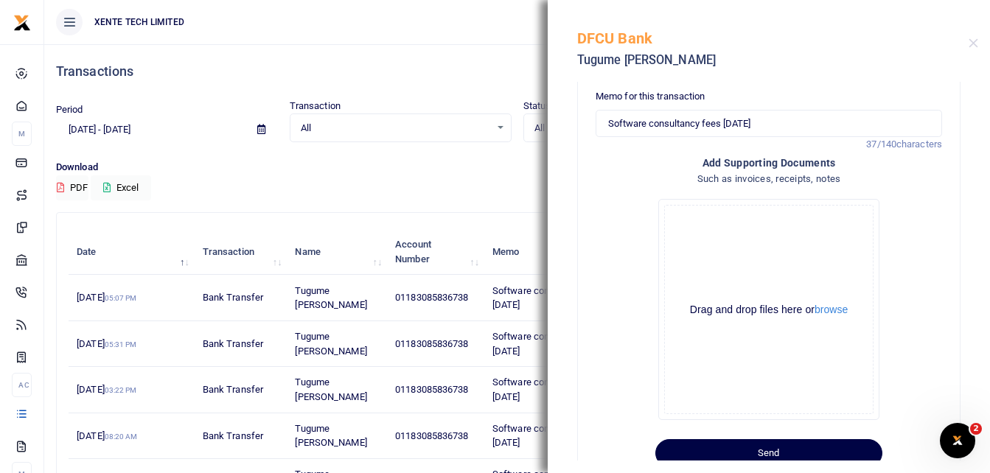
scroll to position [240, 0]
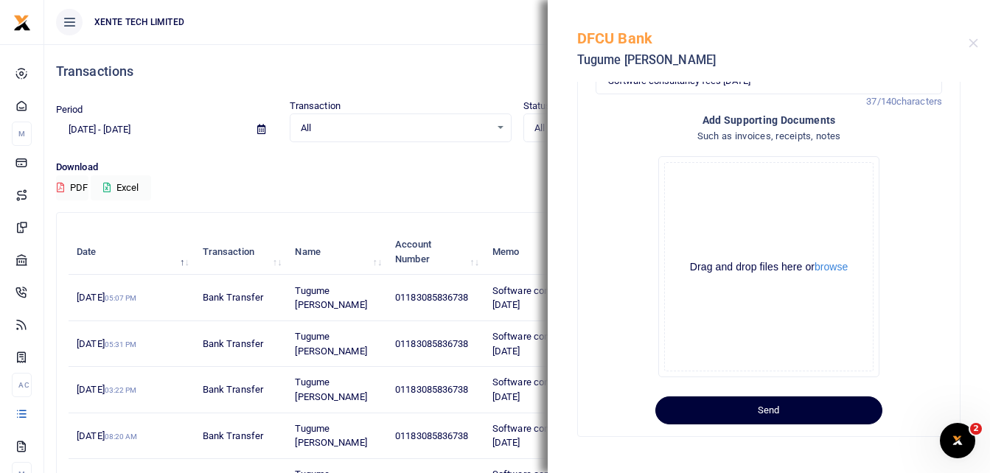
click at [782, 417] on button "Send" at bounding box center [768, 411] width 227 height 28
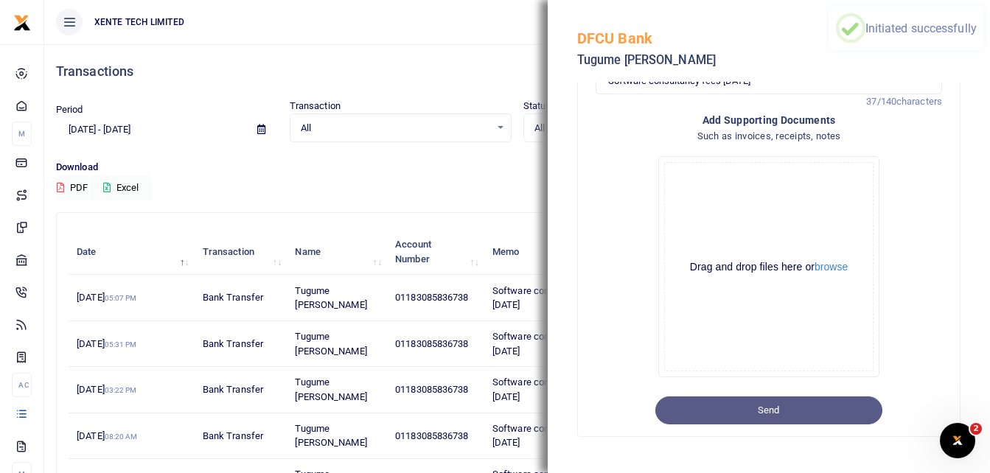
click at [477, 188] on div "Download PDF Excel" at bounding box center [517, 180] width 922 height 41
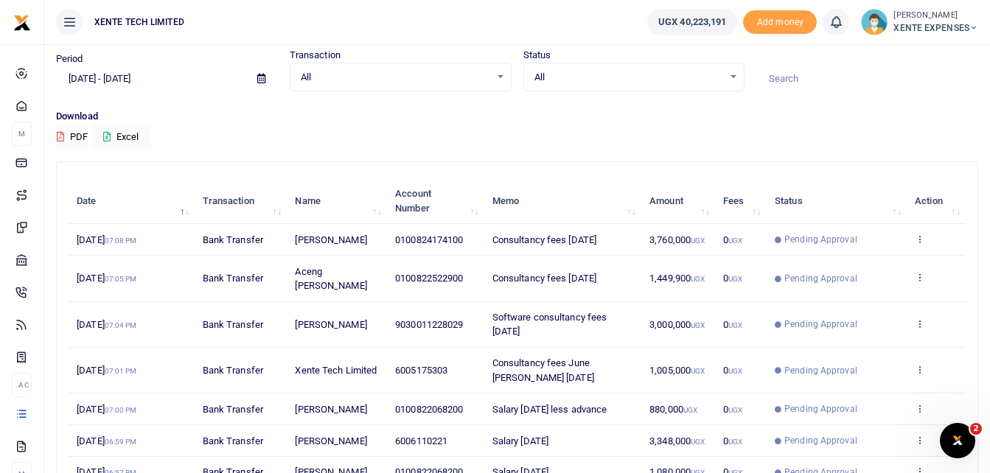
scroll to position [74, 0]
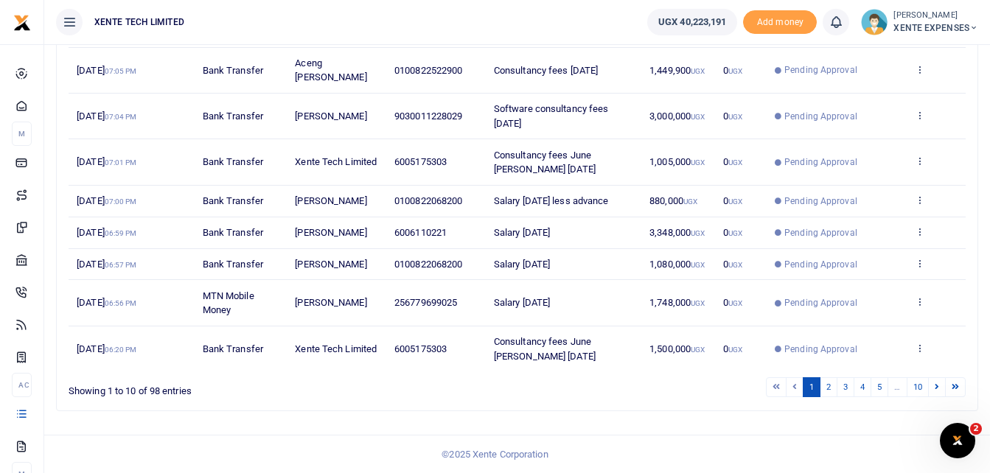
scroll to position [349, 0]
click at [830, 388] on link "2" at bounding box center [829, 387] width 18 height 20
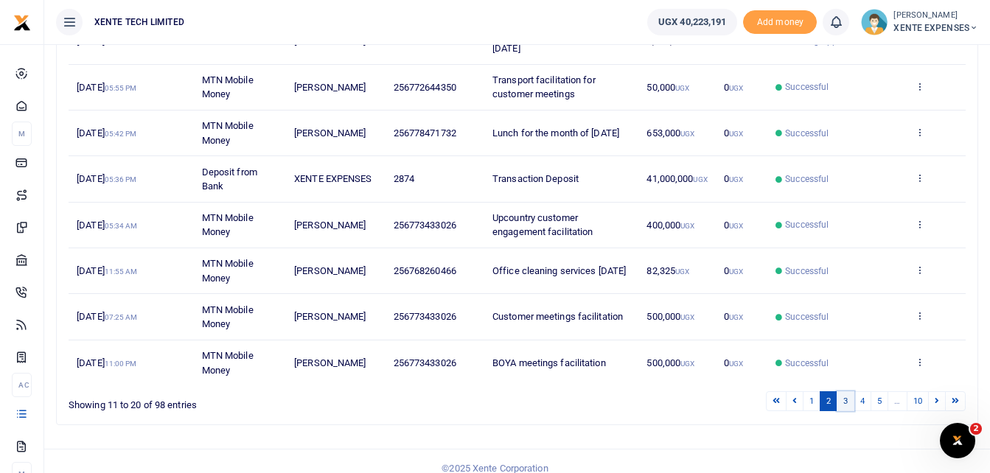
click at [849, 391] on link "3" at bounding box center [846, 401] width 18 height 20
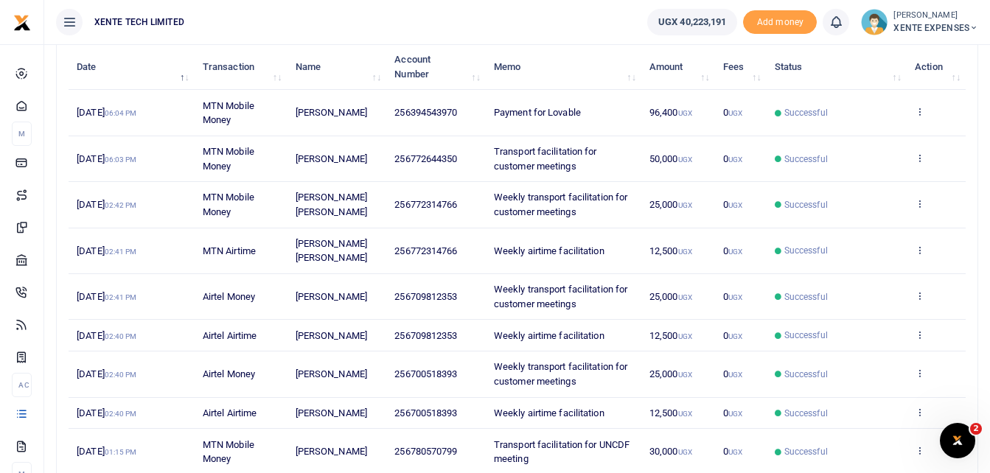
scroll to position [187, 0]
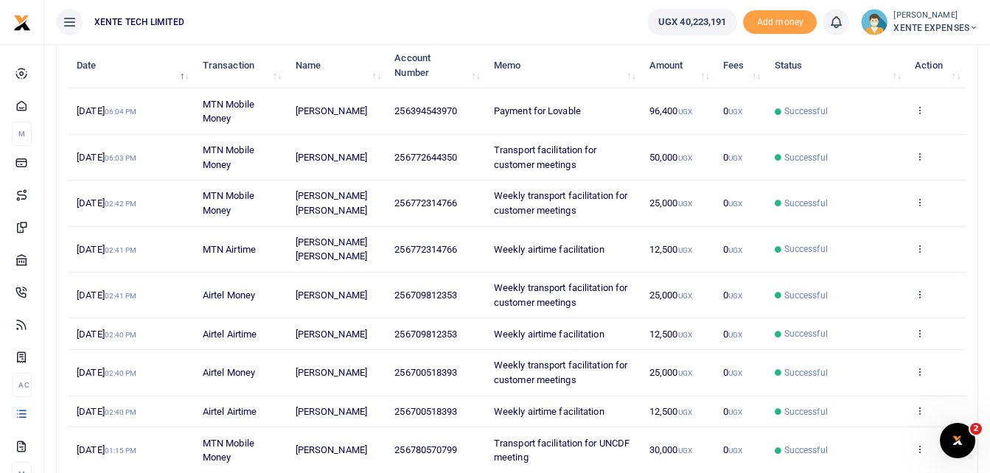
click at [920, 293] on icon at bounding box center [920, 294] width 10 height 10
click at [881, 351] on link "Send again" at bounding box center [865, 352] width 116 height 21
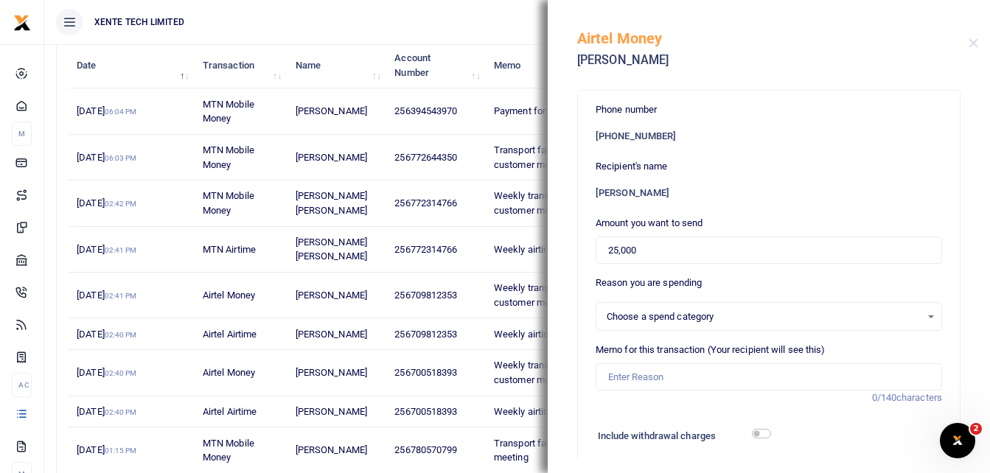
select select "15"
click at [648, 372] on input "Memo for this transaction (Your recipient will see this)" at bounding box center [769, 377] width 346 height 28
type input "Weekly transport facilitation for customer meetings"
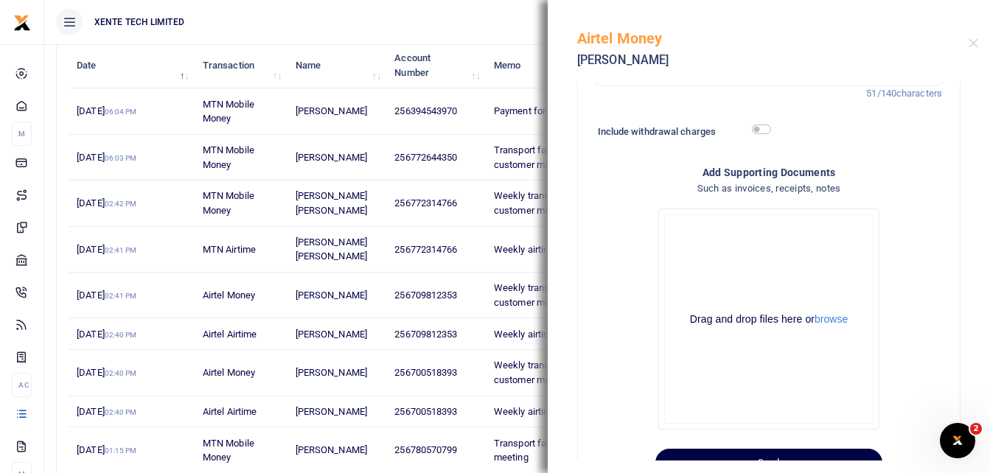
scroll to position [356, 0]
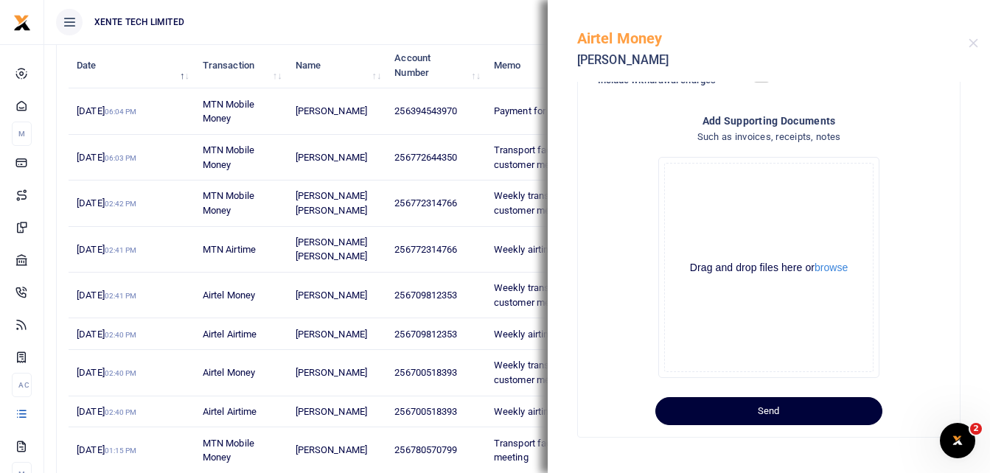
click at [826, 419] on button "Send" at bounding box center [768, 411] width 227 height 28
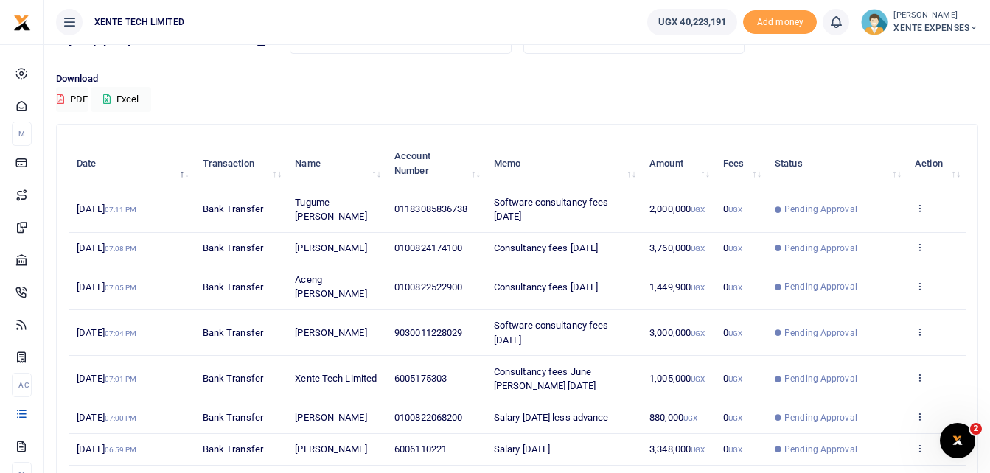
scroll to position [349, 0]
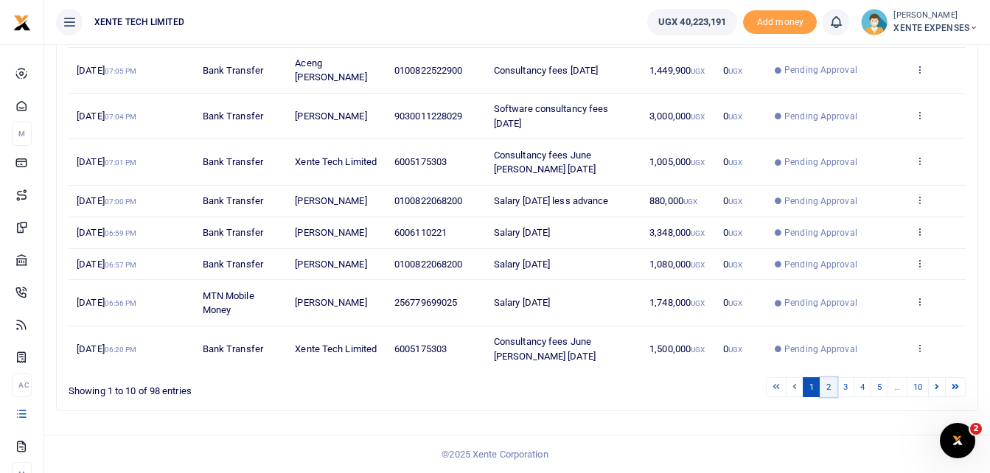
click at [829, 381] on link "2" at bounding box center [829, 387] width 18 height 20
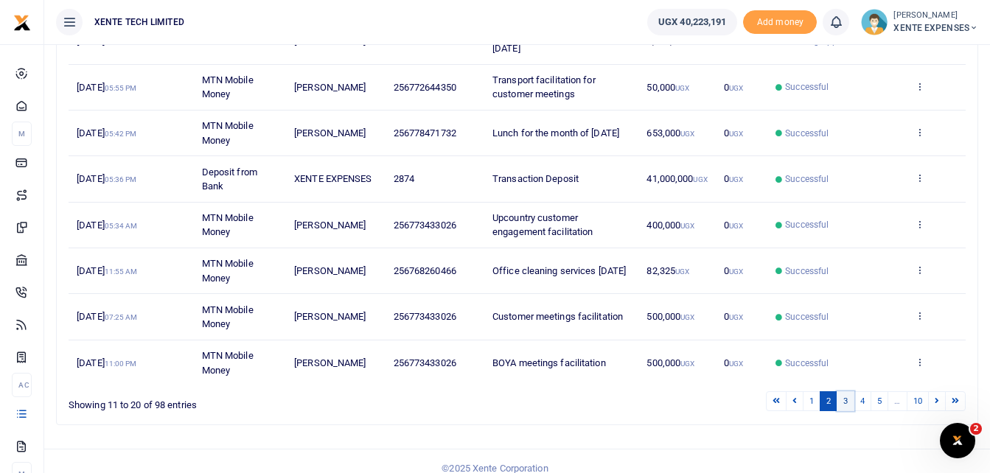
click at [848, 391] on link "3" at bounding box center [846, 401] width 18 height 20
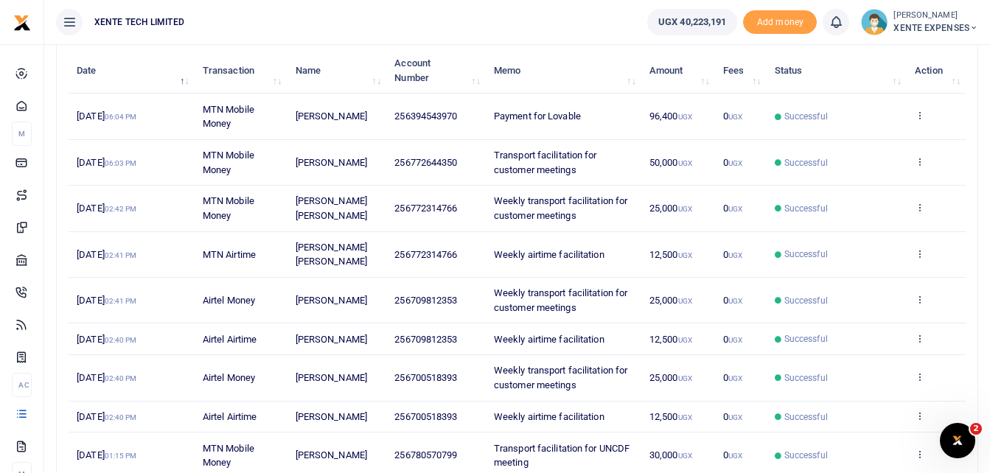
scroll to position [187, 0]
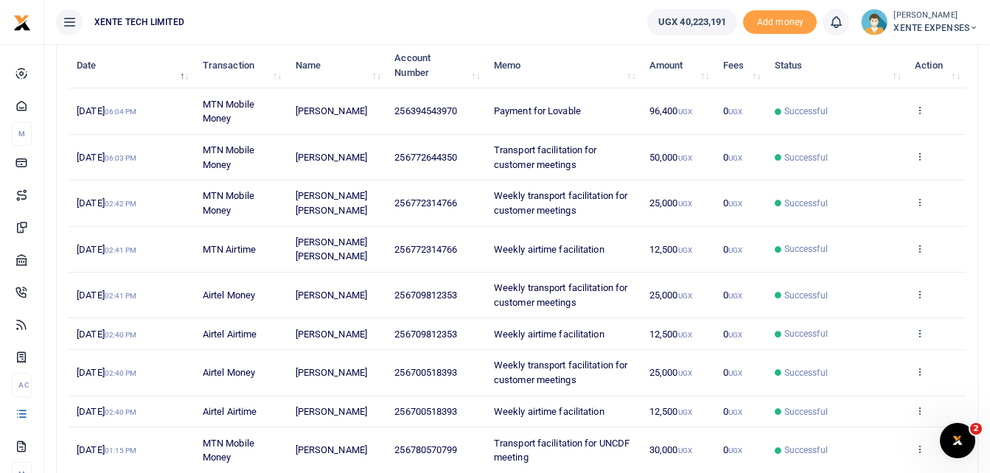
click at [919, 332] on icon at bounding box center [920, 333] width 10 height 10
click at [872, 388] on link "Send again" at bounding box center [865, 390] width 116 height 21
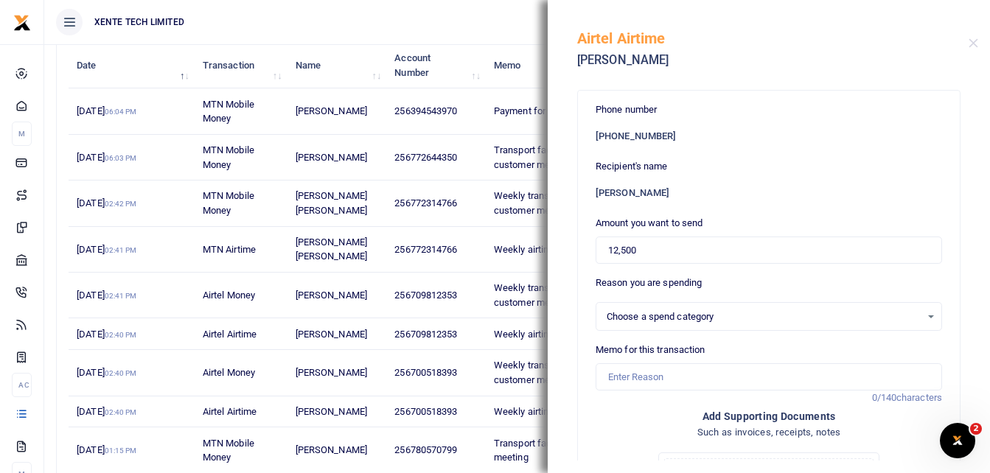
select select "15"
click at [639, 374] on input "Memo for this transaction" at bounding box center [769, 377] width 346 height 28
type input "Weekly airtime facilitation"
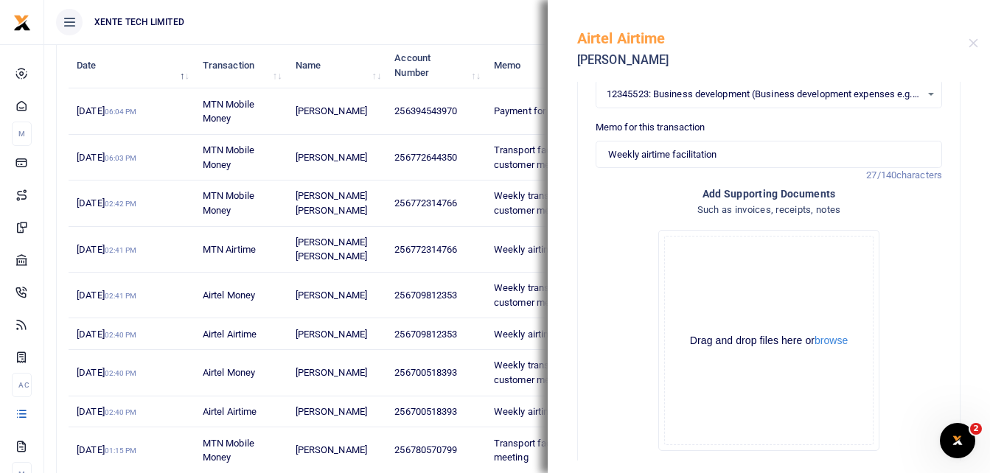
scroll to position [296, 0]
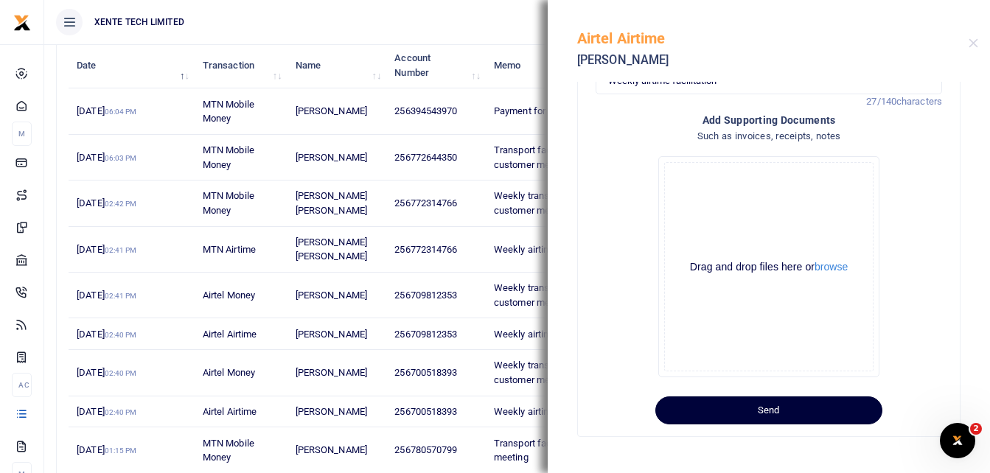
click at [833, 413] on button "Send" at bounding box center [768, 411] width 227 height 28
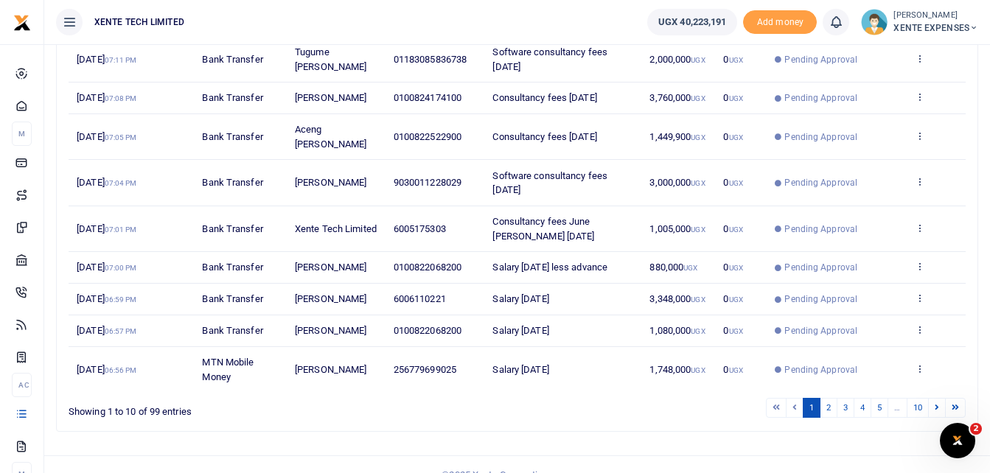
scroll to position [349, 0]
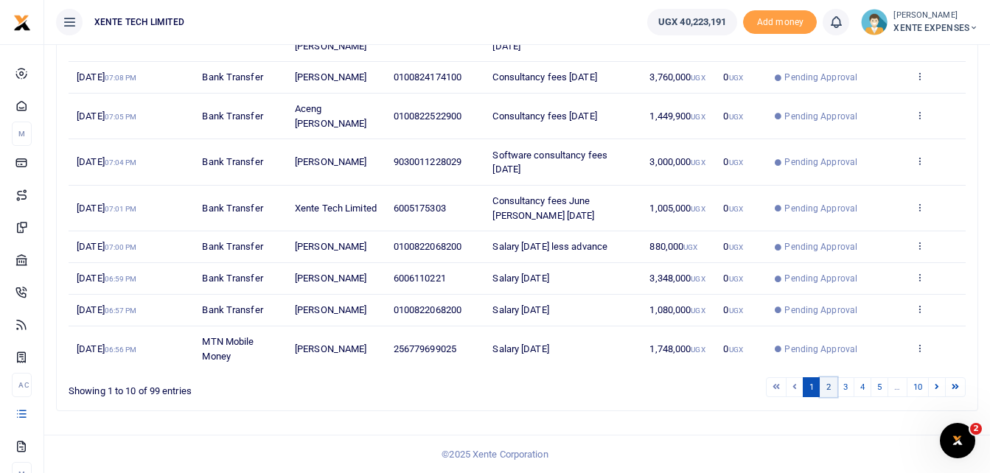
click at [829, 387] on link "2" at bounding box center [829, 387] width 18 height 20
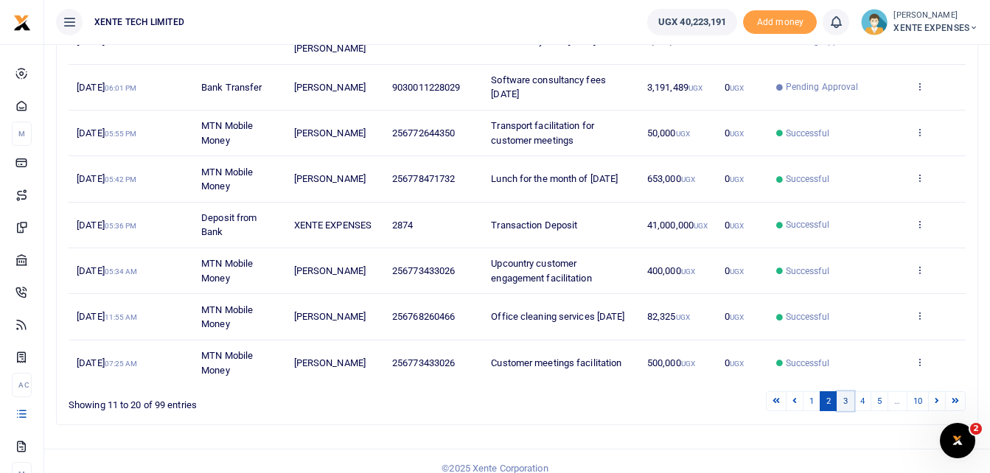
click at [845, 391] on link "3" at bounding box center [846, 401] width 18 height 20
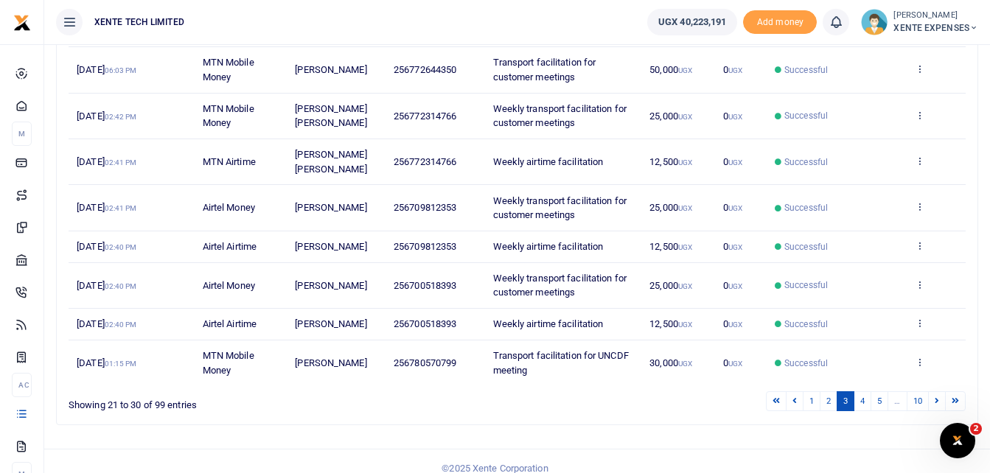
scroll to position [334, 0]
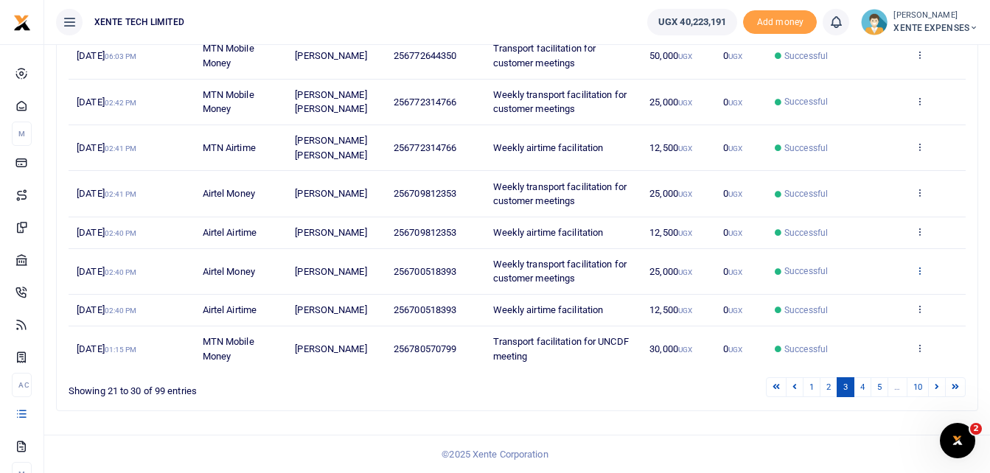
click at [919, 267] on icon at bounding box center [920, 270] width 10 height 10
click at [881, 326] on link "Send again" at bounding box center [865, 328] width 116 height 21
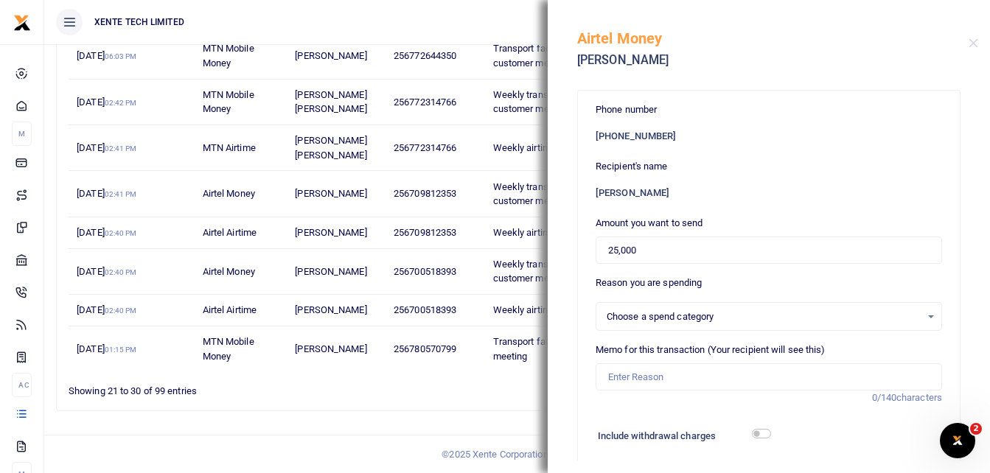
select select "15"
click at [644, 375] on input "Memo for this transaction (Your recipient will see this)" at bounding box center [769, 377] width 346 height 28
type input "Weekly customer facilitation for customer meetings"
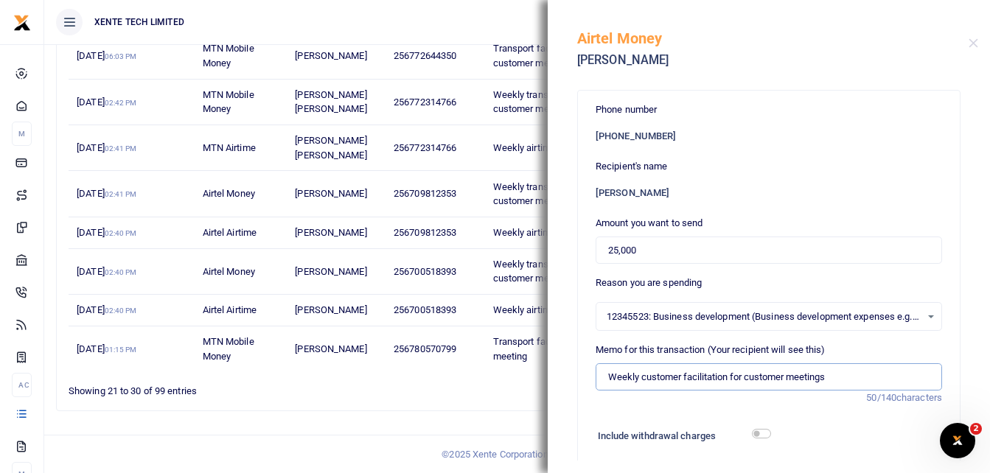
drag, startPoint x: 837, startPoint y: 378, endPoint x: 546, endPoint y: 378, distance: 291.2
click at [546, 378] on div "Transactions Period 08/03/2025 - 09/01/2025 Transaction All Select an option...…" at bounding box center [495, 69] width 990 height 807
type input "Weekly transport facilitation for customer meetings"
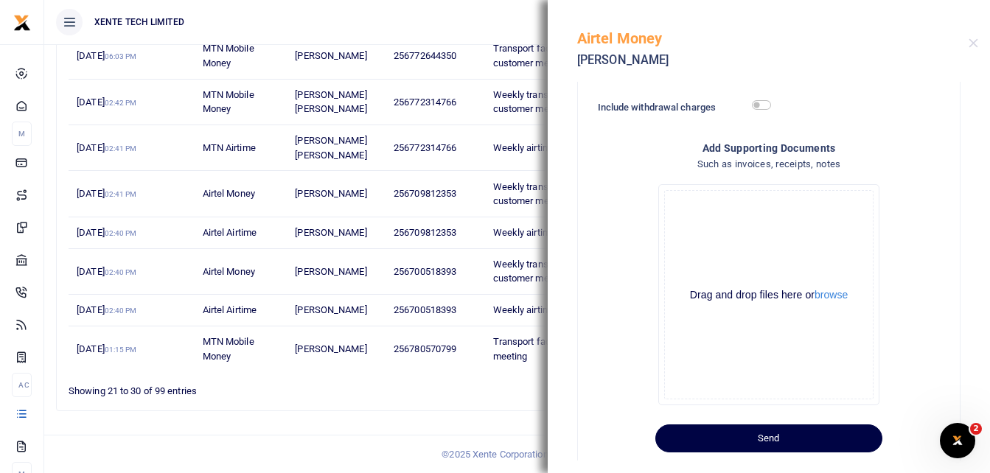
scroll to position [356, 0]
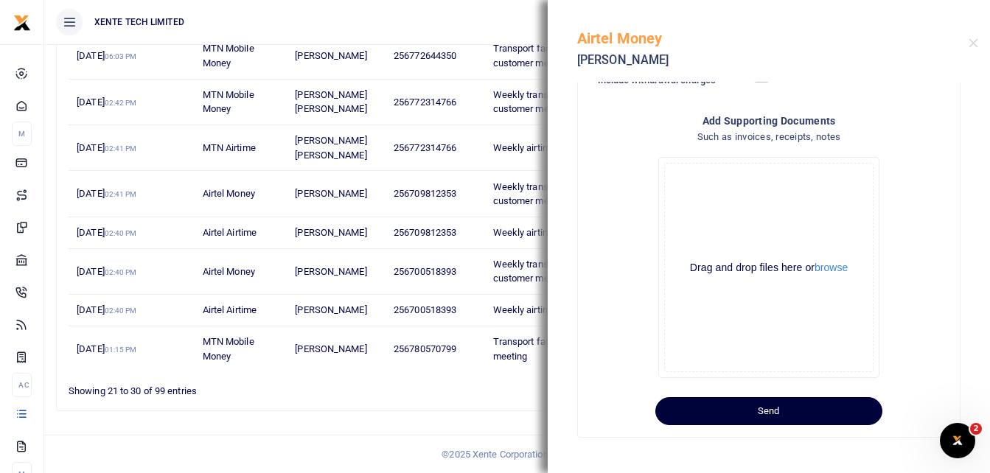
click at [820, 414] on button "Send" at bounding box center [768, 411] width 227 height 28
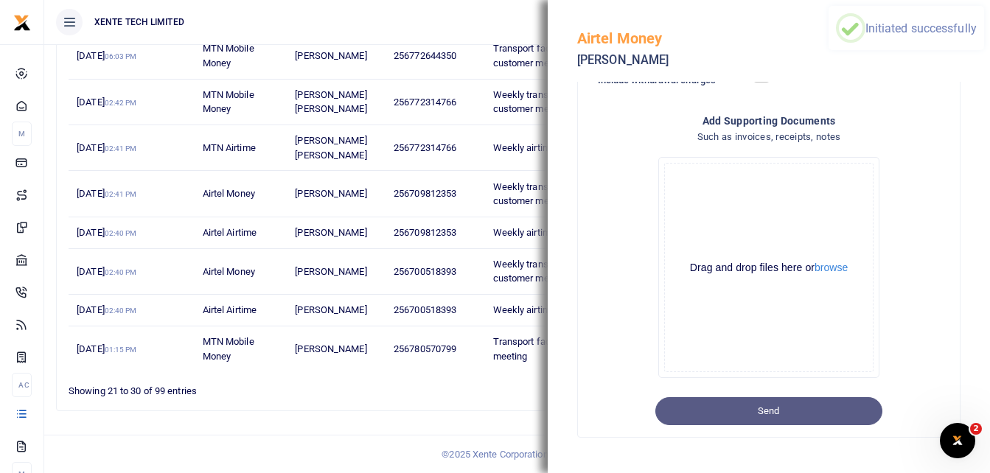
click at [431, 419] on div "Search: Date Transaction Name Account Number Memo Amount Fees Status Action 26t…" at bounding box center [517, 150] width 934 height 545
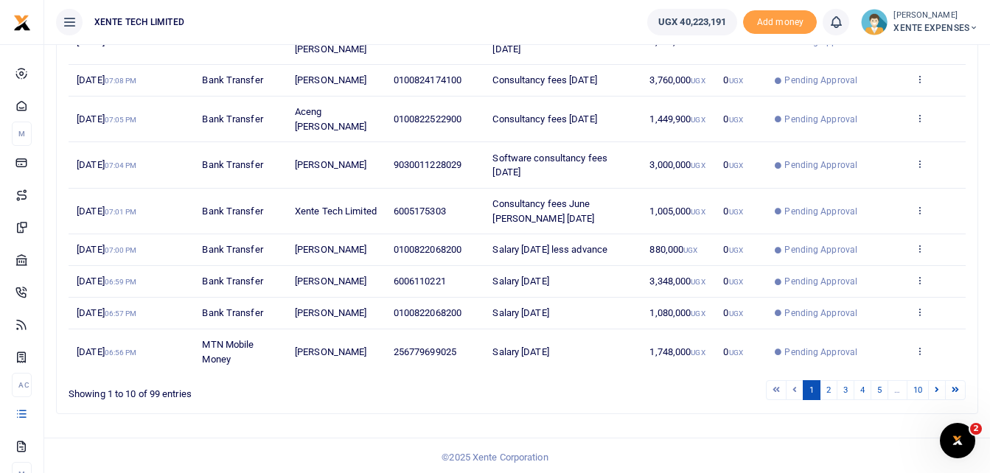
scroll to position [349, 0]
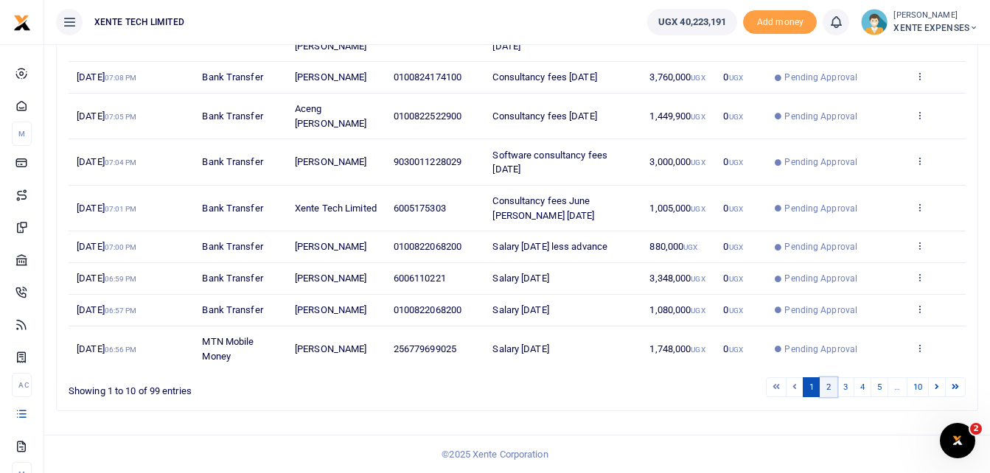
click at [830, 387] on link "2" at bounding box center [829, 387] width 18 height 20
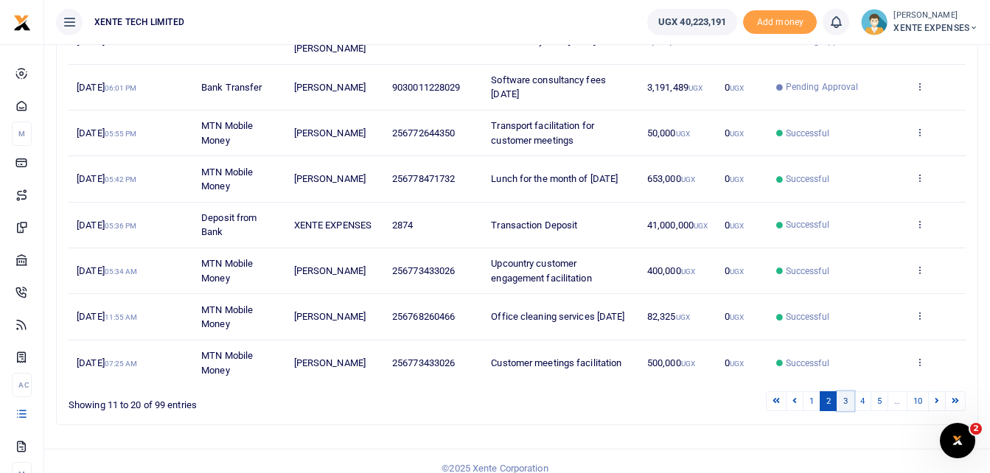
click at [846, 391] on link "3" at bounding box center [846, 401] width 18 height 20
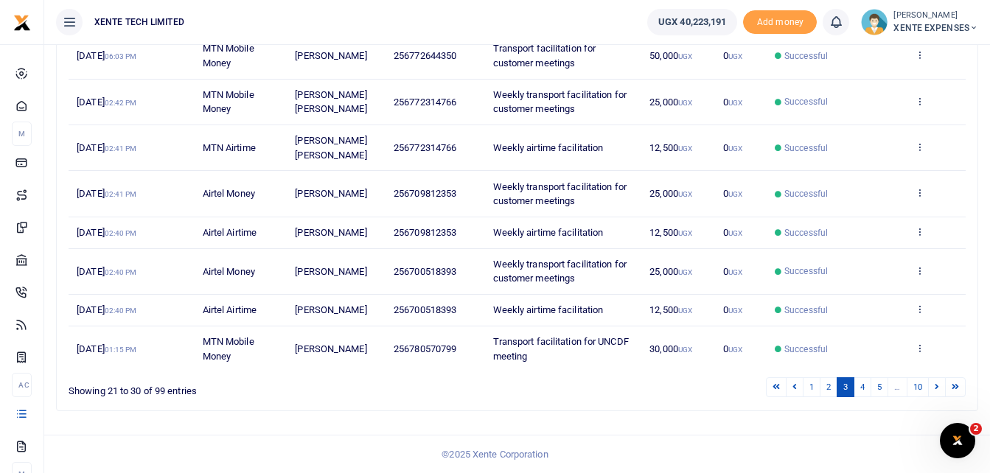
scroll to position [334, 0]
click at [919, 307] on icon at bounding box center [920, 309] width 10 height 10
click at [850, 364] on link "Send again" at bounding box center [865, 367] width 116 height 21
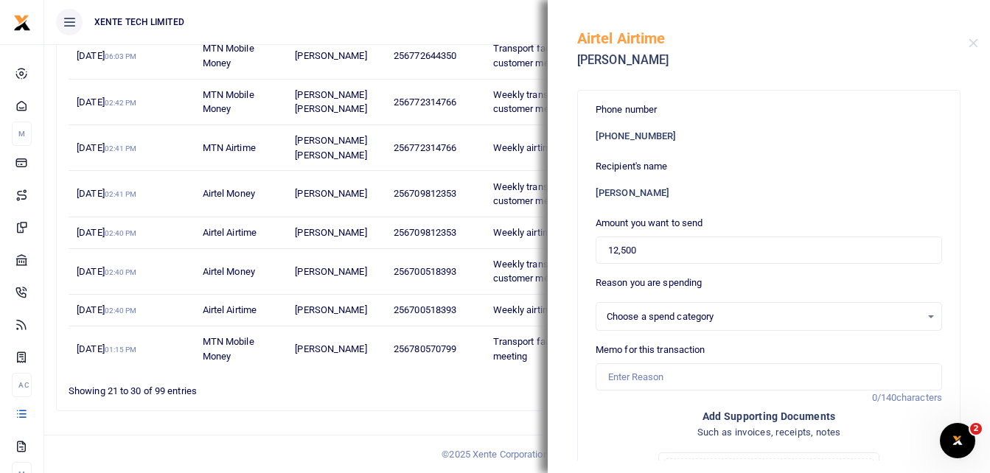
select select "15"
click at [627, 376] on input "Memo for this transaction" at bounding box center [769, 377] width 346 height 28
type input "Weekly airtime facilitation"
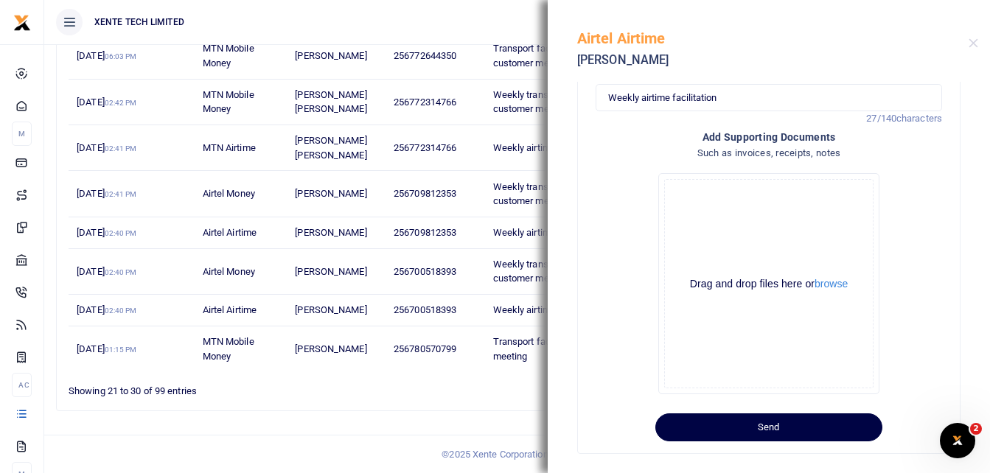
scroll to position [296, 0]
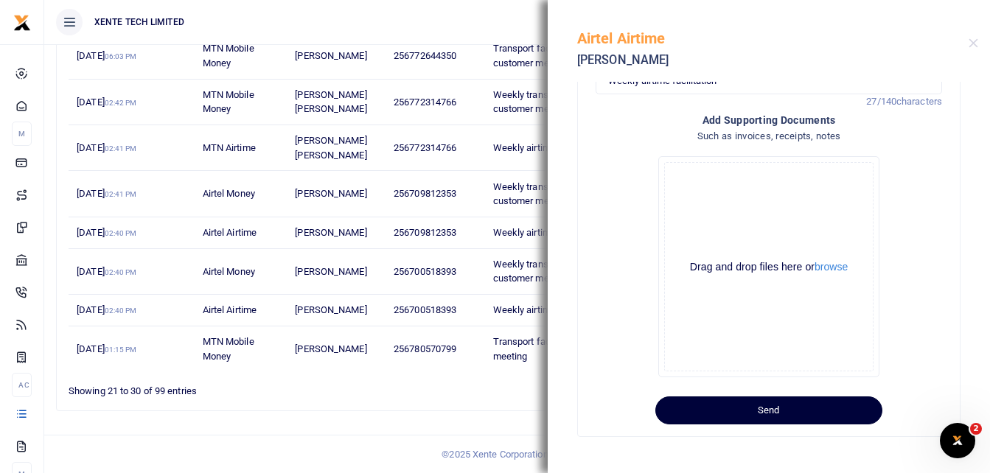
click at [813, 409] on button "Send" at bounding box center [768, 411] width 227 height 28
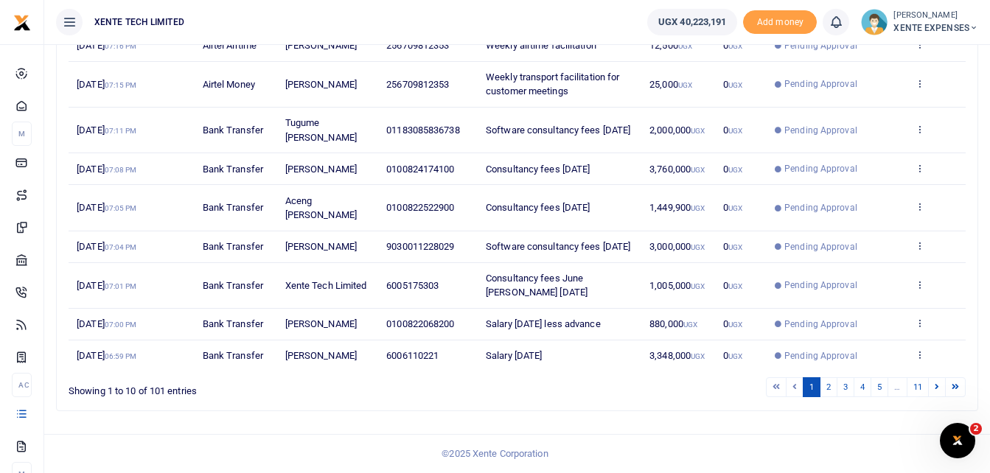
scroll to position [305, 0]
click at [860, 385] on link "4" at bounding box center [863, 387] width 18 height 20
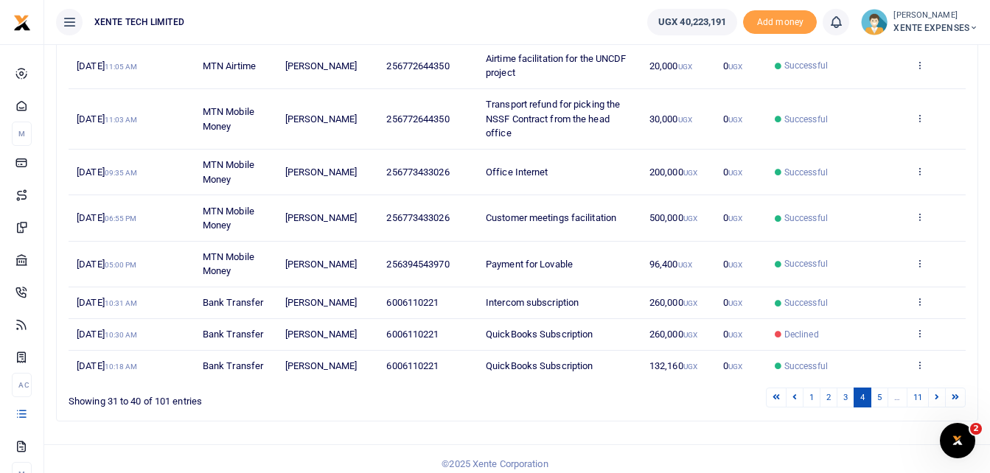
scroll to position [320, 0]
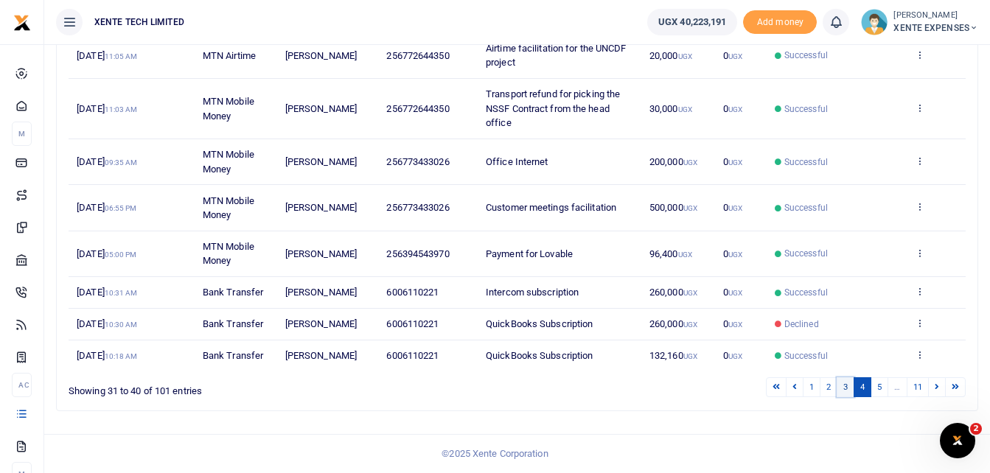
click at [847, 387] on link "3" at bounding box center [846, 387] width 18 height 20
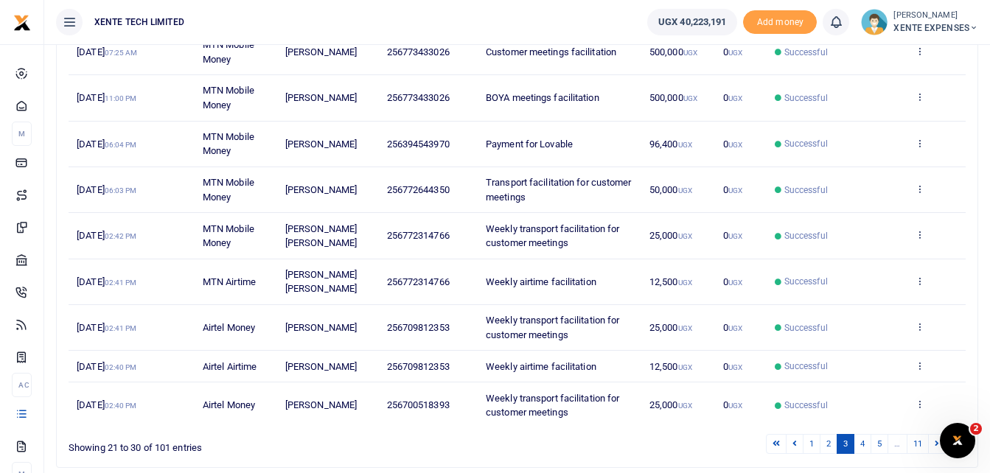
scroll to position [275, 0]
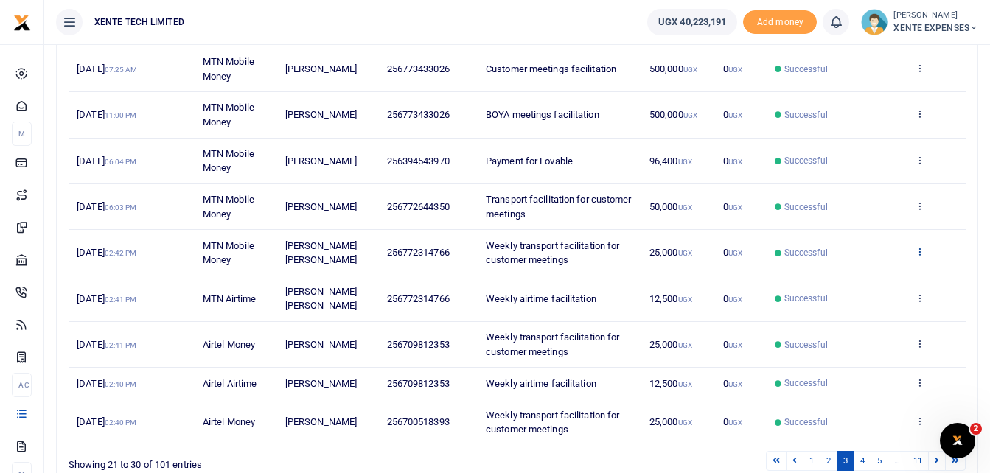
click at [920, 250] on icon at bounding box center [920, 251] width 10 height 10
click at [868, 304] on link "Send again" at bounding box center [865, 309] width 116 height 21
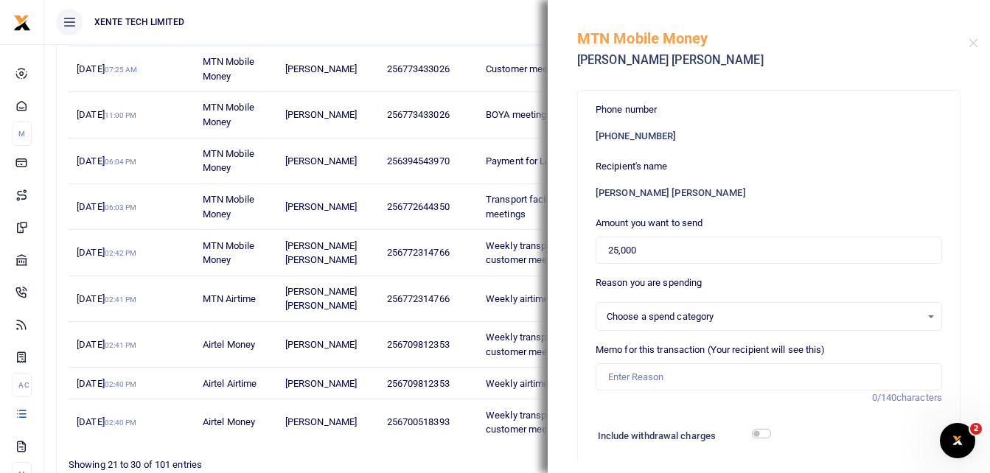
select select "15"
click at [652, 379] on input "Memo for this transaction (Your recipient will see this)" at bounding box center [769, 377] width 346 height 28
type input "Weekly transport facilitation for customer meetings"
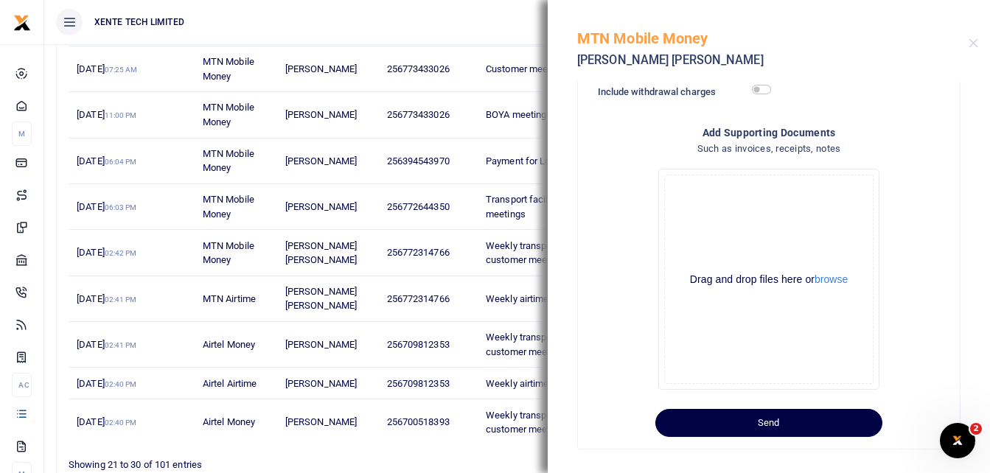
scroll to position [356, 0]
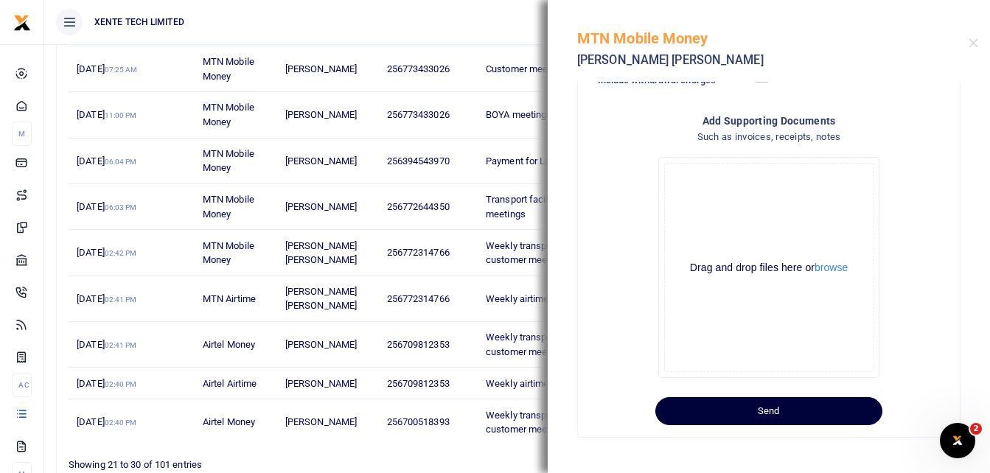
click at [810, 417] on button "Send" at bounding box center [768, 411] width 227 height 28
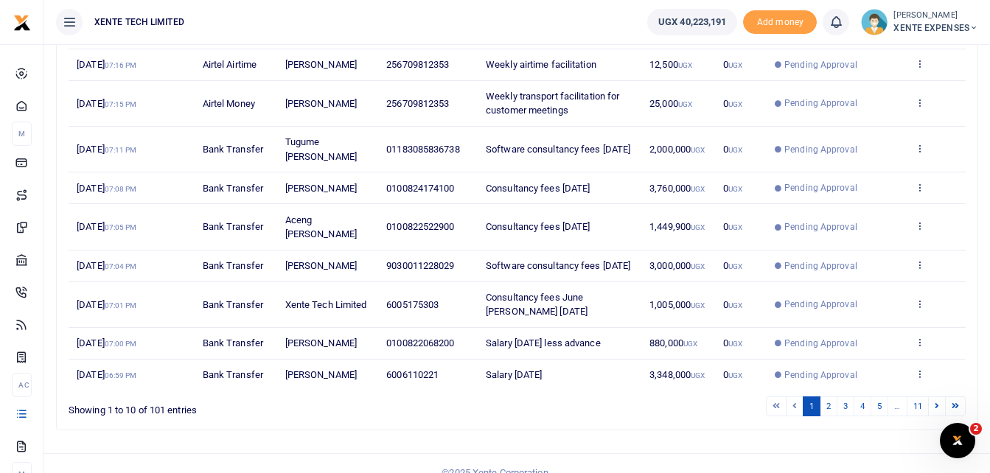
scroll to position [305, 0]
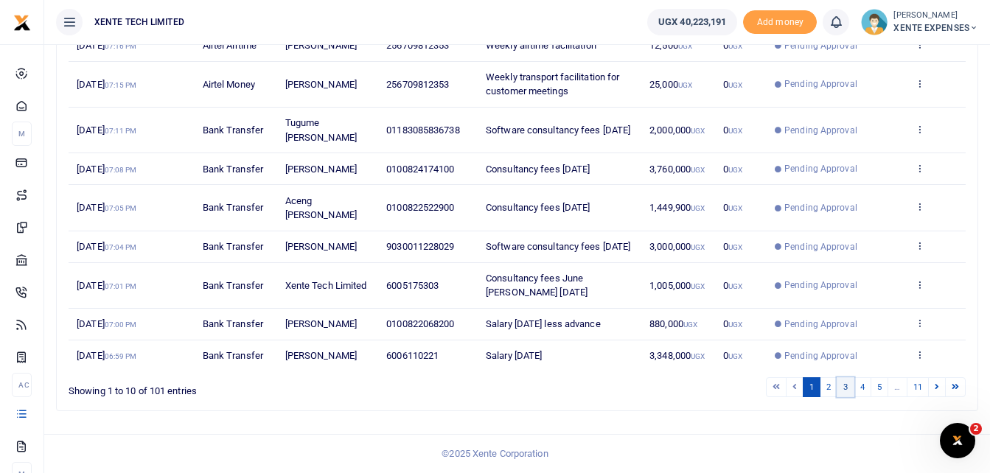
click at [847, 386] on link "3" at bounding box center [846, 387] width 18 height 20
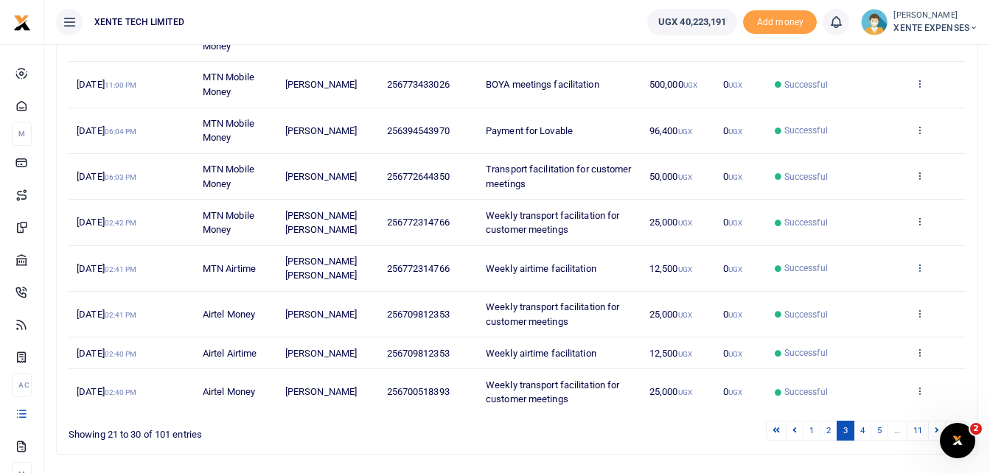
click at [920, 263] on icon at bounding box center [920, 267] width 10 height 10
click at [865, 328] on link "Send again" at bounding box center [865, 326] width 116 height 21
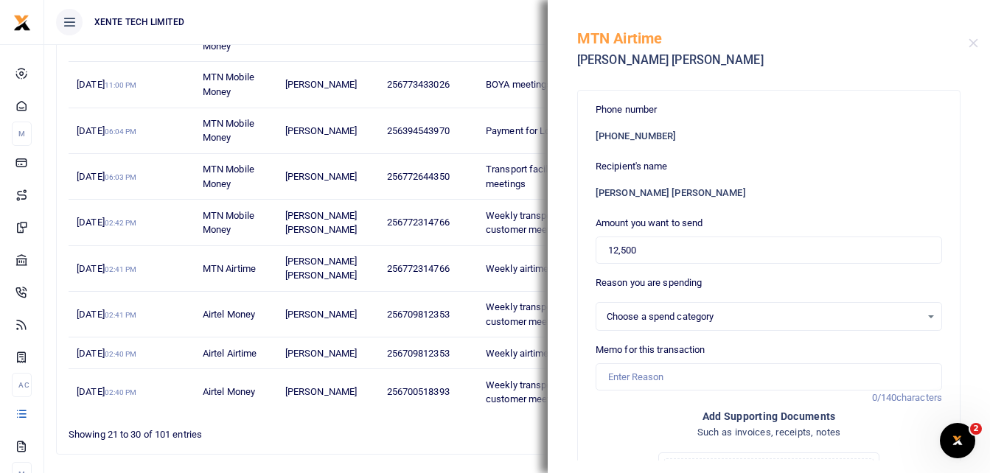
select select "15"
click at [647, 382] on input "Memo for this transaction" at bounding box center [769, 377] width 346 height 28
type input "Weekly airtime facilitation"
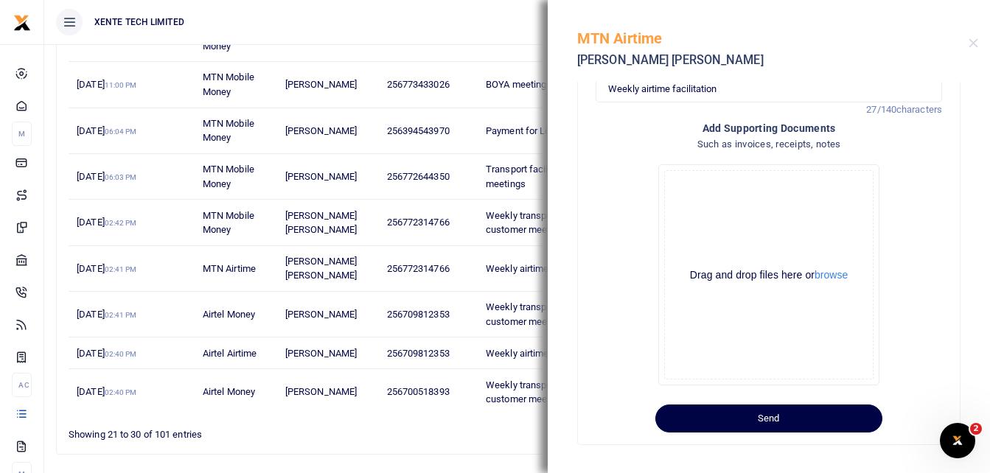
scroll to position [296, 0]
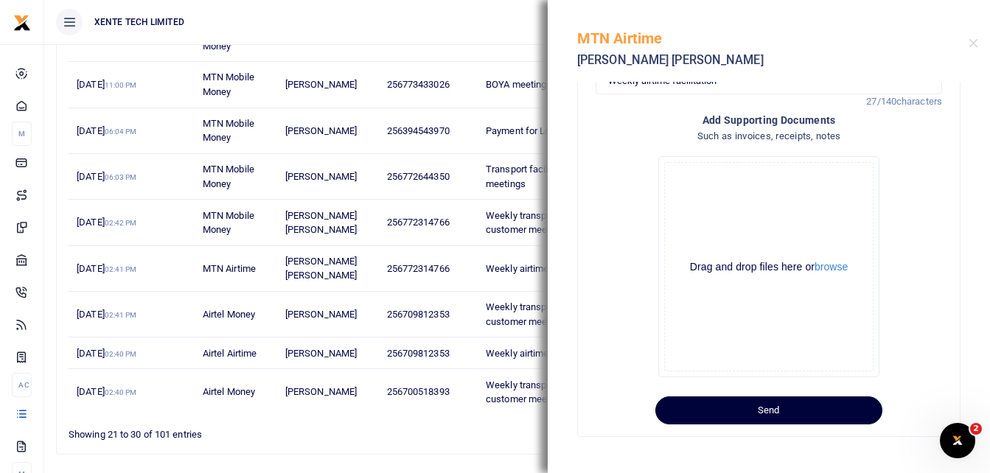
click at [766, 408] on button "Send" at bounding box center [768, 411] width 227 height 28
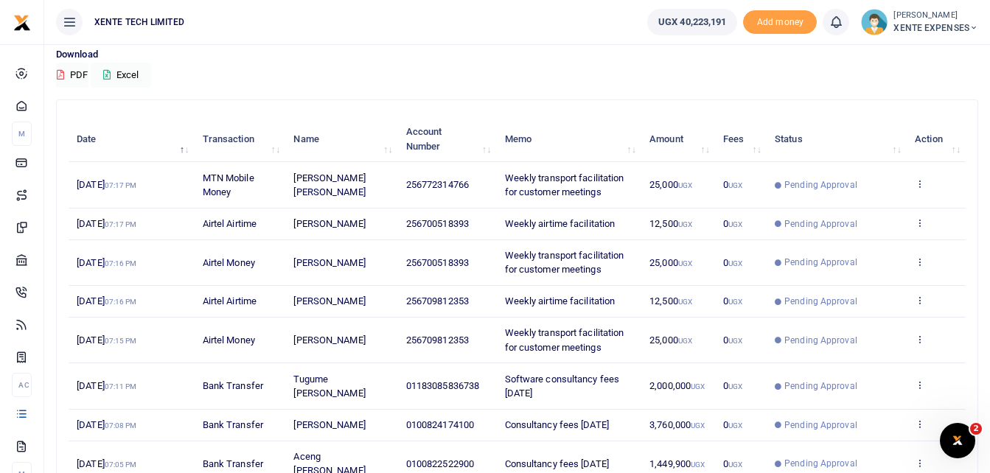
scroll to position [147, 0]
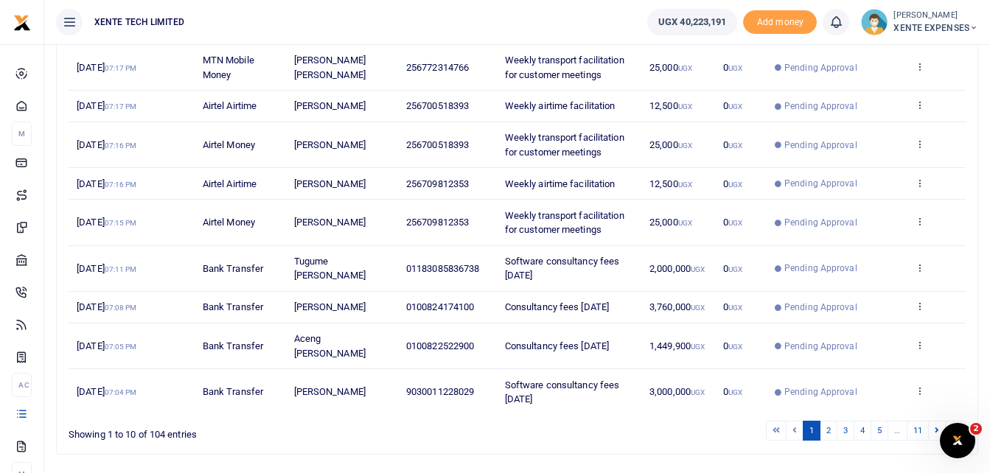
scroll to position [334, 0]
